Goal: Task Accomplishment & Management: Manage account settings

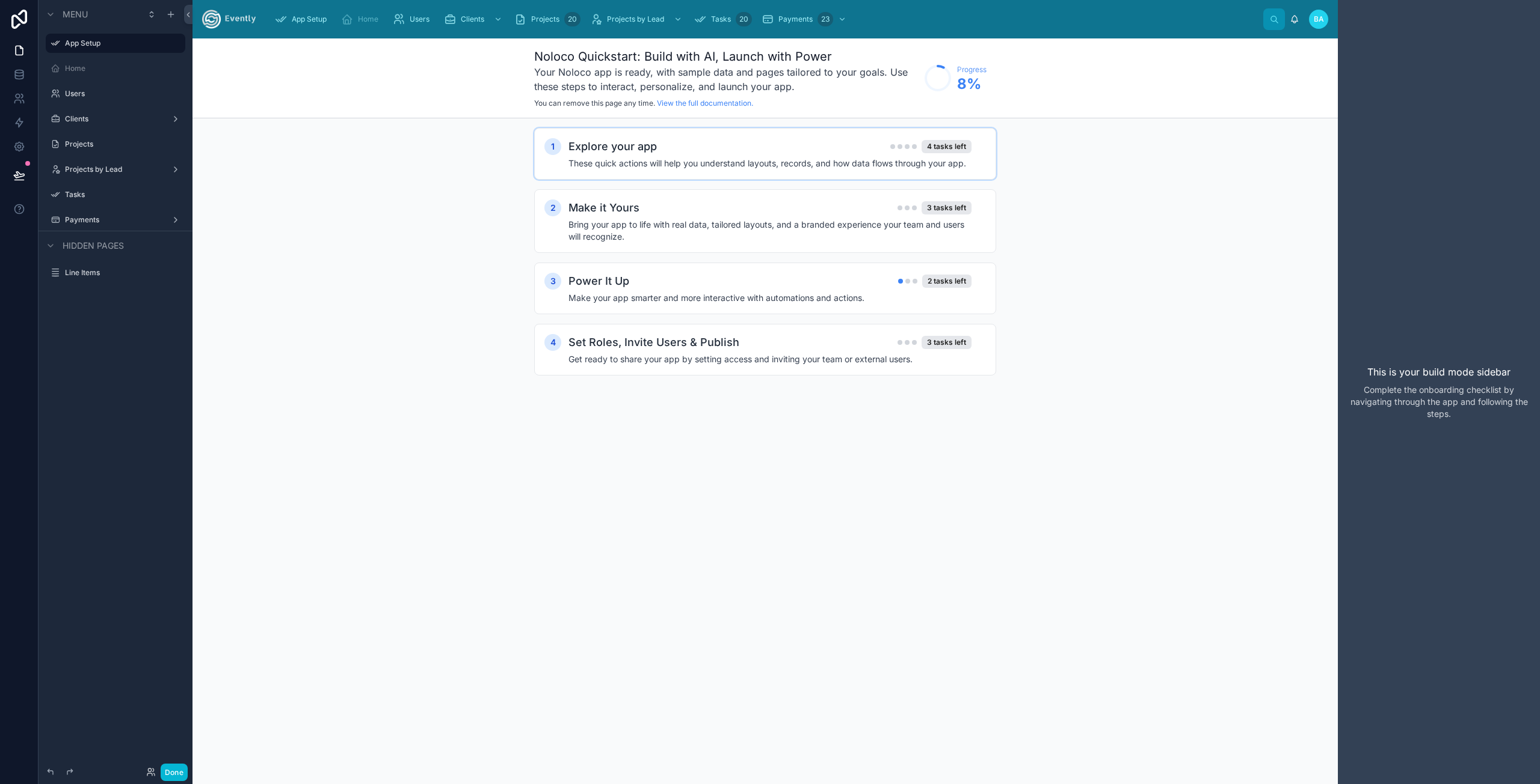
click at [672, 158] on h4 "These quick actions will help you understand layouts, records, and how data flo…" at bounding box center [770, 163] width 403 height 12
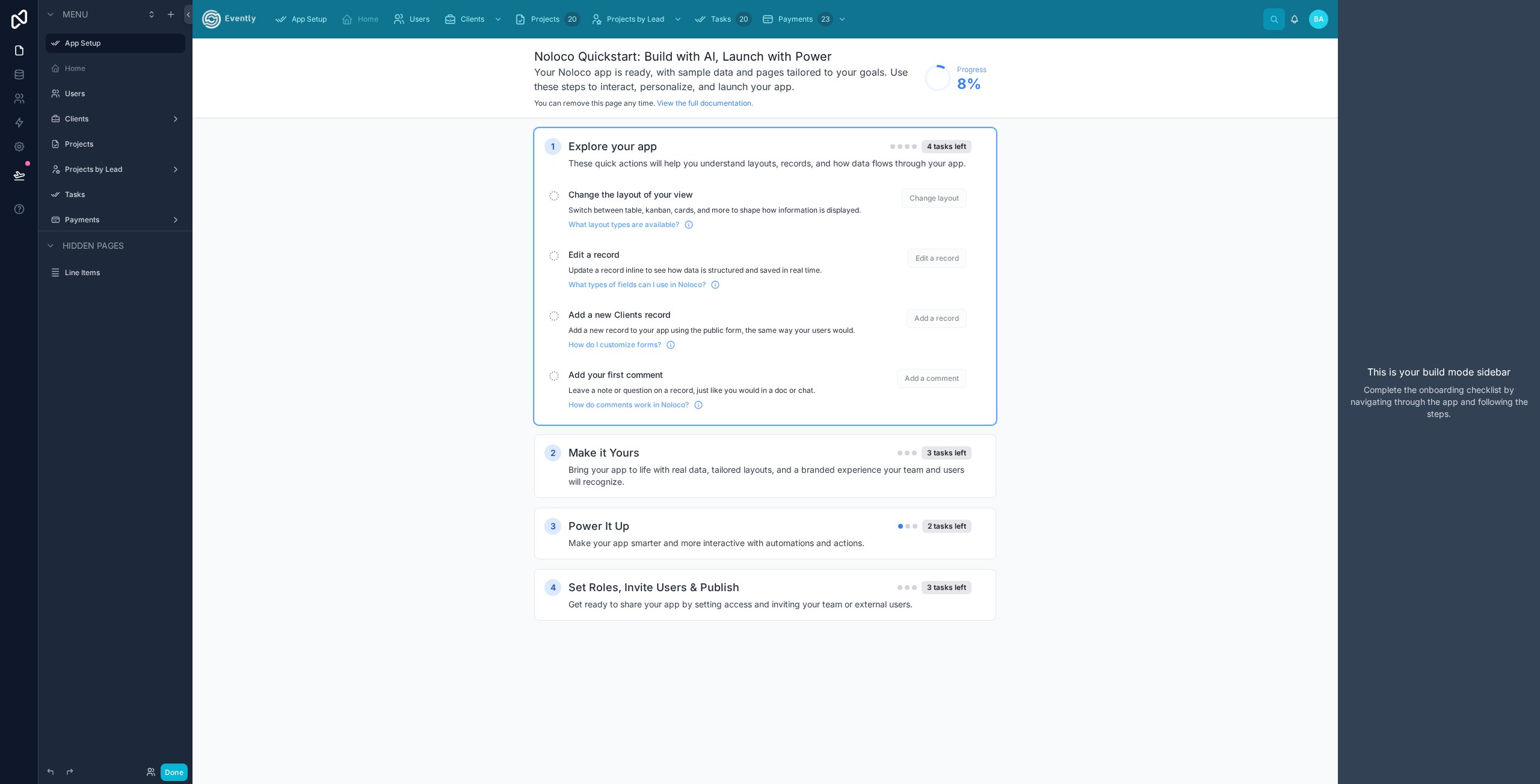
click at [617, 205] on div "Change the layout of your view Switch between table, kanban, cards, and more to…" at bounding box center [714, 209] width 293 height 41
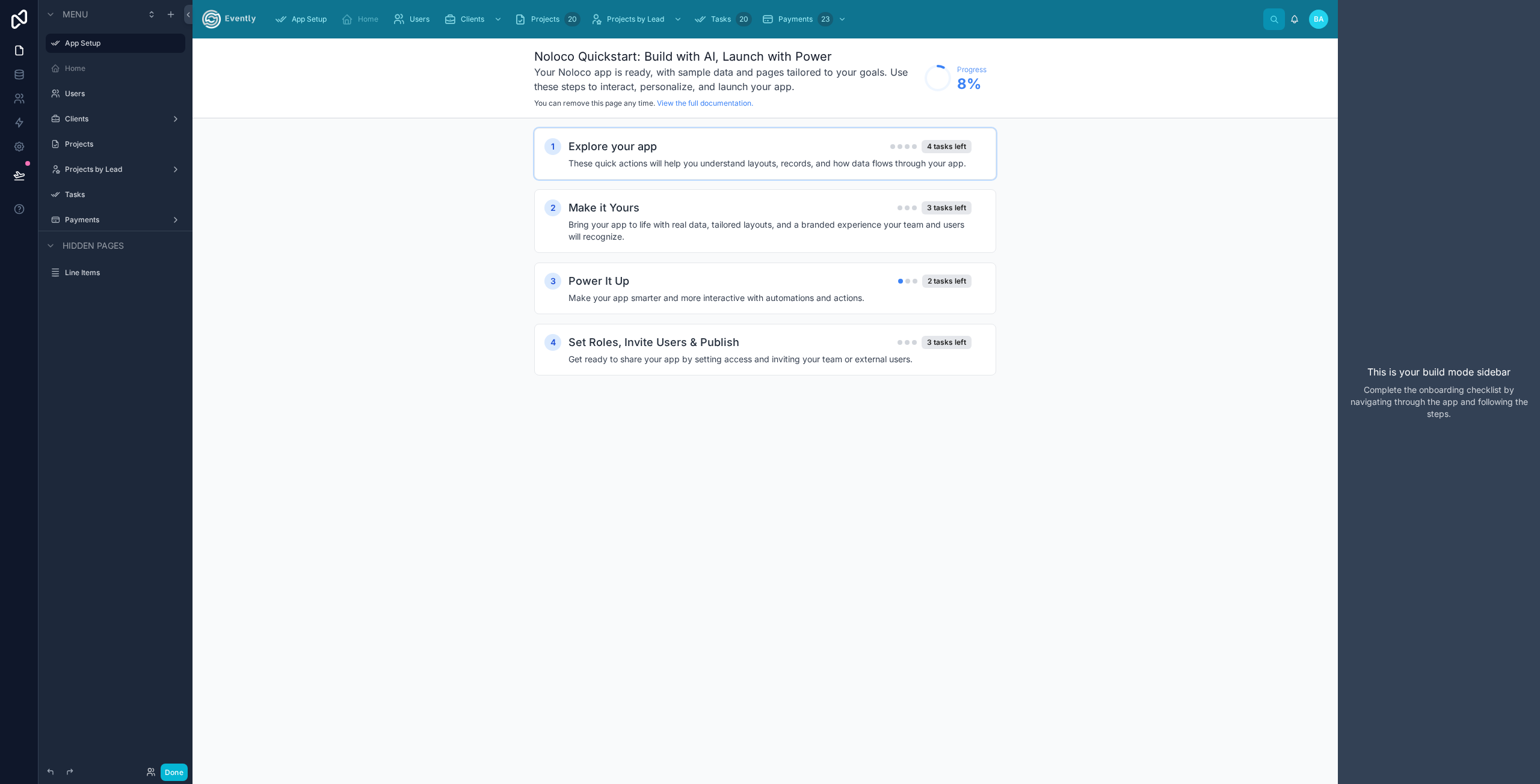
click at [690, 156] on div "Explore your app 4 tasks left These quick actions will help you understand layo…" at bounding box center [777, 154] width 417 height 32
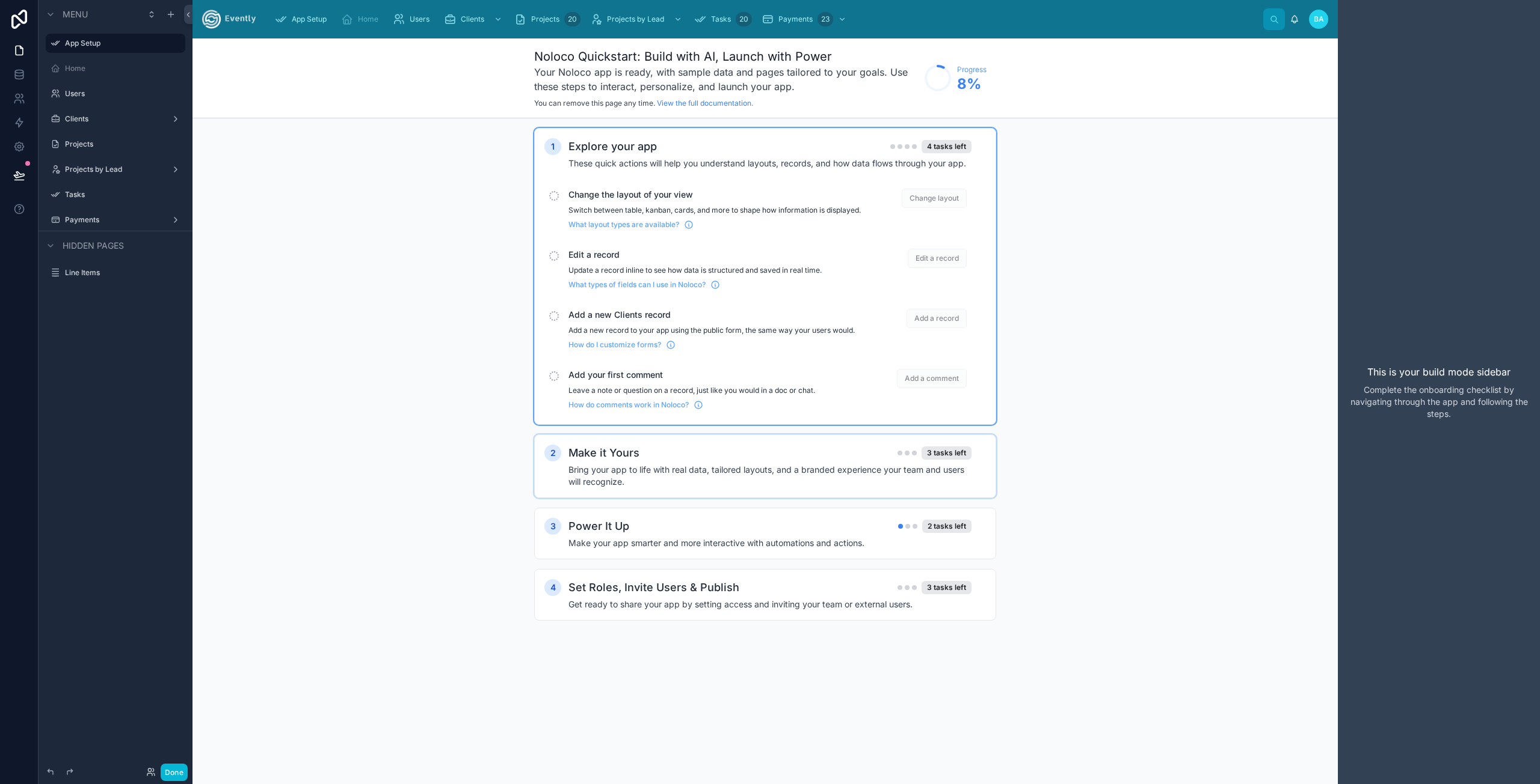
click at [932, 198] on span "Change layout" at bounding box center [934, 198] width 65 height 19
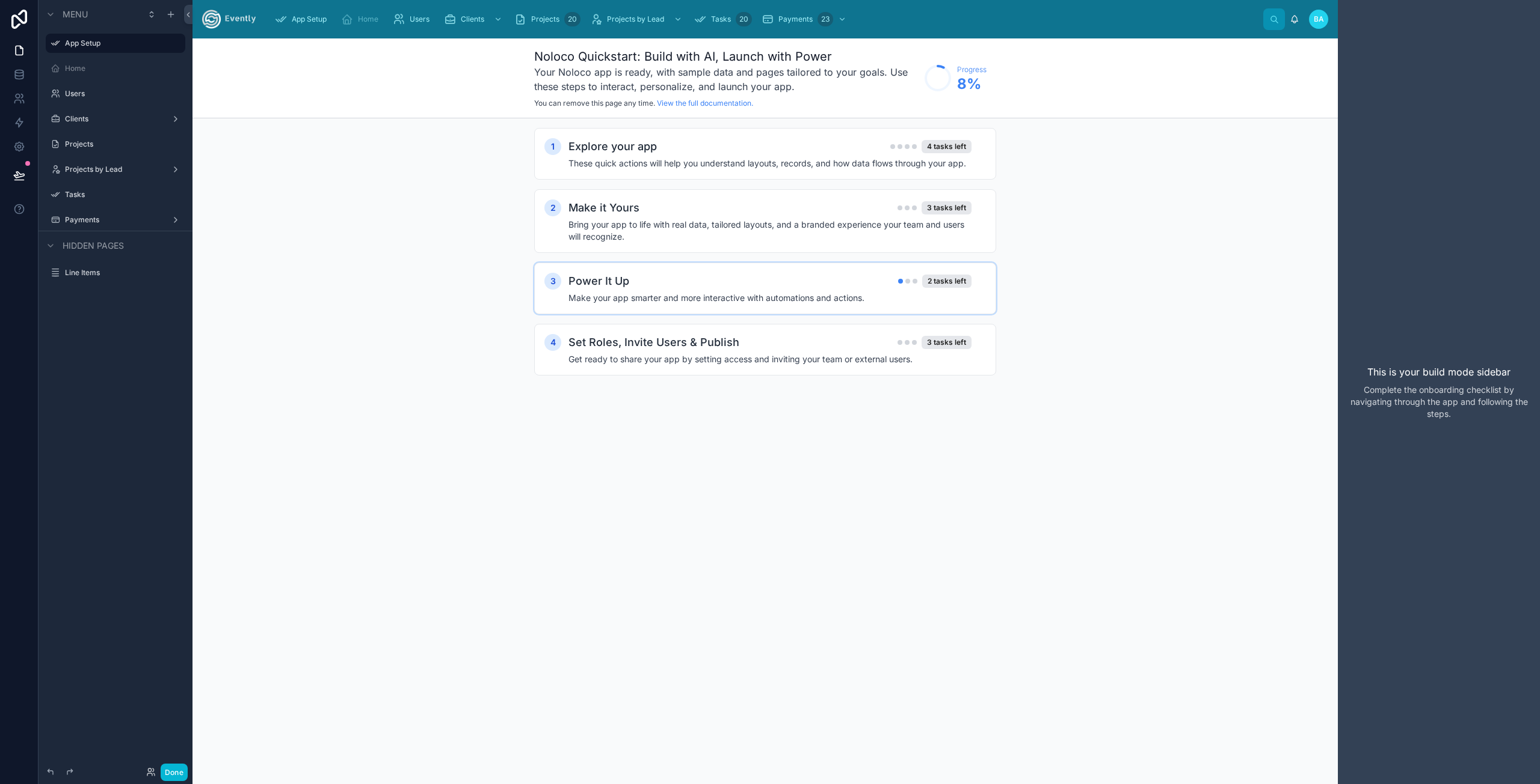
click at [752, 290] on div "Power It Up 2 tasks left Make your app smarter and more interactive with automa…" at bounding box center [777, 289] width 417 height 32
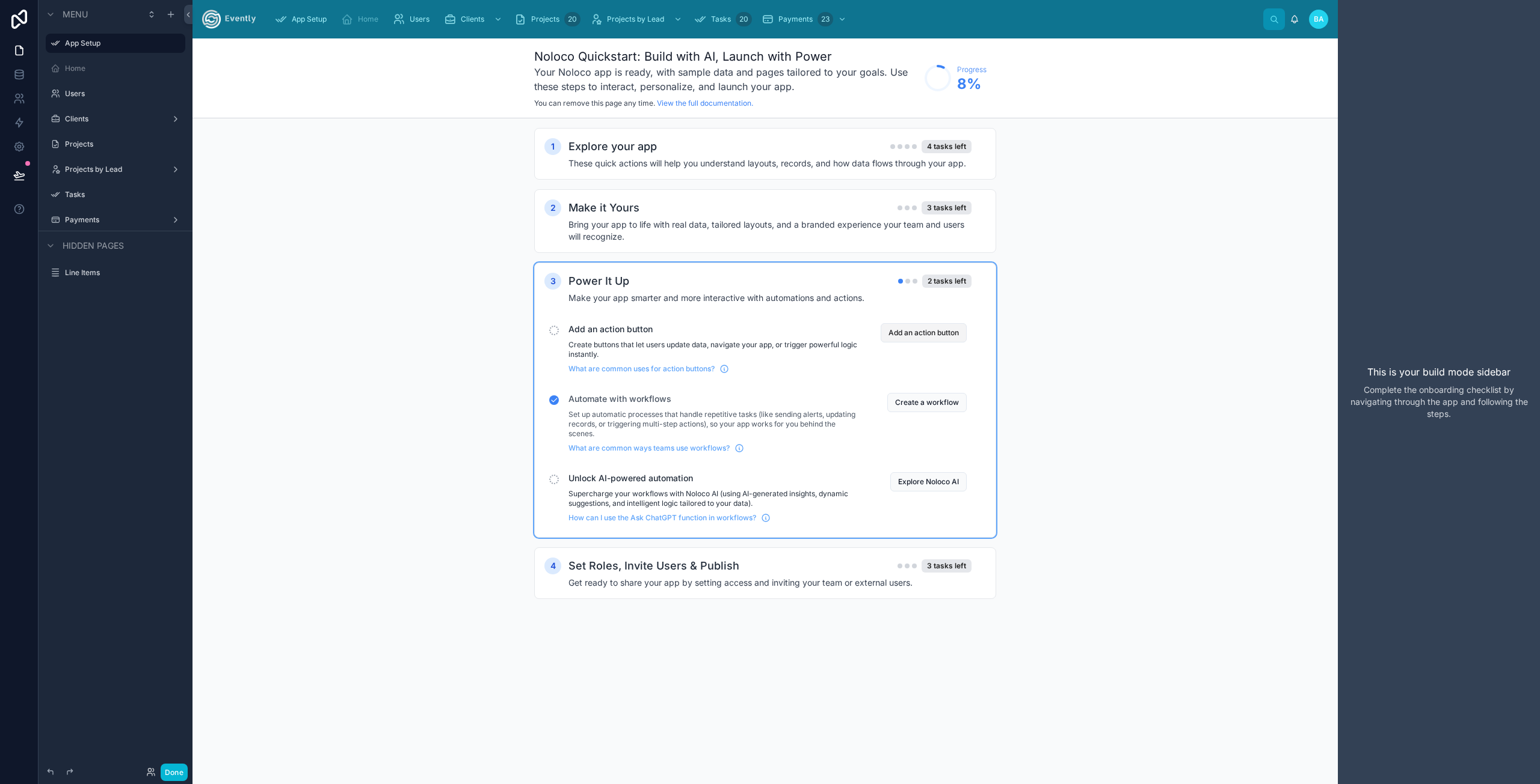
click at [908, 336] on button "Add an action button" at bounding box center [923, 333] width 86 height 19
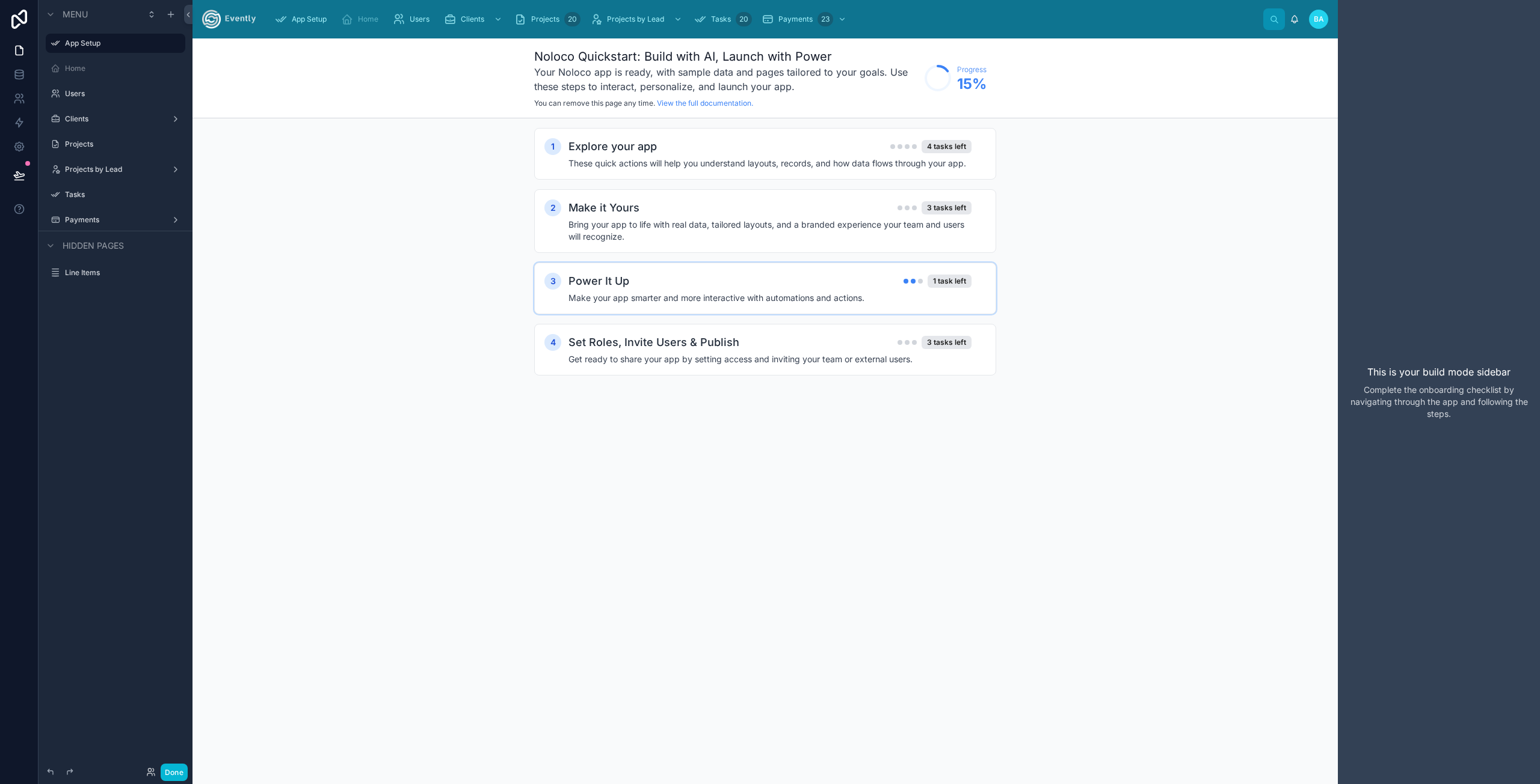
click at [698, 284] on div "Power It Up 1 task left" at bounding box center [770, 281] width 403 height 17
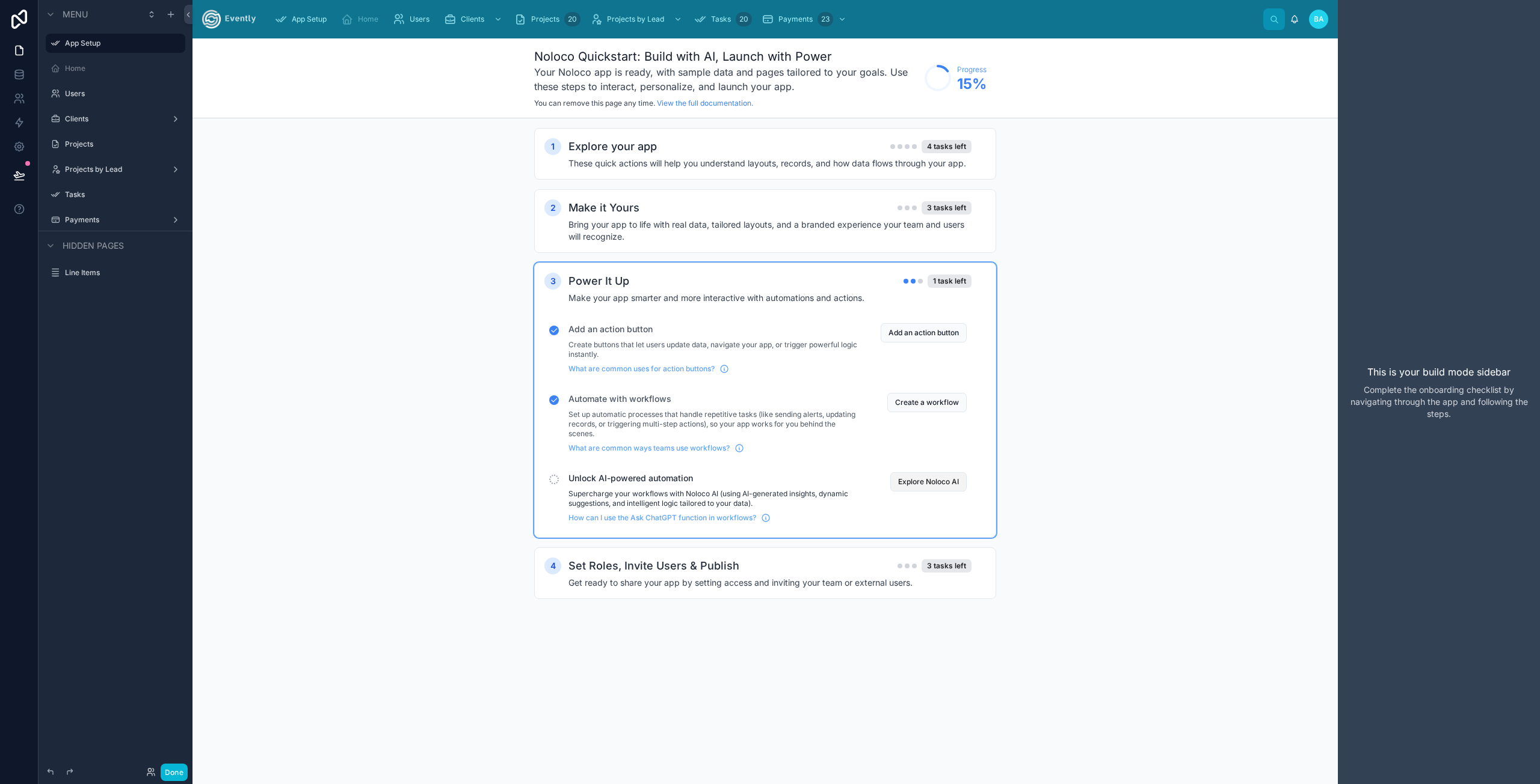
click at [909, 483] on button "Explore Noloco AI" at bounding box center [928, 482] width 76 height 19
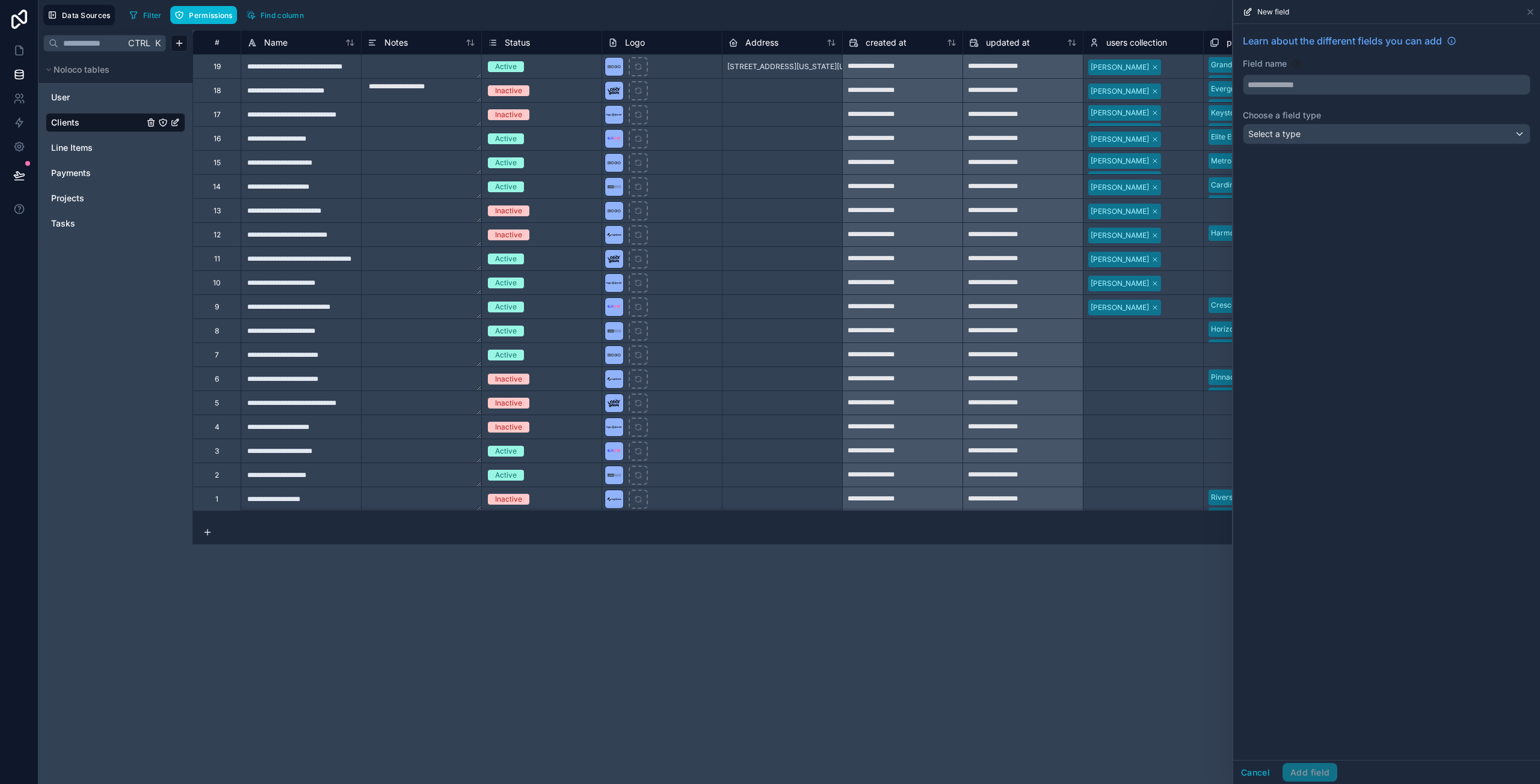
click at [667, 639] on div "**********" at bounding box center [866, 406] width 1348 height 754
click at [82, 97] on link "User" at bounding box center [97, 97] width 92 height 12
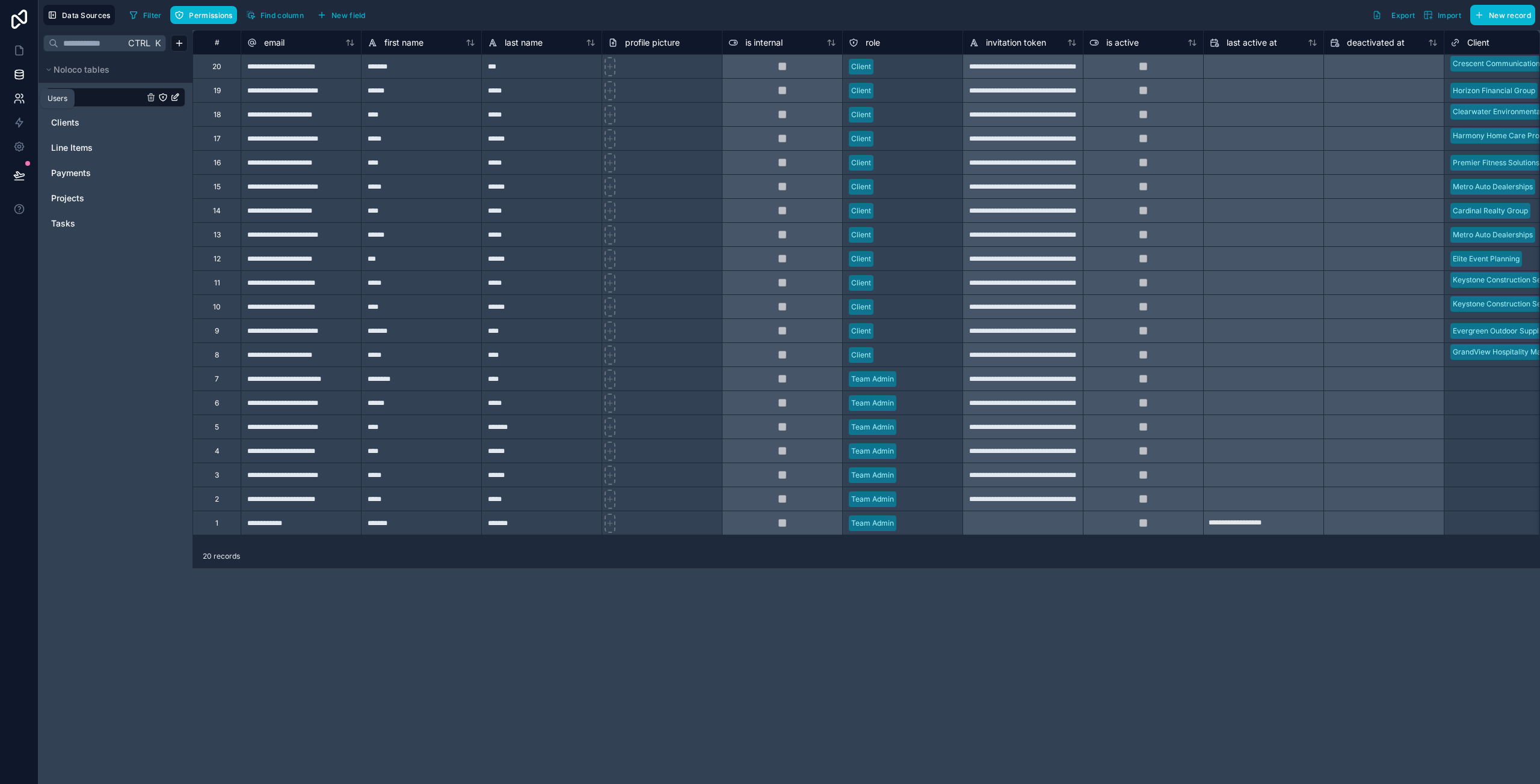
click at [22, 108] on link at bounding box center [18, 98] width 38 height 24
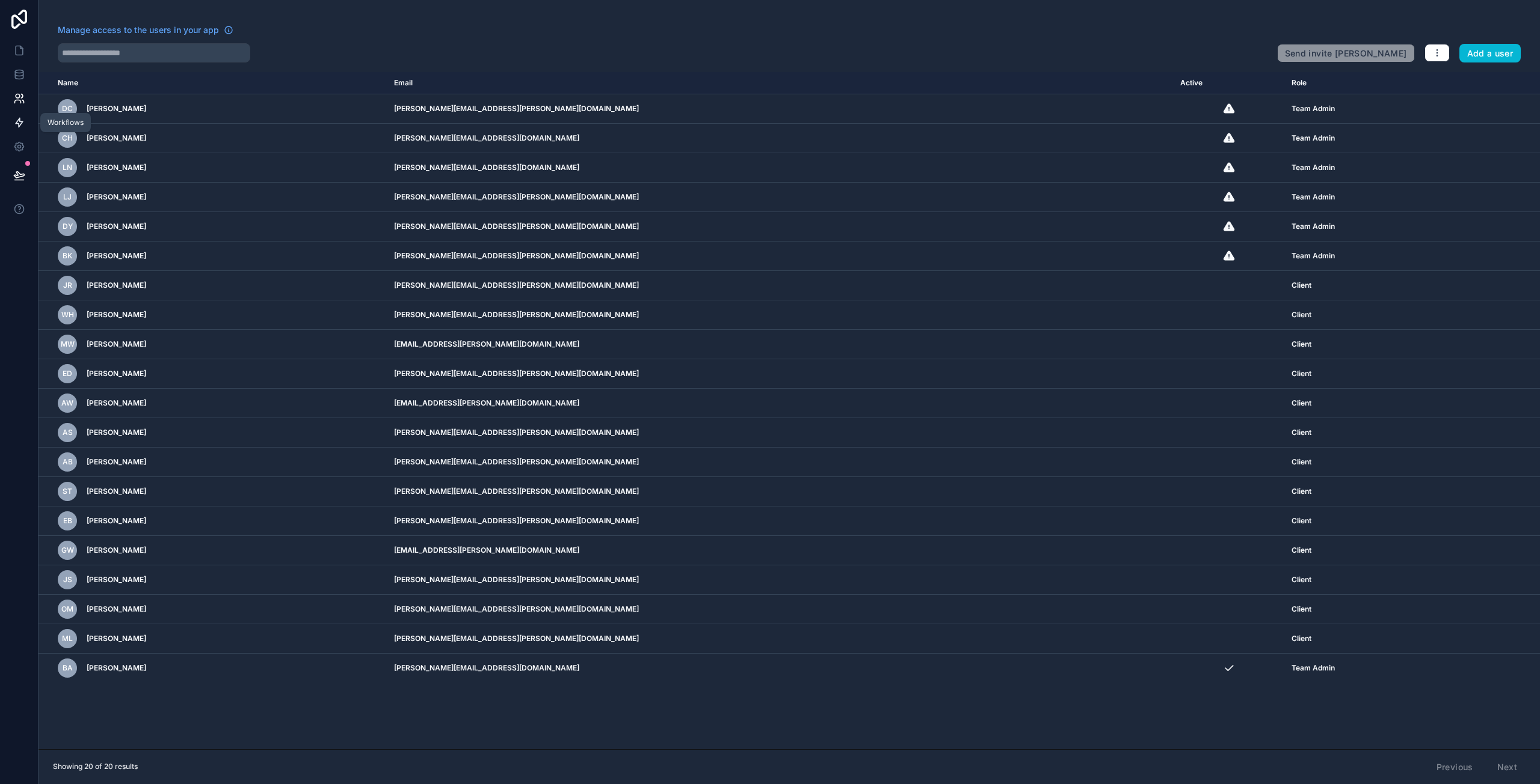
click at [22, 123] on icon at bounding box center [19, 123] width 12 height 12
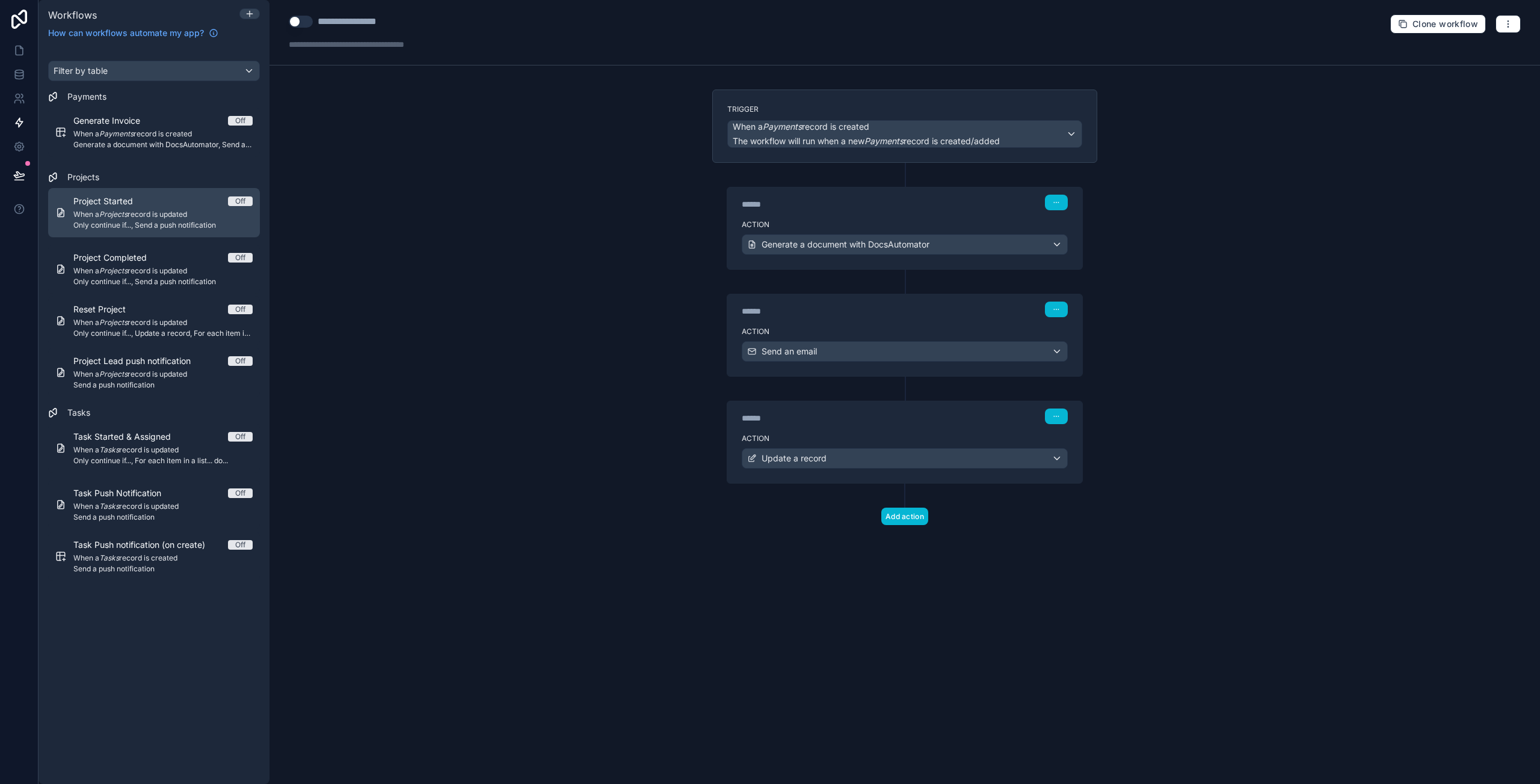
click at [105, 220] on span "Only continue if..., Send a push notification" at bounding box center [163, 225] width 179 height 10
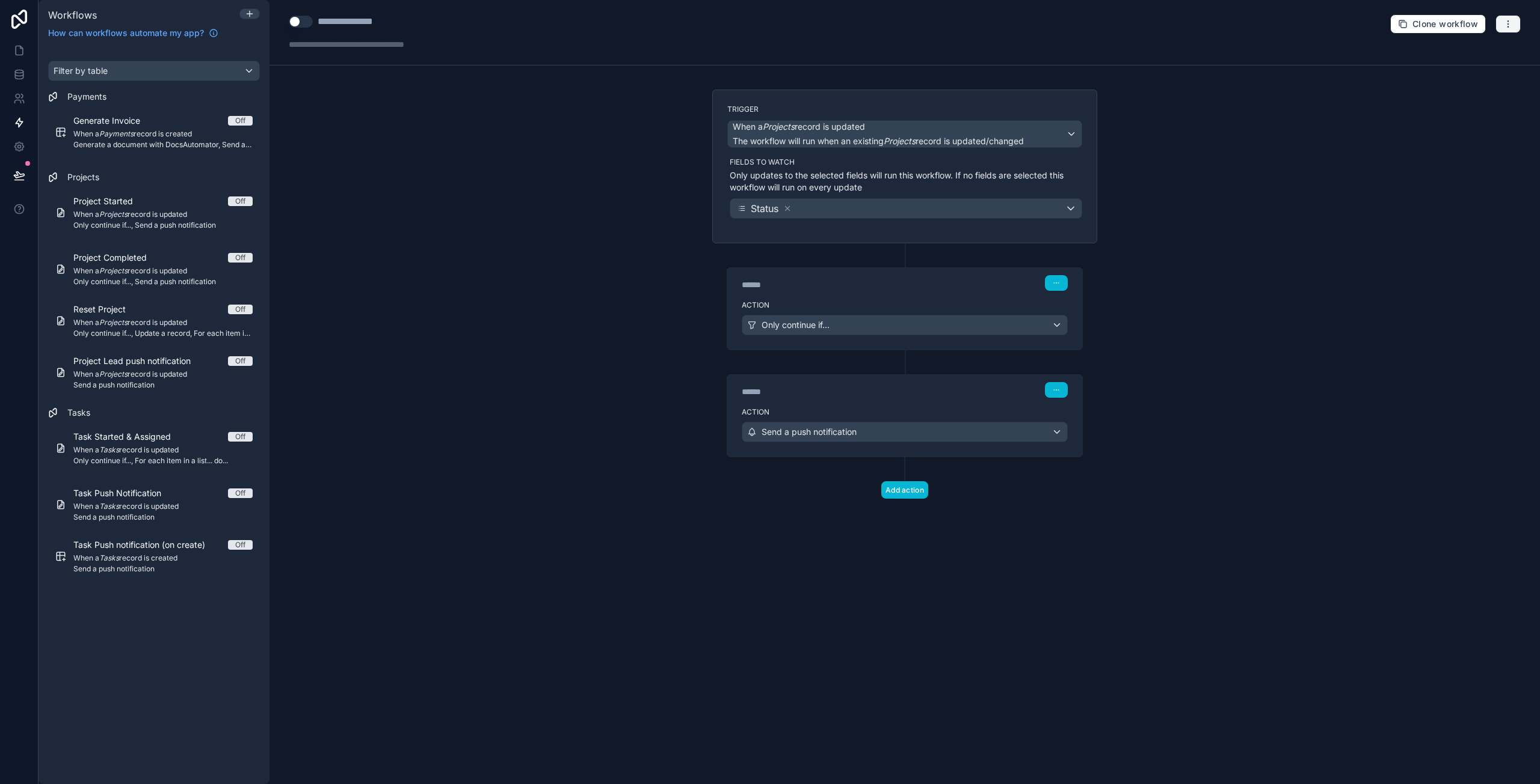
click at [1501, 21] on button "button" at bounding box center [1507, 24] width 25 height 18
click at [14, 20] on icon at bounding box center [18, 19] width 24 height 19
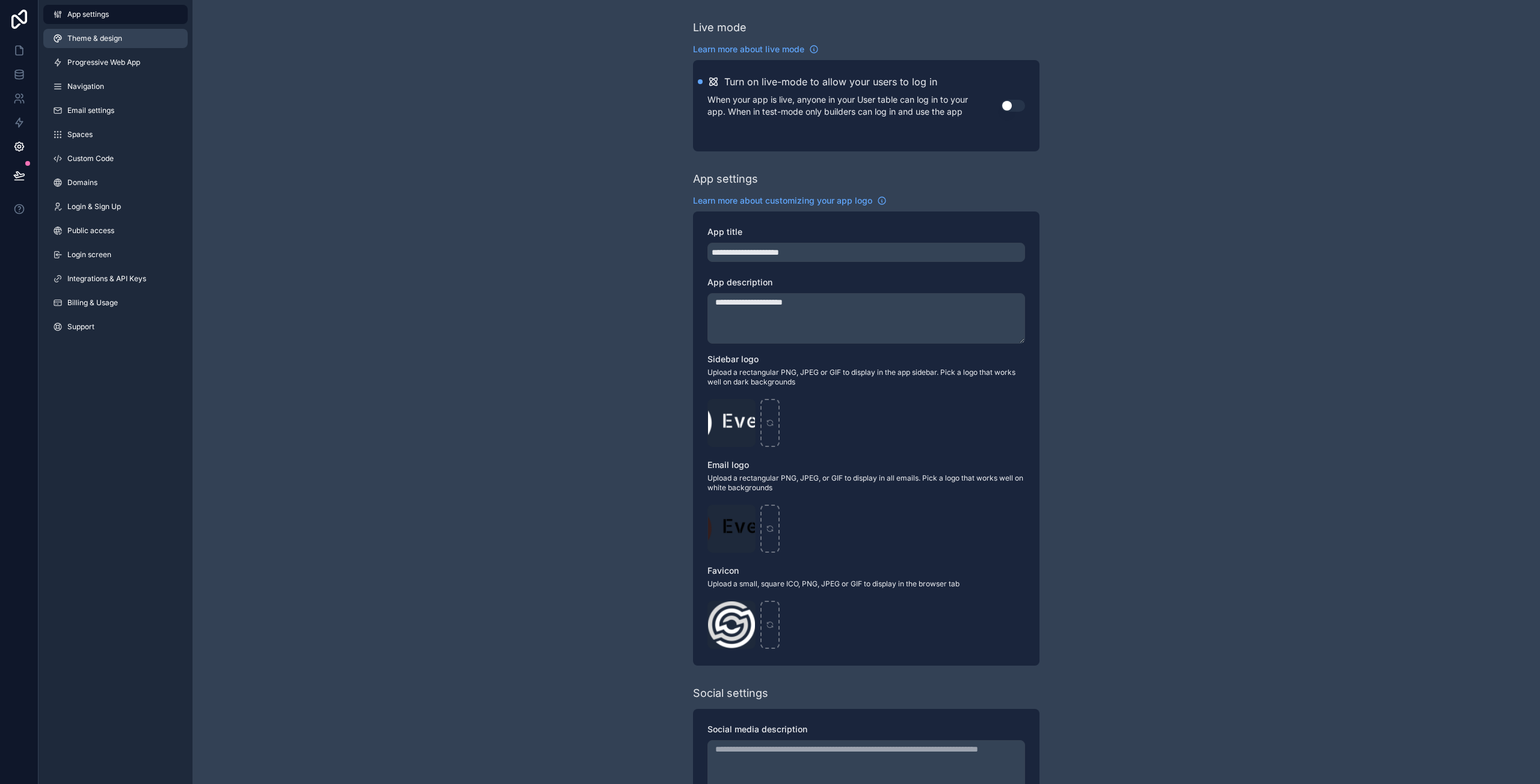
click at [106, 36] on span "Theme & design" at bounding box center [95, 38] width 54 height 10
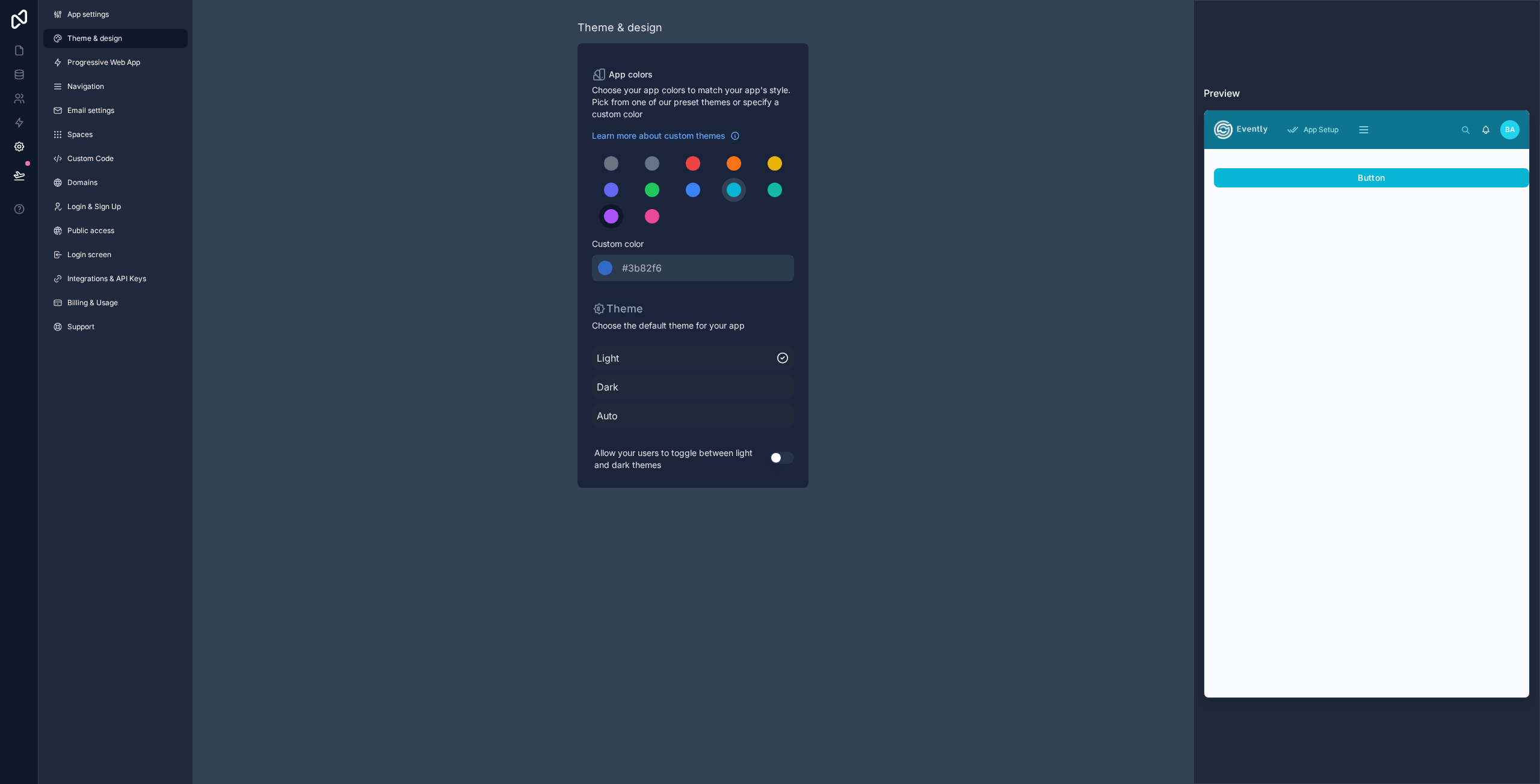
click at [622, 219] on button "scrollable content" at bounding box center [611, 216] width 24 height 24
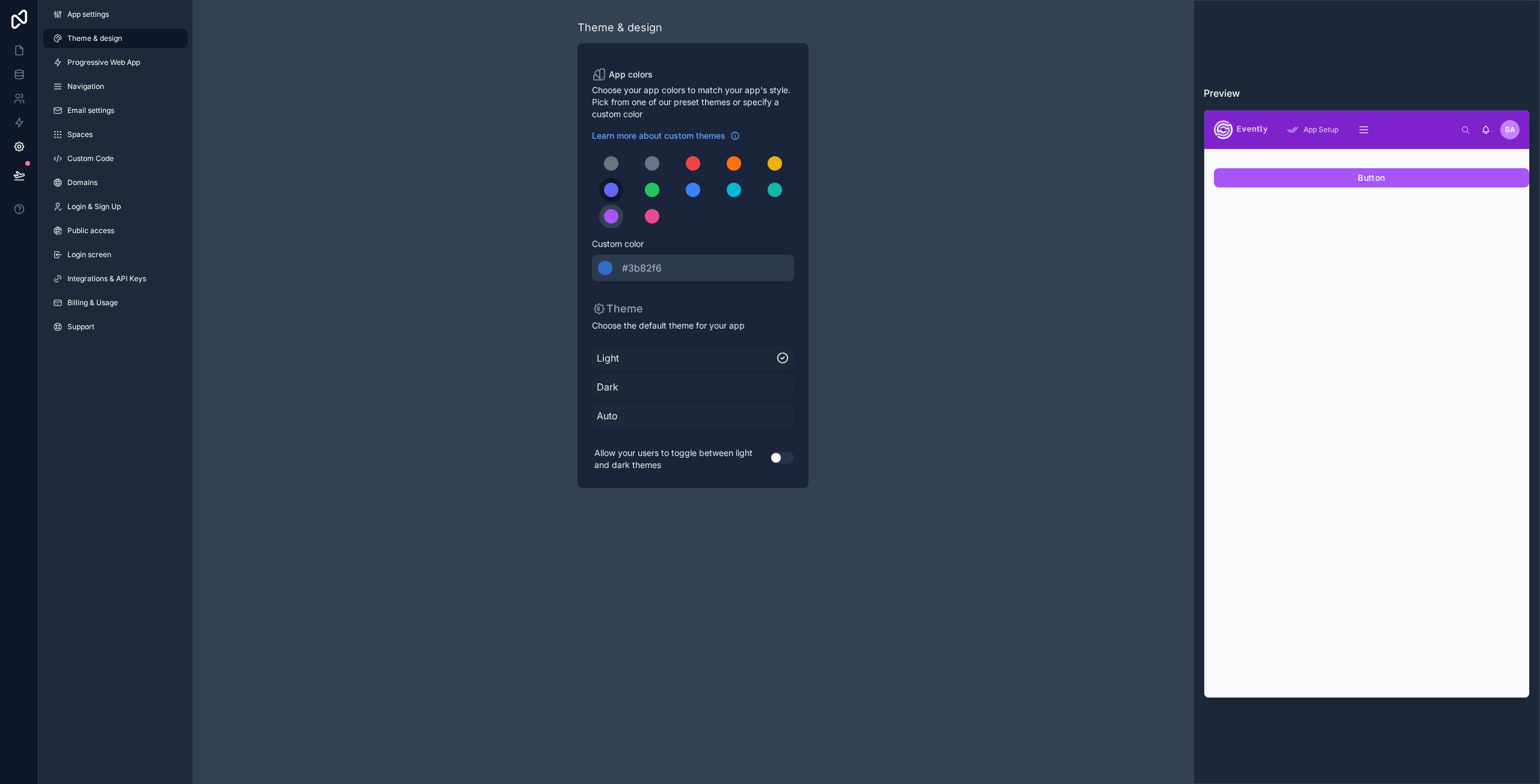
click at [610, 184] on div "scrollable content" at bounding box center [611, 190] width 14 height 14
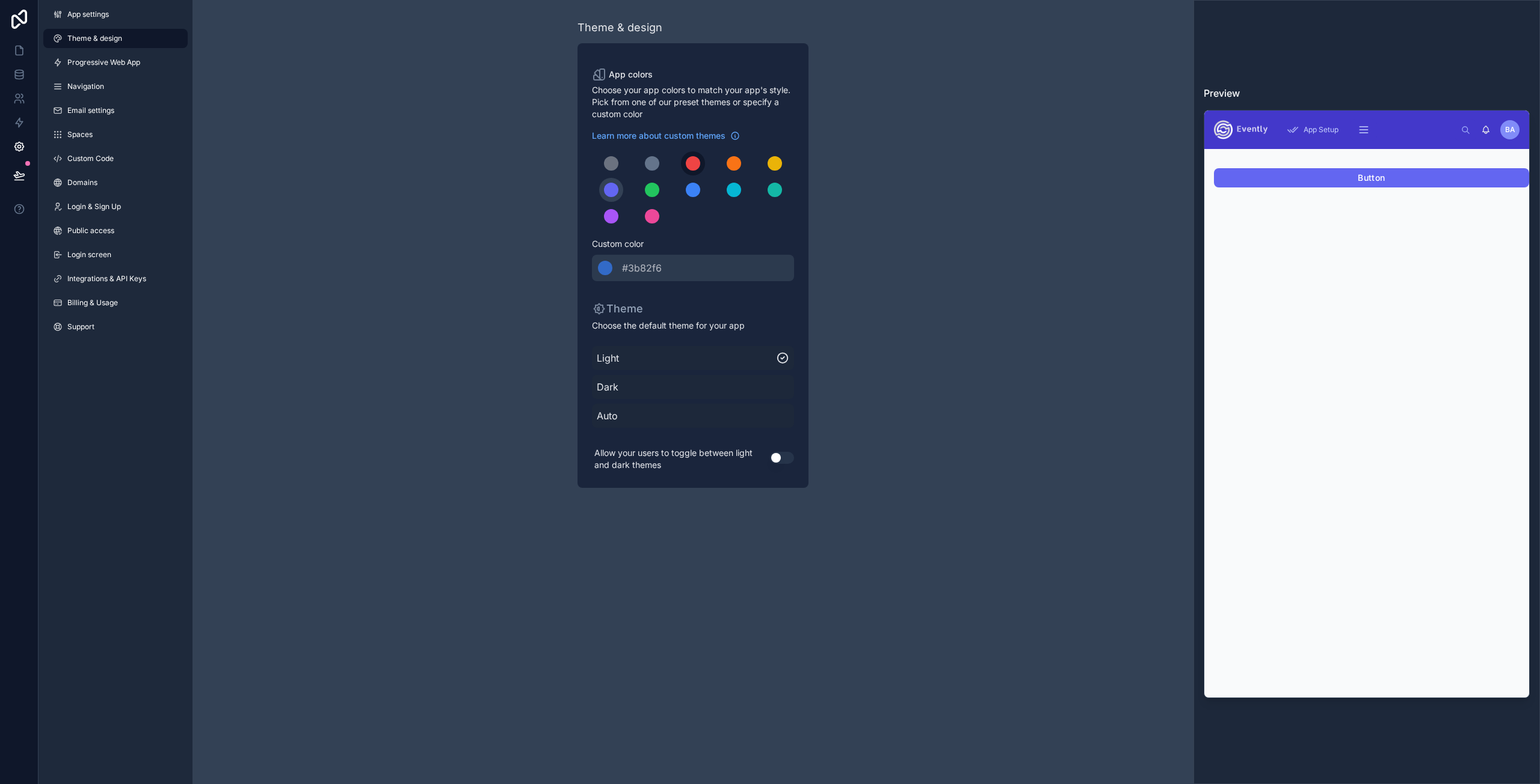
click at [699, 162] on div "scrollable content" at bounding box center [692, 163] width 14 height 14
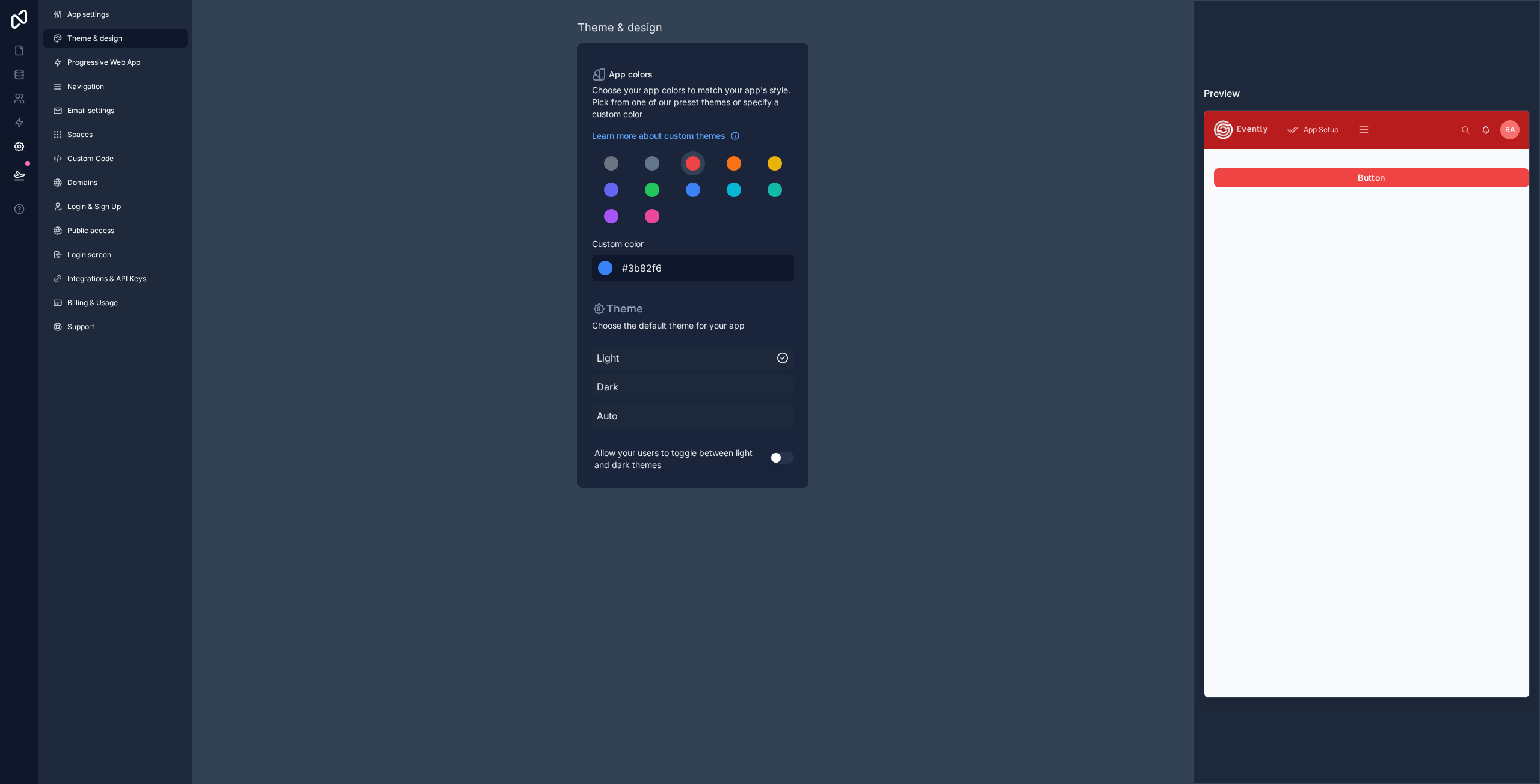
click at [676, 264] on div "******* #3b82f6" at bounding box center [693, 268] width 202 height 26
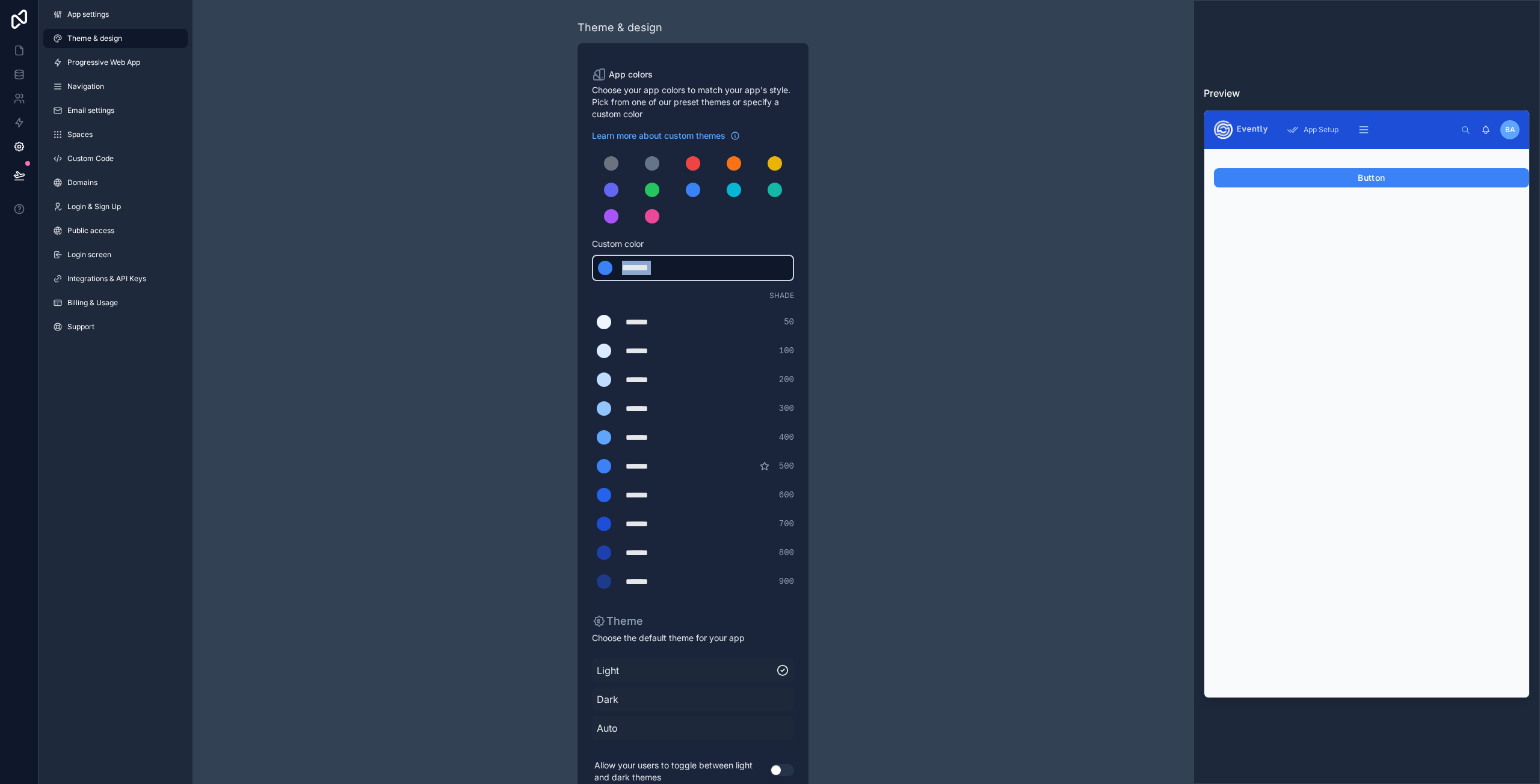
drag, startPoint x: 651, startPoint y: 268, endPoint x: 618, endPoint y: 261, distance: 33.7
click at [617, 263] on div "******* ******* #3b82f6" at bounding box center [693, 268] width 202 height 26
click at [626, 264] on div "*******" at bounding box center [652, 268] width 60 height 14
drag, startPoint x: 626, startPoint y: 266, endPoint x: 701, endPoint y: 277, distance: 75.8
click at [701, 277] on div "******* ******* #3b82f6" at bounding box center [693, 268] width 202 height 26
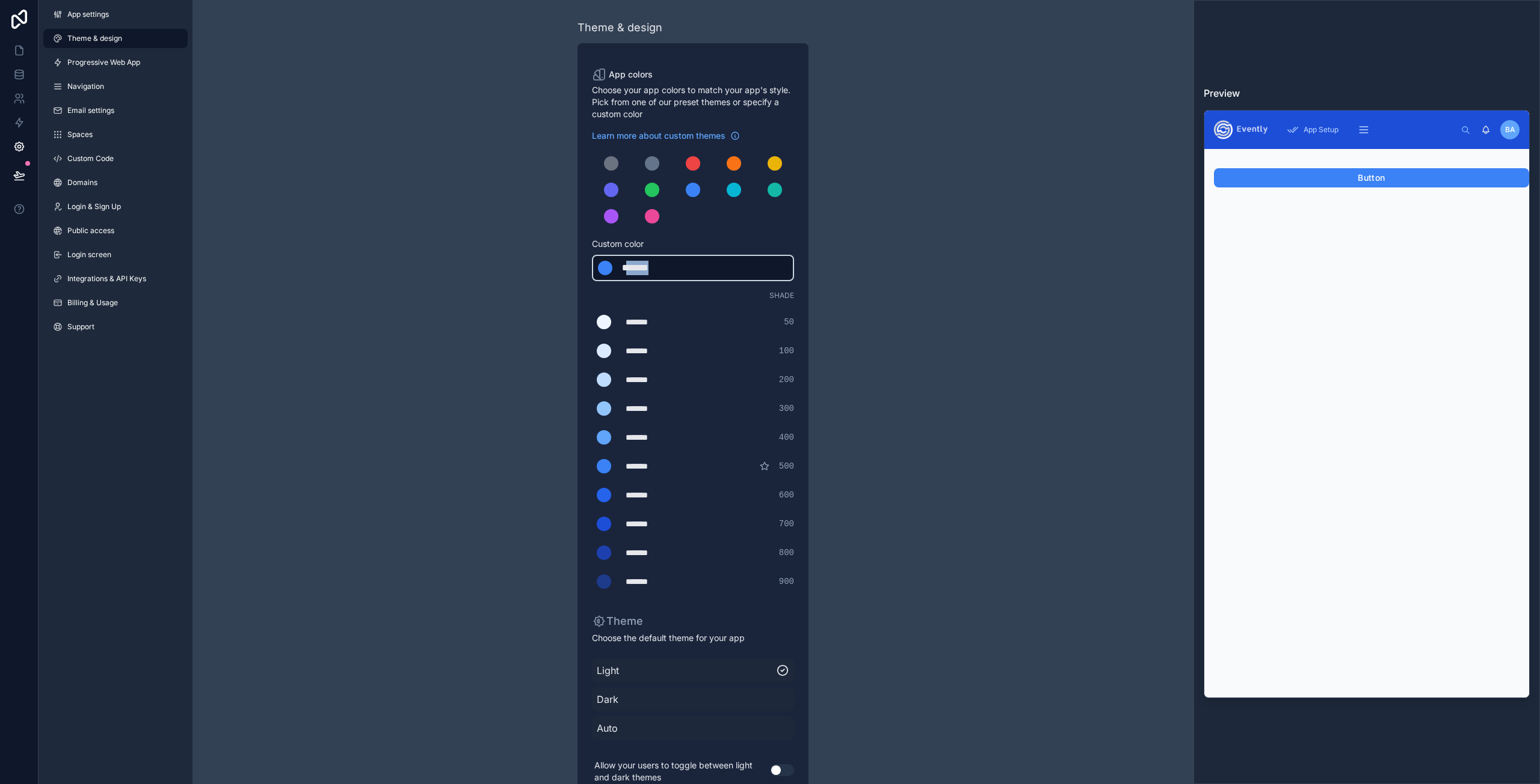
type div "*******"
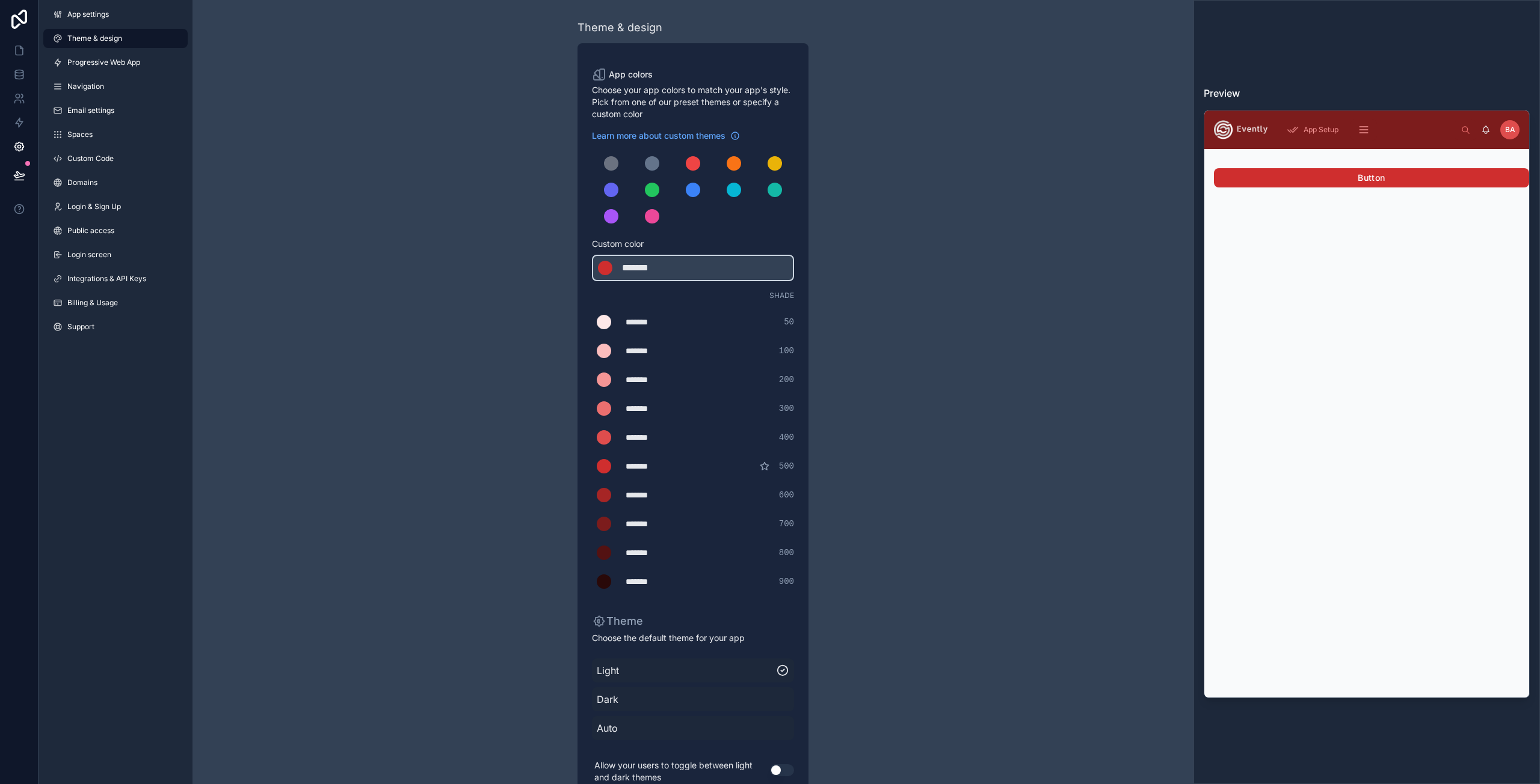
click at [957, 329] on div "Theme & design App colors Choose your app colors to match your app's style. Pic…" at bounding box center [692, 410] width 1001 height 820
click at [678, 298] on div "Shade" at bounding box center [693, 295] width 202 height 10
click at [745, 243] on span "Custom color" at bounding box center [688, 244] width 192 height 12
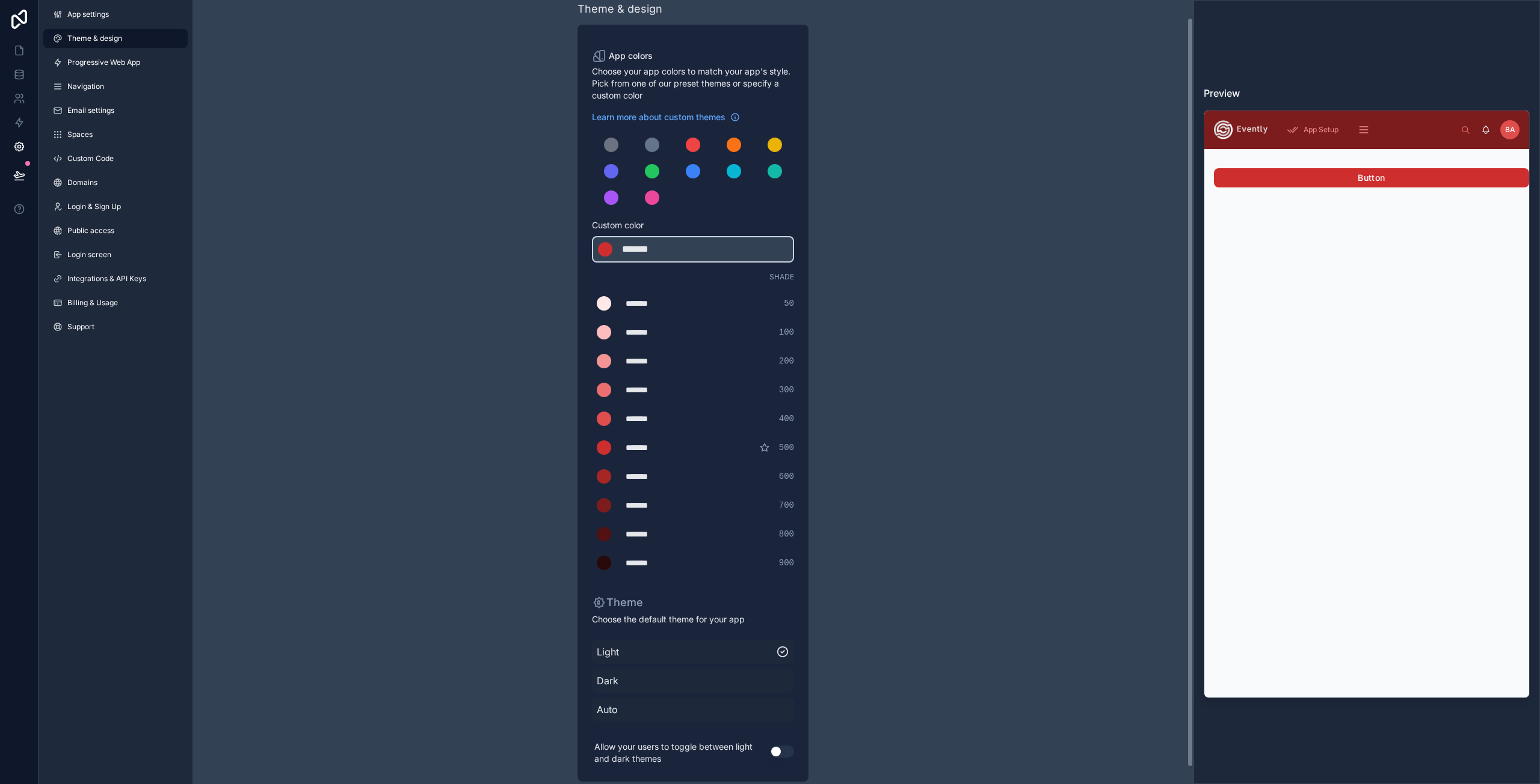
scroll to position [35, 0]
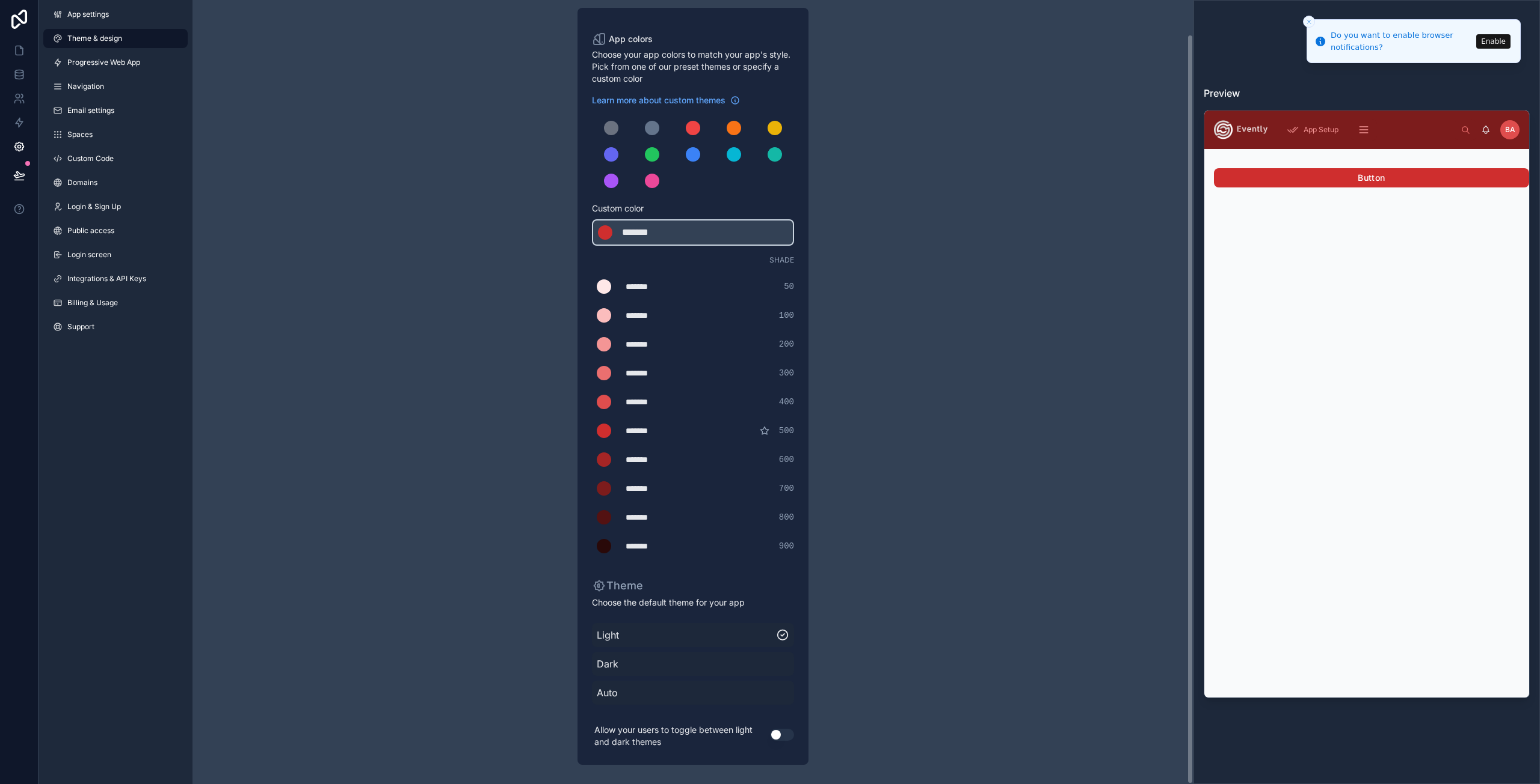
click at [907, 631] on div "Theme & design App colors Choose your app colors to match your app's style. Pic…" at bounding box center [692, 375] width 1001 height 820
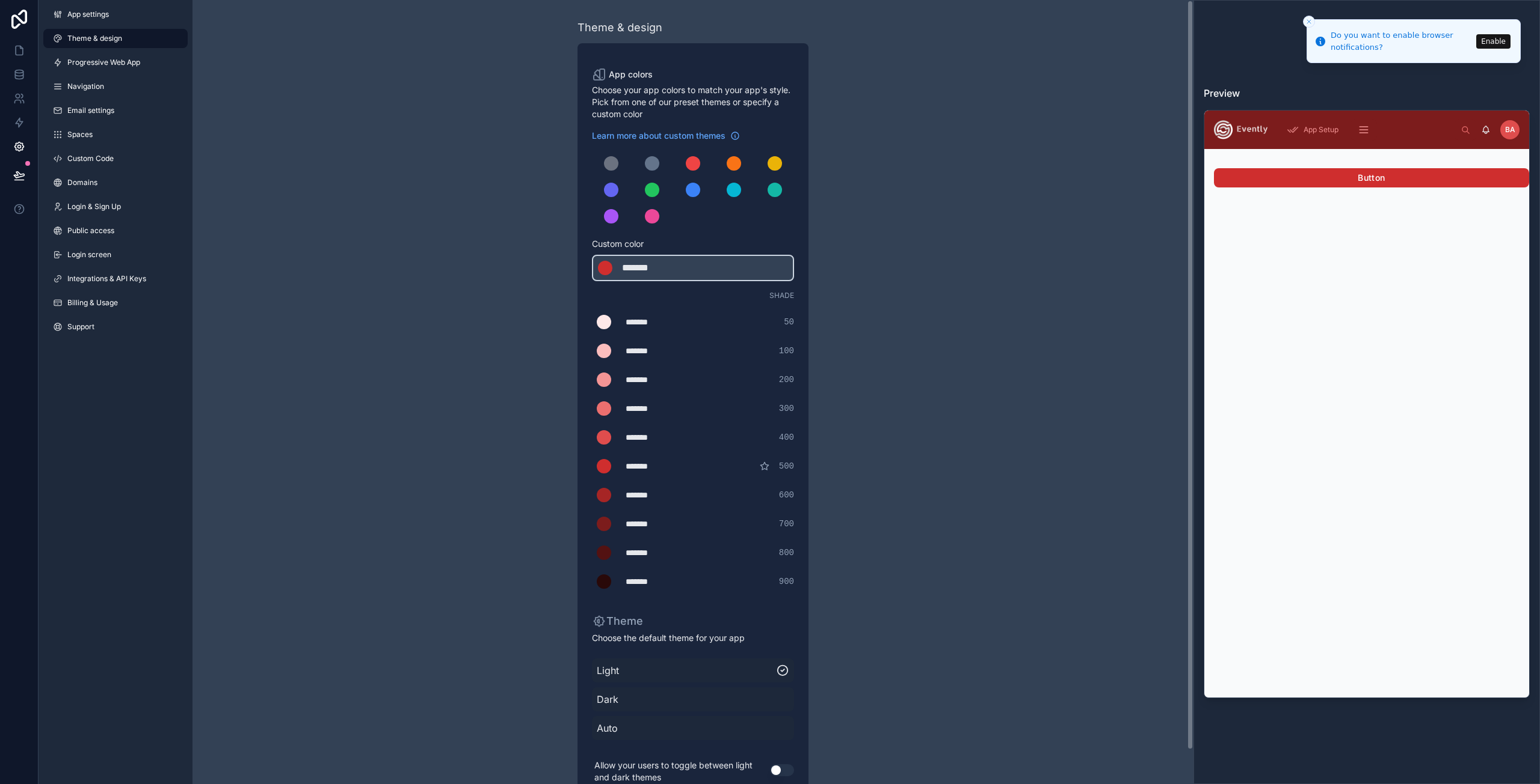
click at [467, 473] on div "Theme & design App colors Choose your app colors to match your app's style. Pic…" at bounding box center [692, 410] width 1001 height 820
click at [1312, 20] on icon "Close toast" at bounding box center [1309, 22] width 7 height 7
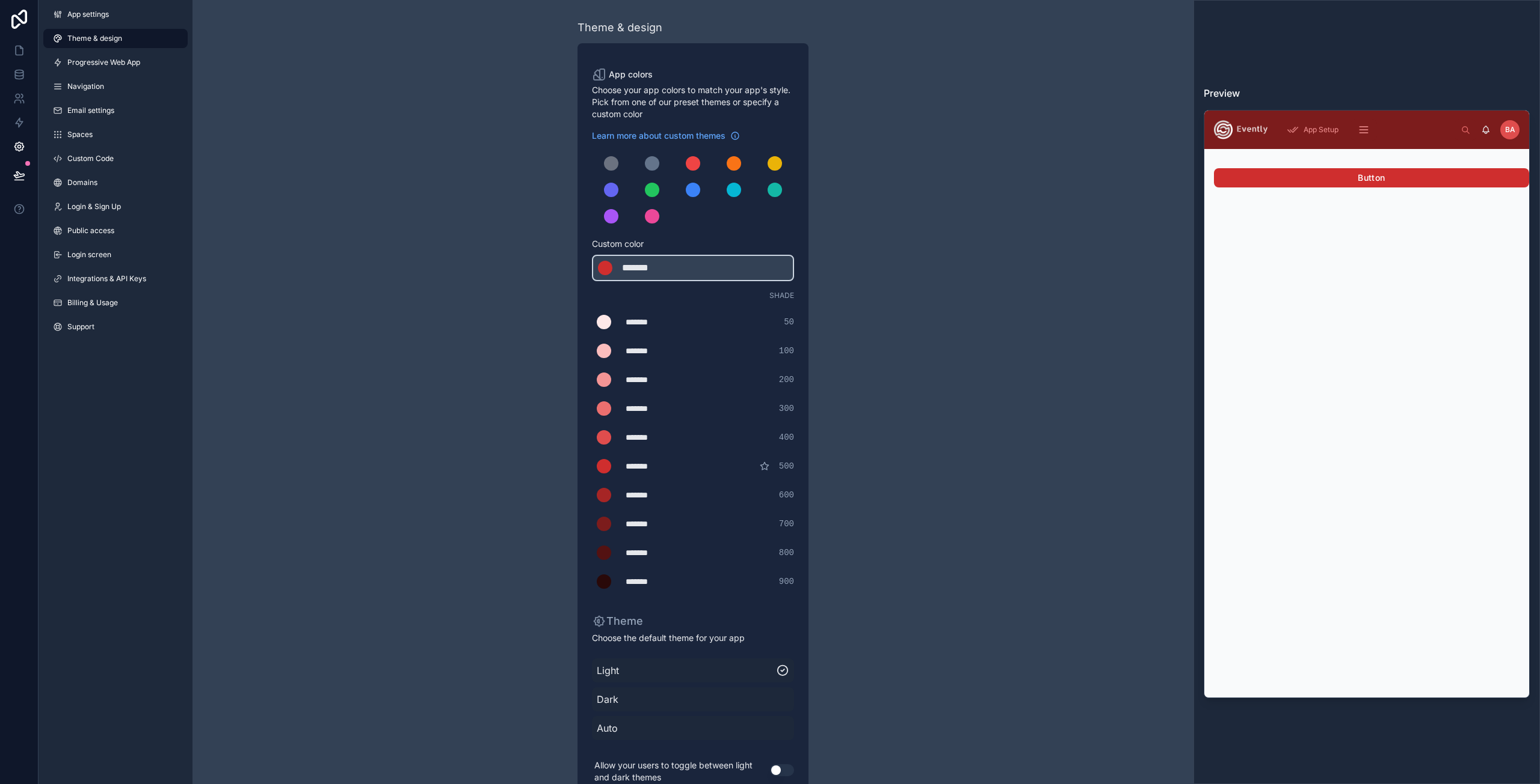
click at [108, 40] on span "Theme & design" at bounding box center [95, 38] width 54 height 10
click at [105, 62] on span "Progressive Web App" at bounding box center [104, 62] width 73 height 10
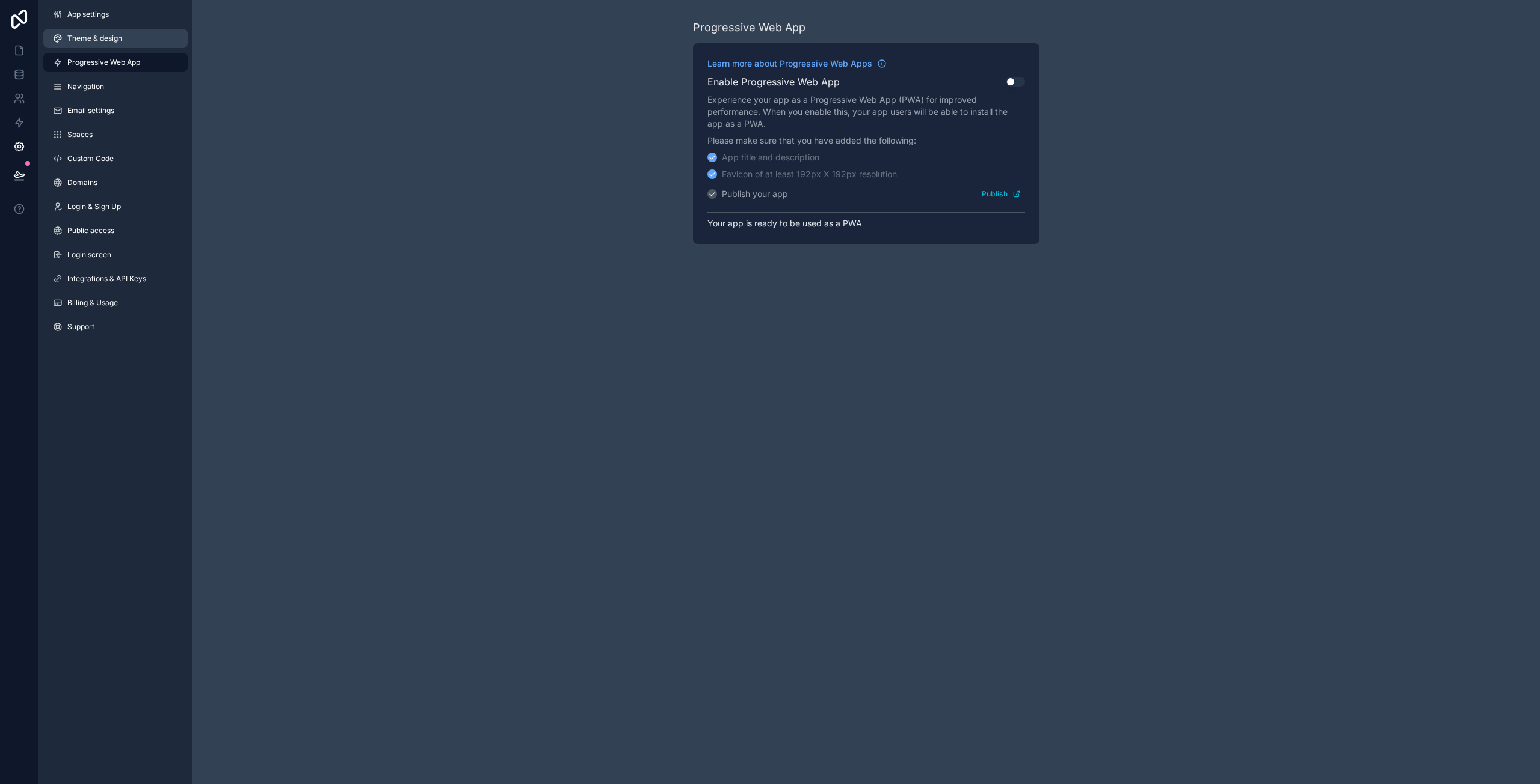
click at [105, 47] on link "Theme & design" at bounding box center [115, 39] width 144 height 19
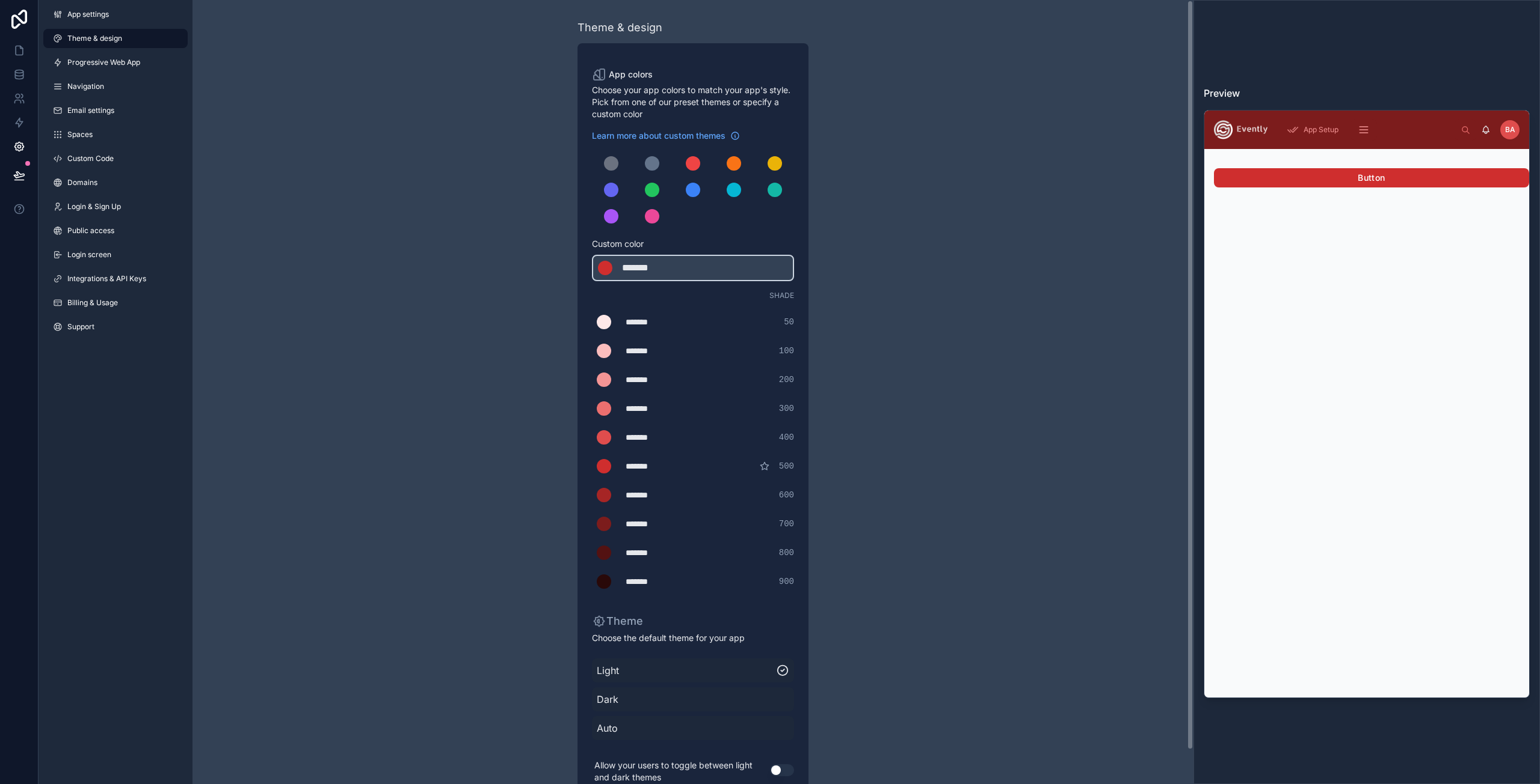
click at [595, 118] on span "Choose your app colors to match your app's style. Pick from one of our preset t…" at bounding box center [693, 102] width 202 height 36
click at [87, 58] on span "Progressive Web App" at bounding box center [104, 62] width 73 height 10
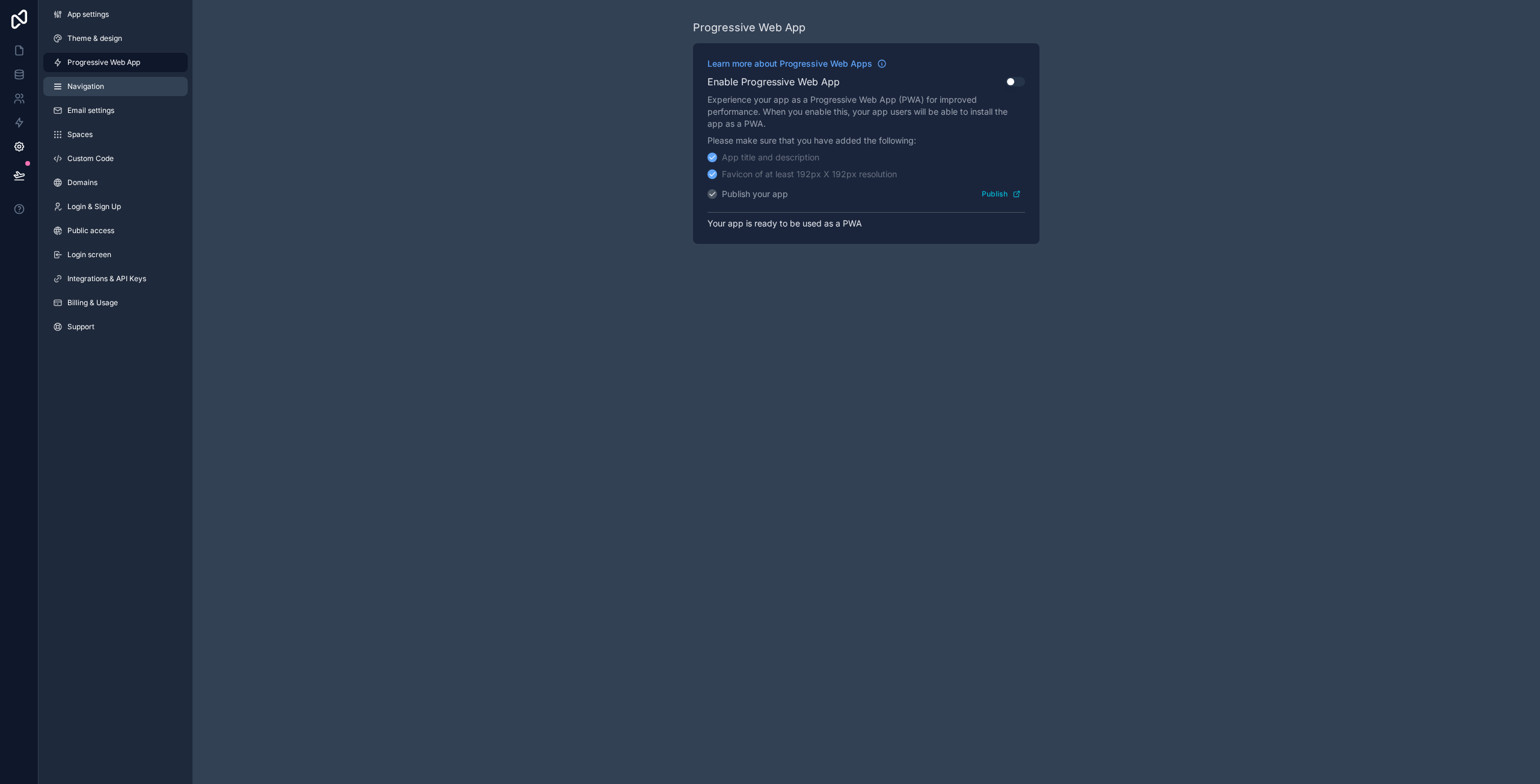
click at [105, 92] on link "Navigation" at bounding box center [115, 87] width 144 height 19
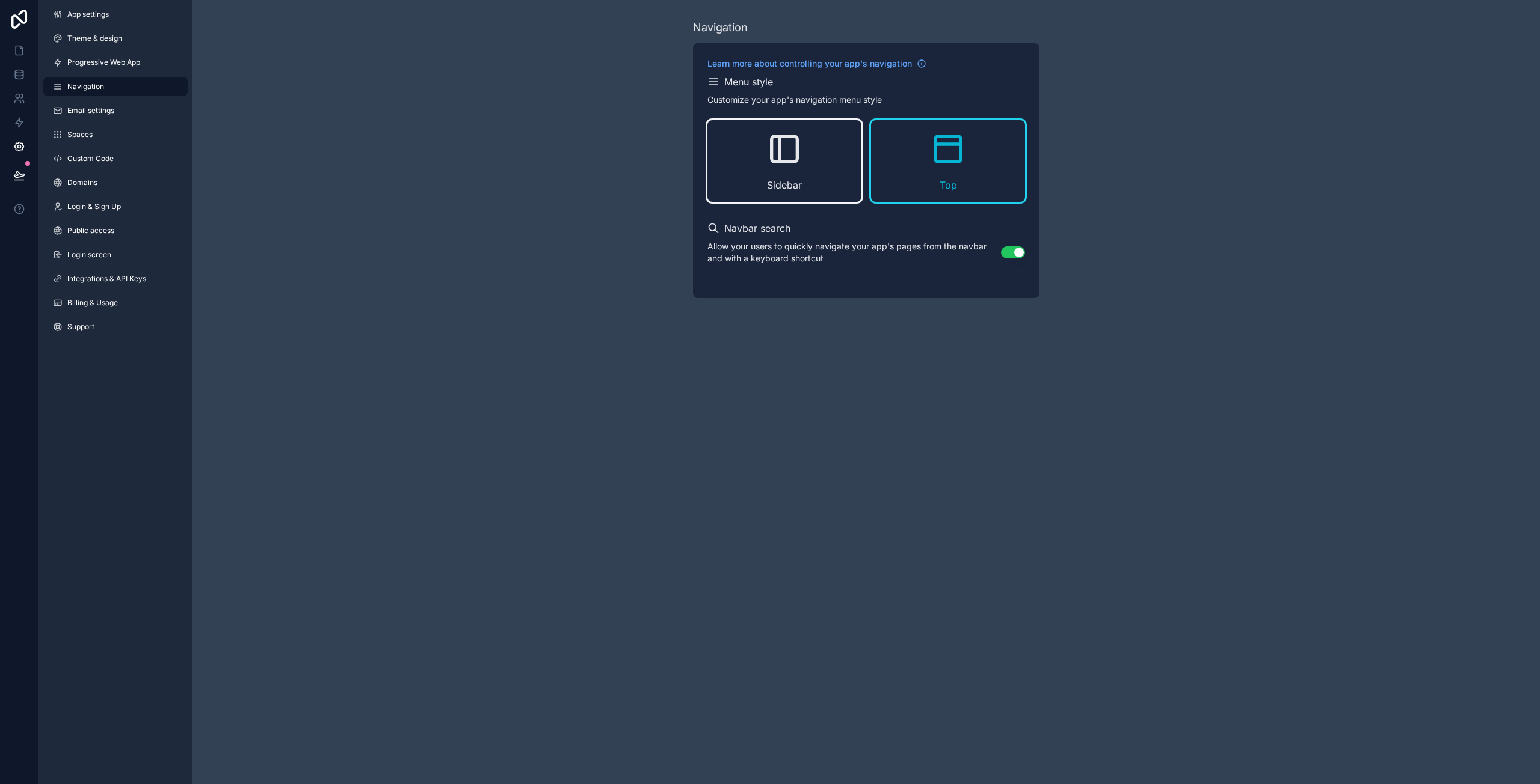
click at [792, 152] on icon "scrollable content" at bounding box center [784, 149] width 39 height 39
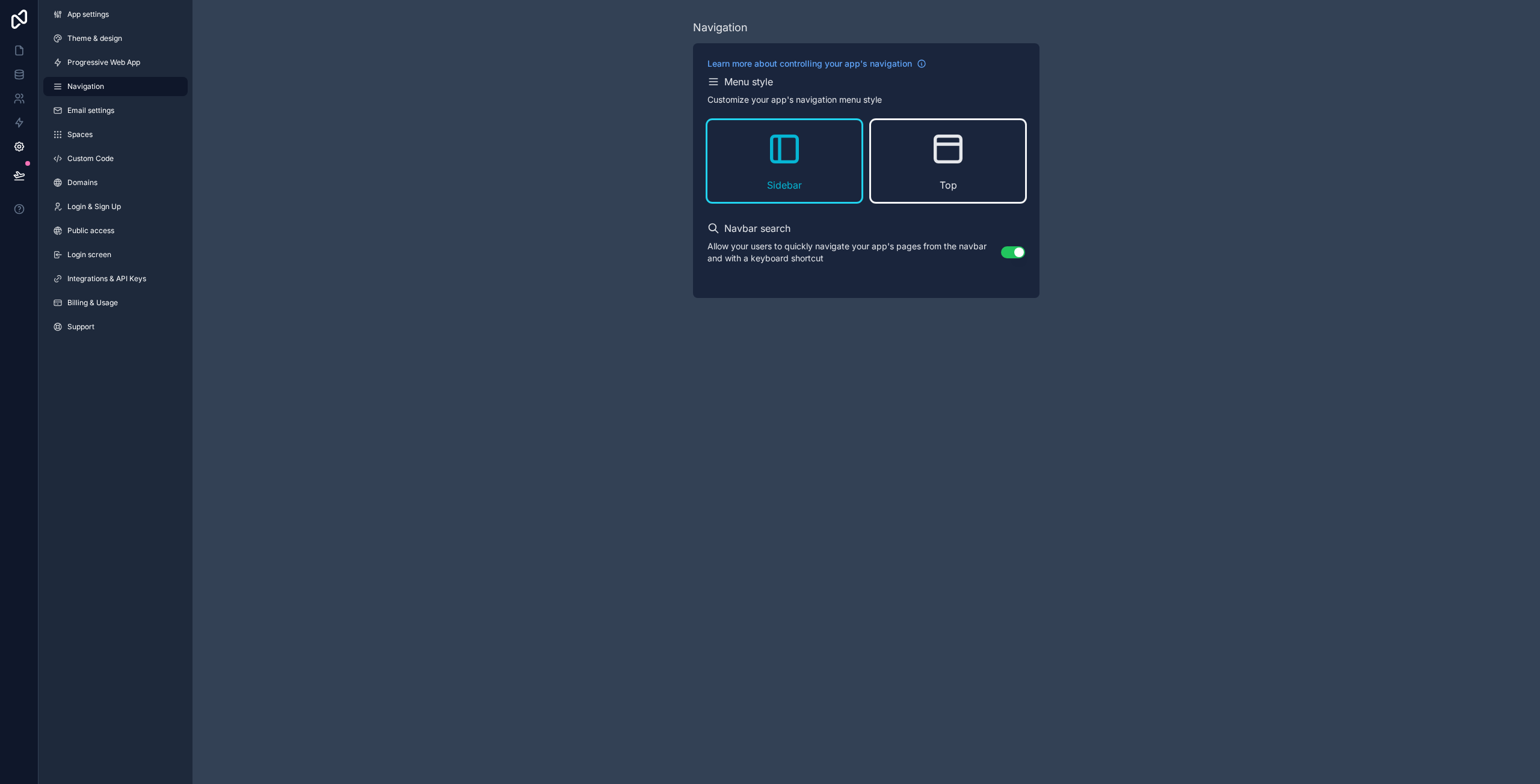
click at [945, 159] on icon "scrollable content" at bounding box center [948, 149] width 39 height 39
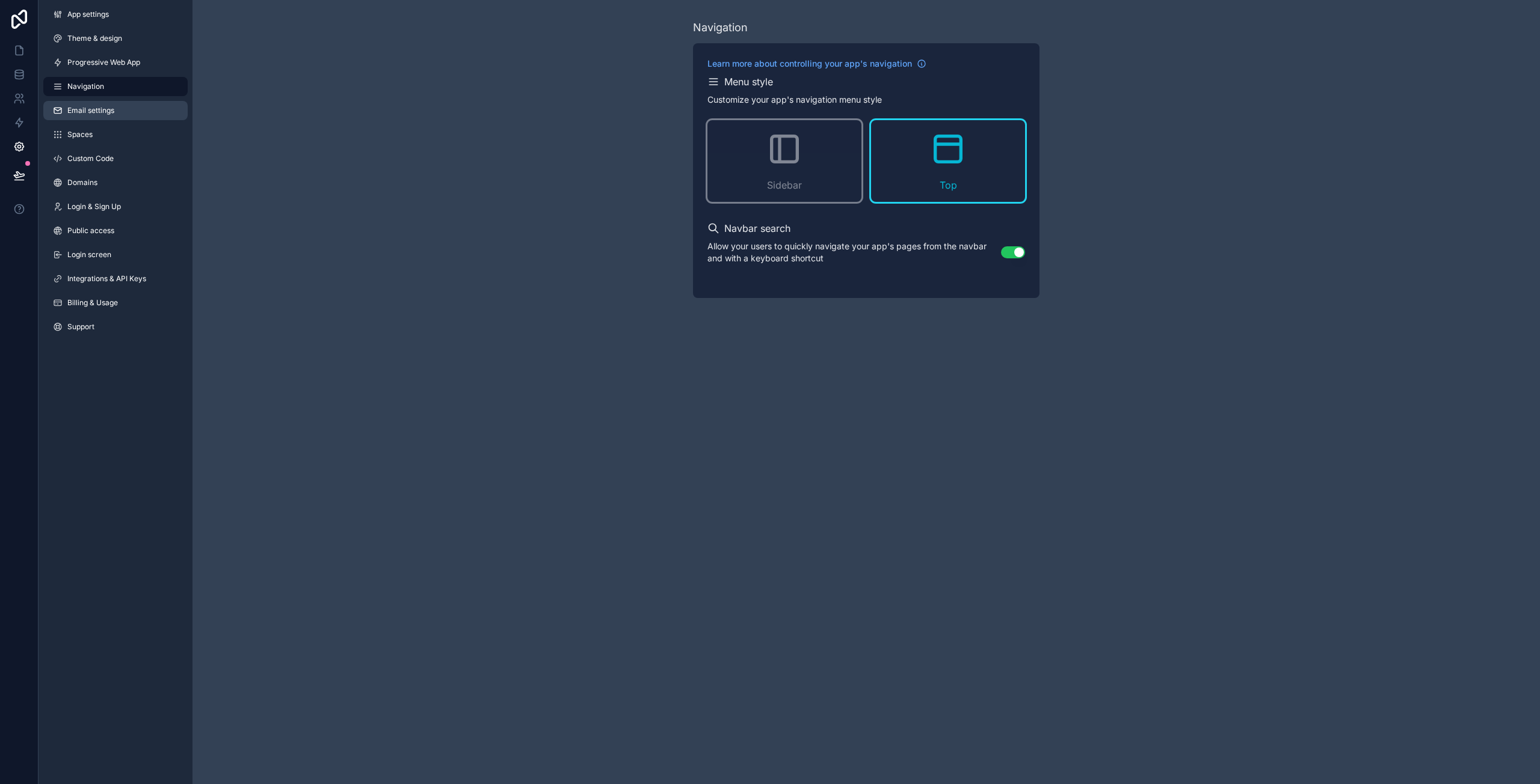
click at [100, 102] on link "Email settings" at bounding box center [115, 111] width 144 height 19
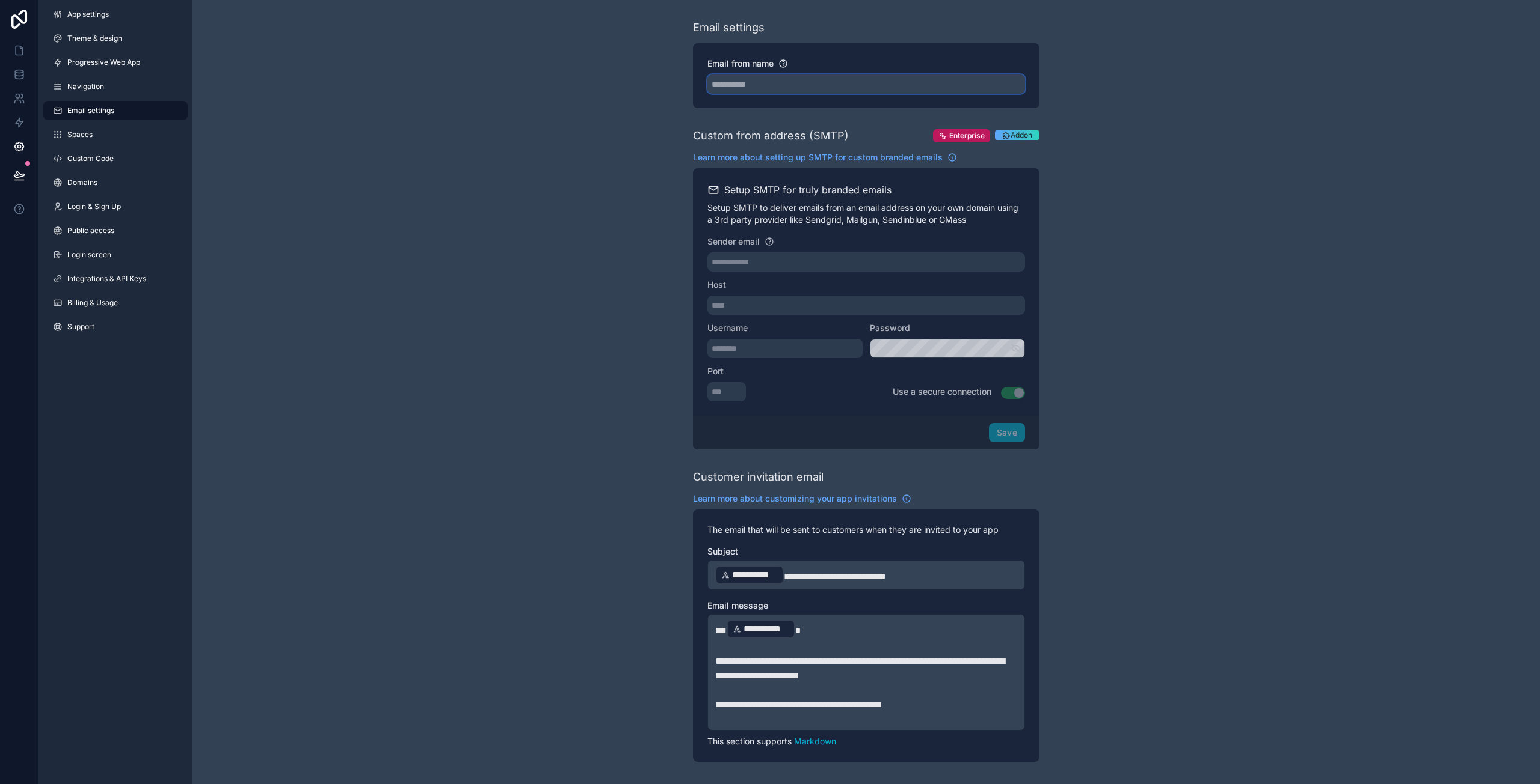
click at [776, 87] on input "Email from name" at bounding box center [865, 84] width 317 height 19
drag, startPoint x: 680, startPoint y: 139, endPoint x: 850, endPoint y: 140, distance: 170.0
click at [850, 140] on div "**********" at bounding box center [866, 492] width 1348 height 983
click at [850, 140] on div "Custom from address (SMTP) Enterprise Addon" at bounding box center [866, 135] width 346 height 17
drag, startPoint x: 693, startPoint y: 156, endPoint x: 981, endPoint y: 159, distance: 288.0
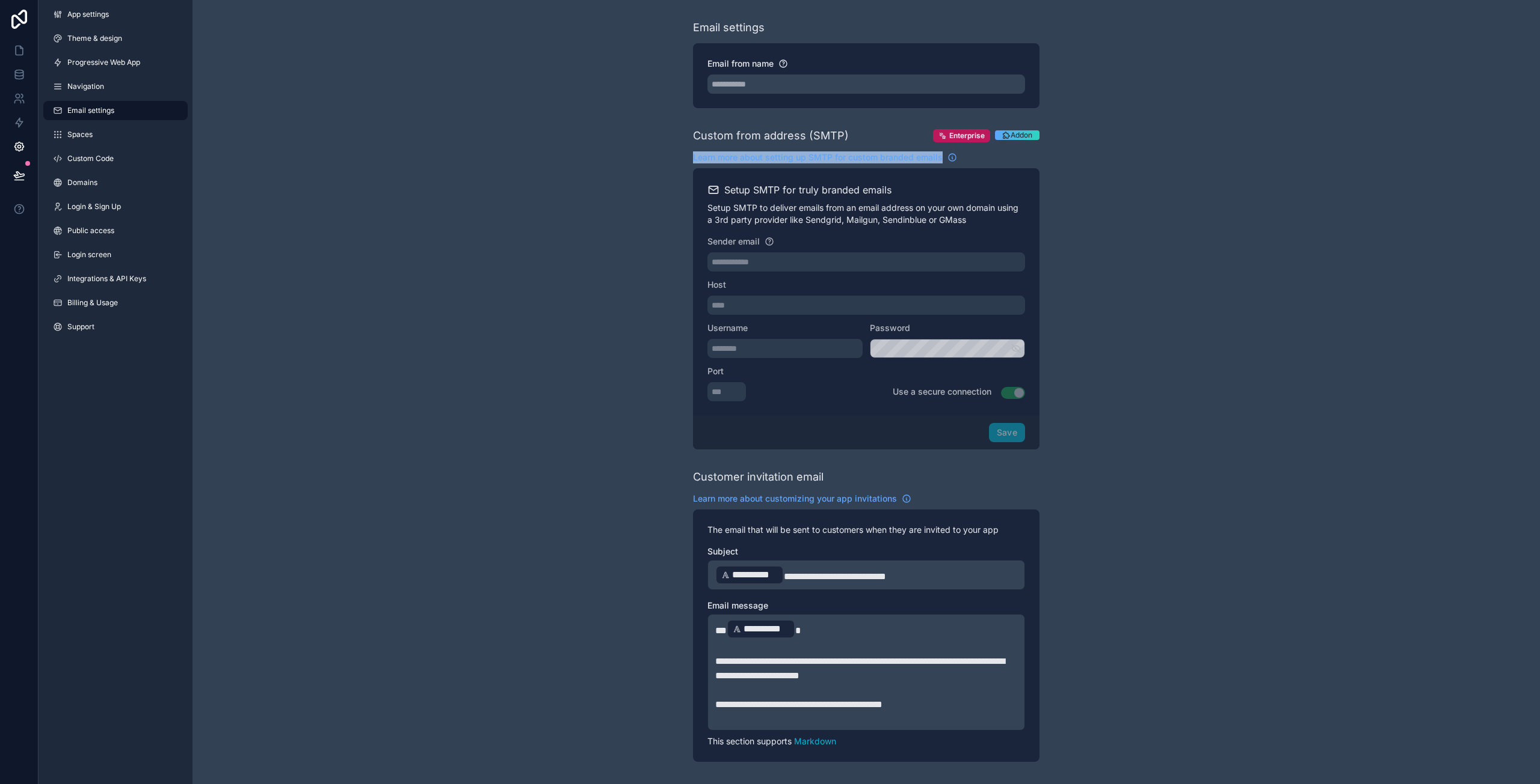
click at [981, 159] on div "**********" at bounding box center [866, 492] width 1348 height 983
click at [981, 159] on div "Learn more about setting up SMTP for custom branded emails" at bounding box center [866, 158] width 346 height 12
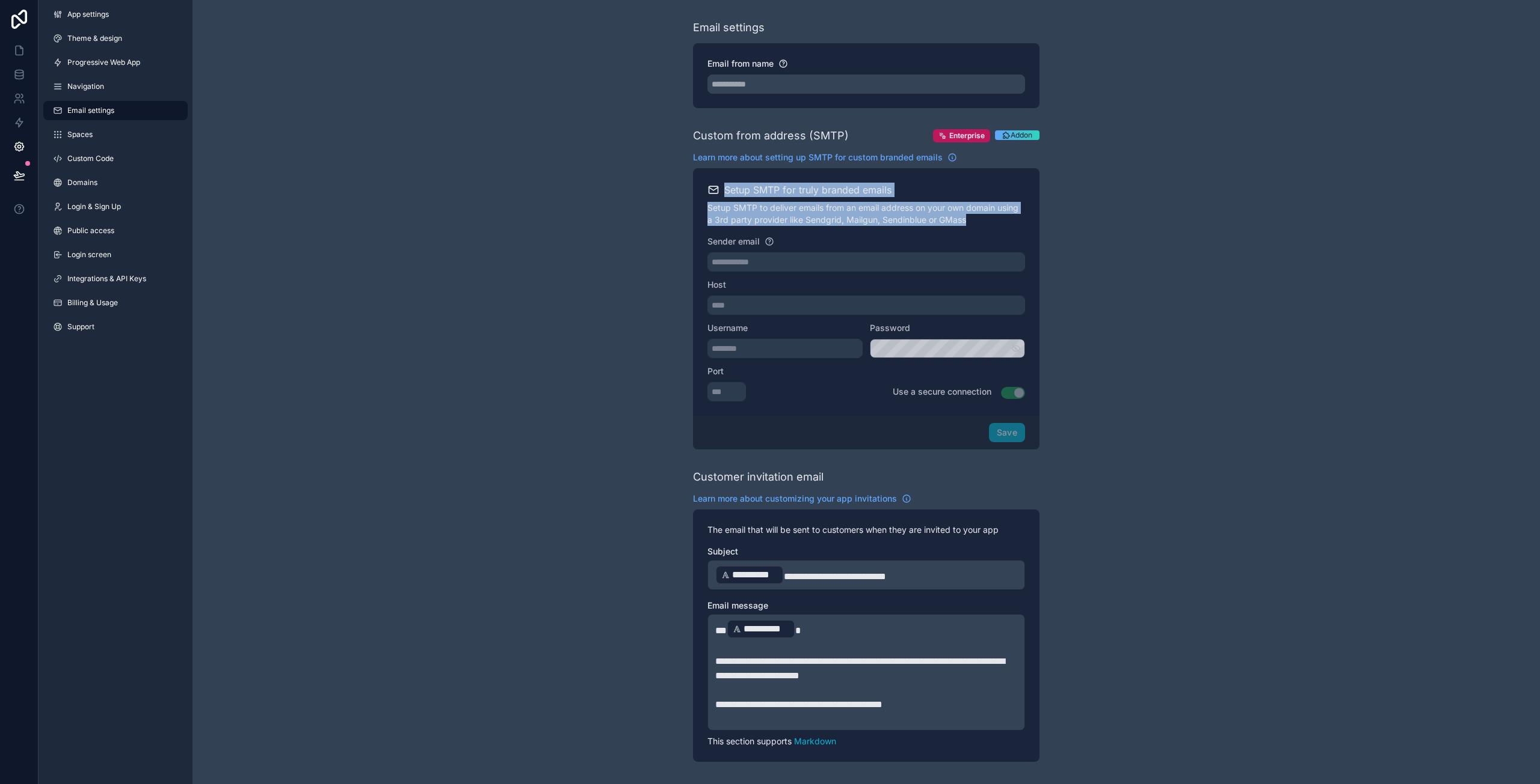
drag, startPoint x: 695, startPoint y: 188, endPoint x: 991, endPoint y: 227, distance: 298.6
click at [991, 227] on div "Setup SMTP for truly branded emails Setup SMTP to deliver emails from an email …" at bounding box center [866, 292] width 346 height 248
drag, startPoint x: 988, startPoint y: 222, endPoint x: 676, endPoint y: 207, distance: 312.4
click at [676, 207] on div "**********" at bounding box center [866, 492] width 1348 height 983
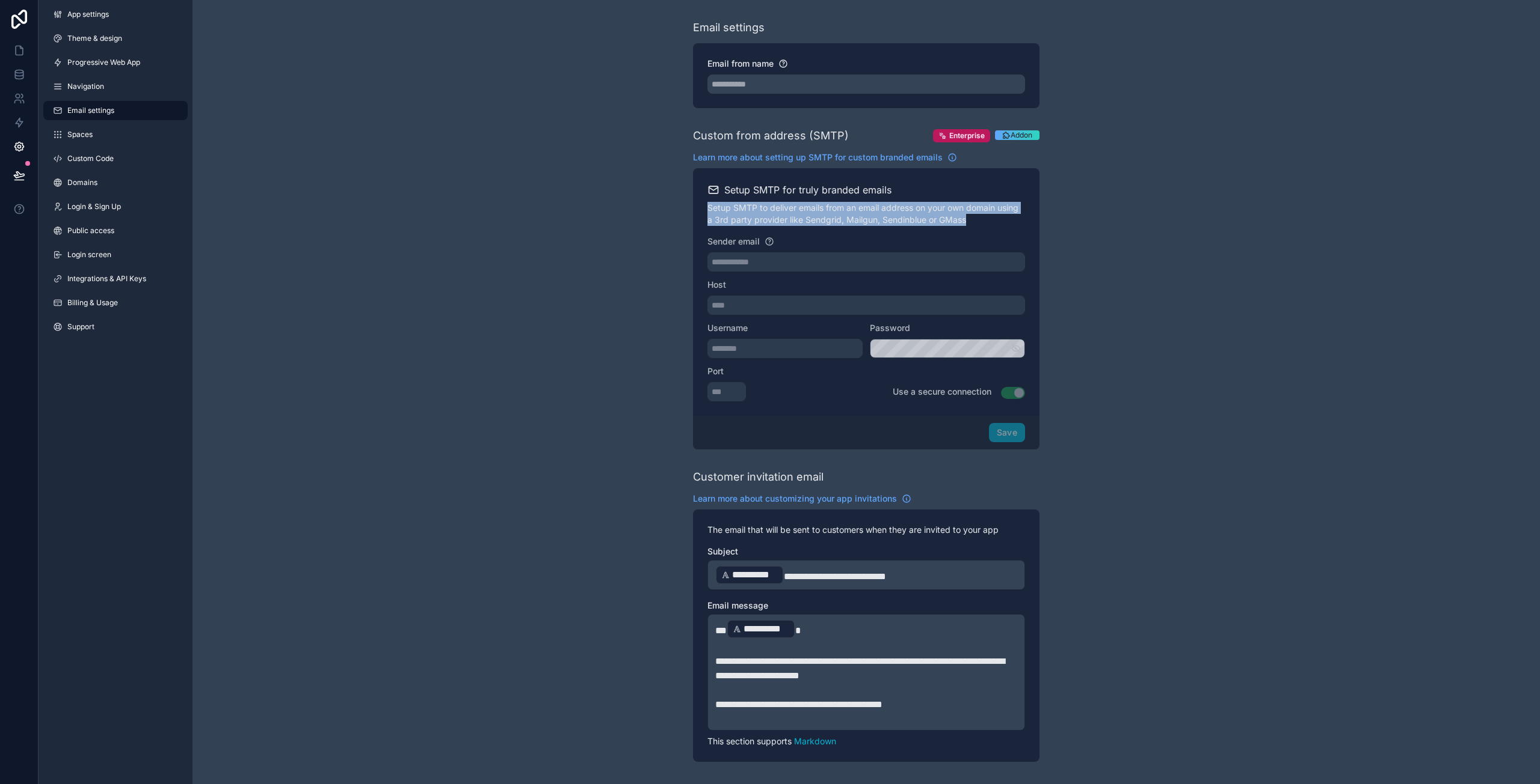
click at [676, 207] on div "**********" at bounding box center [866, 492] width 1348 height 983
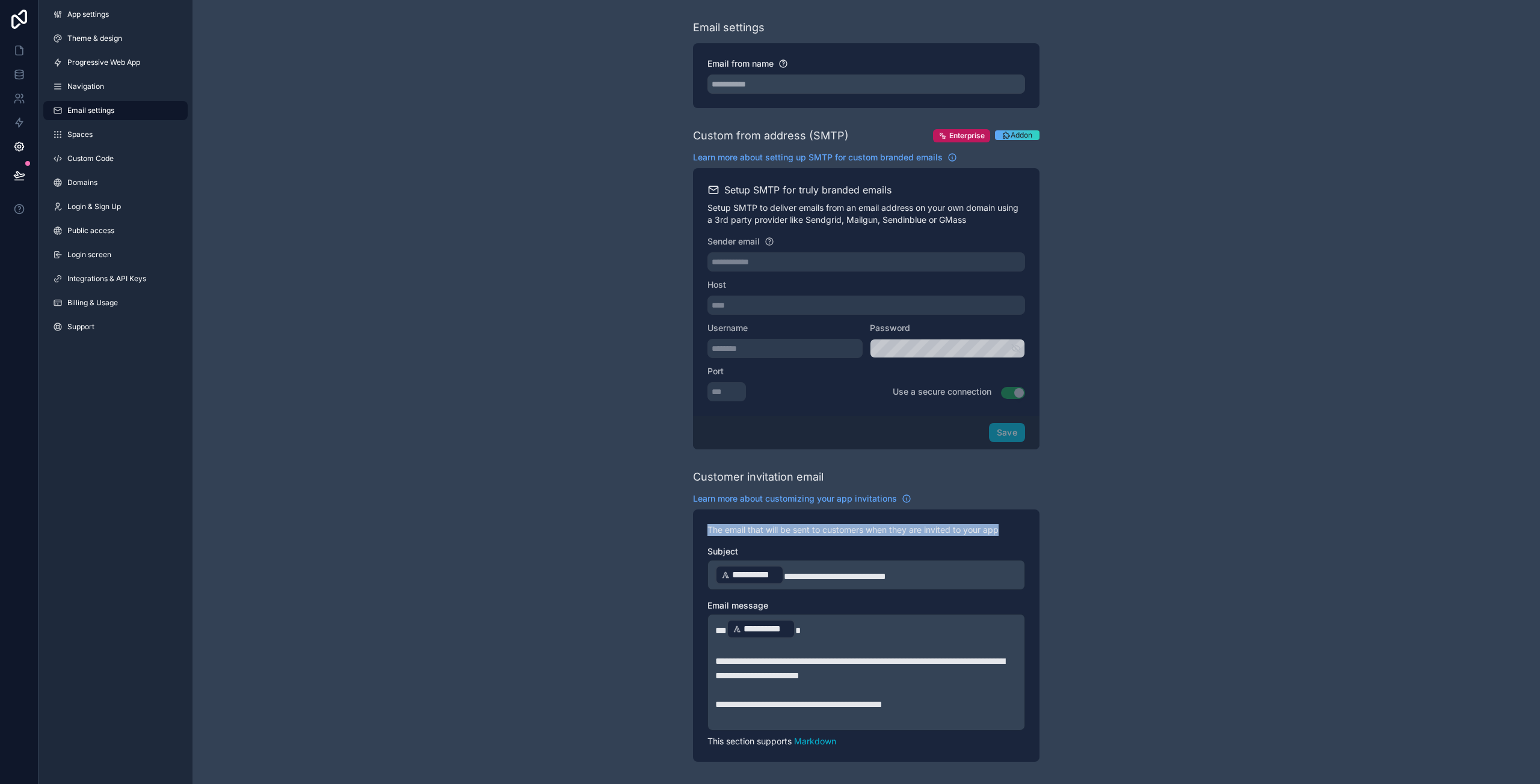
drag, startPoint x: 707, startPoint y: 529, endPoint x: 1015, endPoint y: 529, distance: 308.0
click at [1015, 529] on p "The email that will be sent to customers when they are invited to your app" at bounding box center [865, 530] width 317 height 12
drag, startPoint x: 1015, startPoint y: 529, endPoint x: 680, endPoint y: 533, distance: 335.0
click at [680, 533] on div "**********" at bounding box center [866, 492] width 1348 height 983
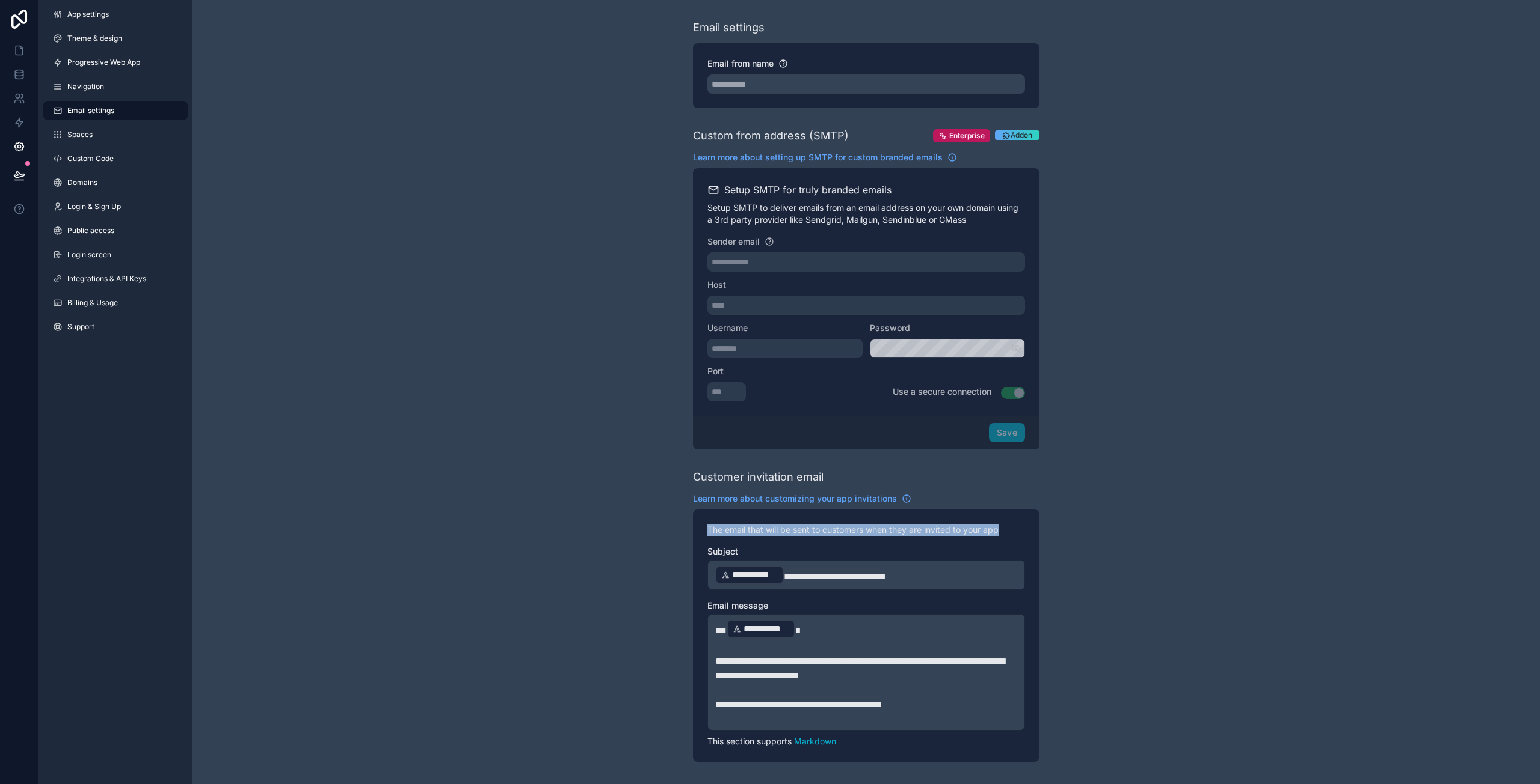
click at [680, 533] on div "**********" at bounding box center [866, 492] width 1348 height 983
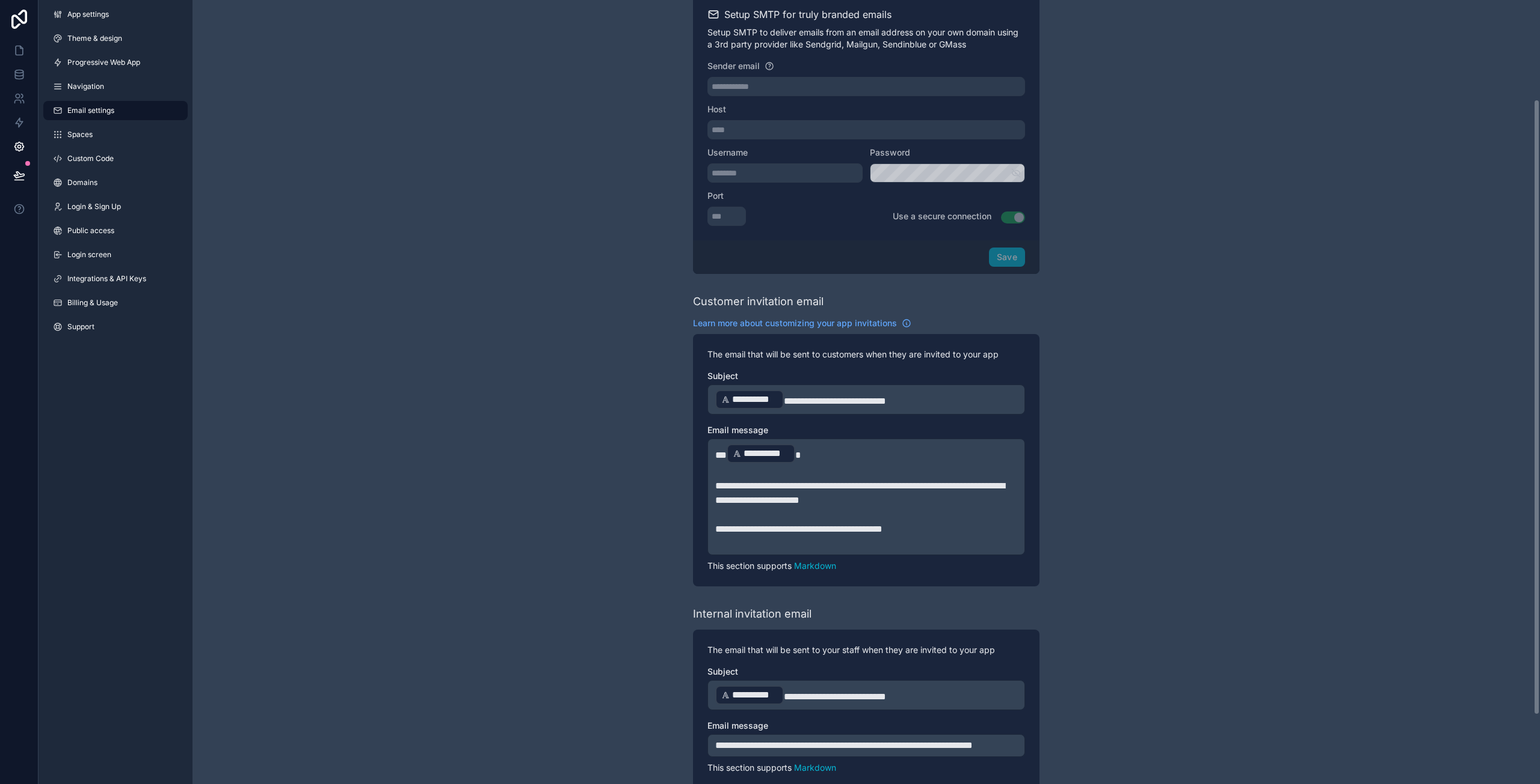
scroll to position [213, 0]
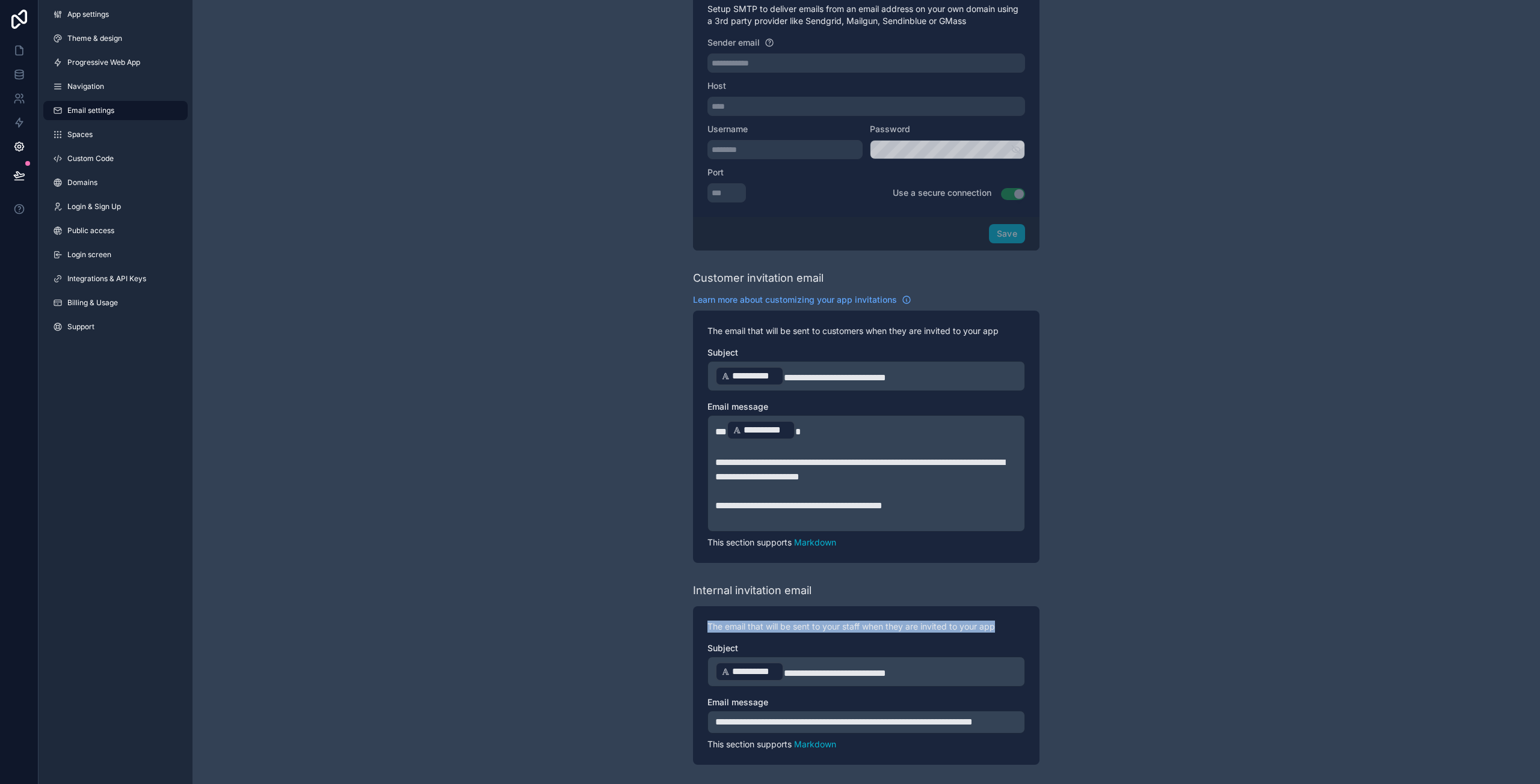
drag, startPoint x: 704, startPoint y: 617, endPoint x: 1016, endPoint y: 612, distance: 312.0
click at [1016, 612] on div "**********" at bounding box center [866, 686] width 346 height 159
click at [1016, 621] on p "The email that will be sent to your staff when they are invited to your app" at bounding box center [865, 627] width 317 height 12
drag, startPoint x: 758, startPoint y: 730, endPoint x: 708, endPoint y: 709, distance: 54.2
click at [708, 711] on div "**********" at bounding box center [865, 723] width 317 height 23
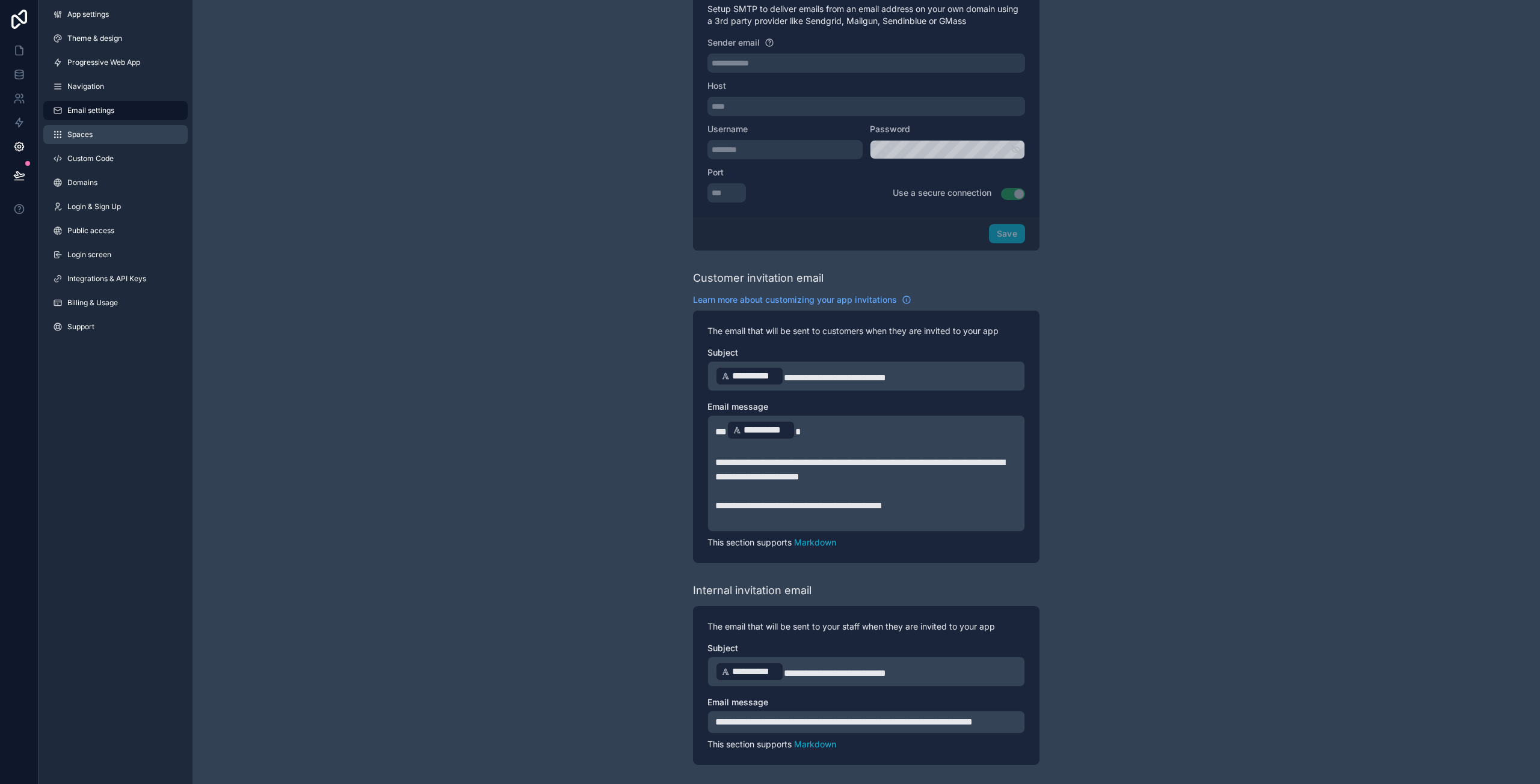
click at [92, 129] on link "Spaces" at bounding box center [115, 134] width 144 height 19
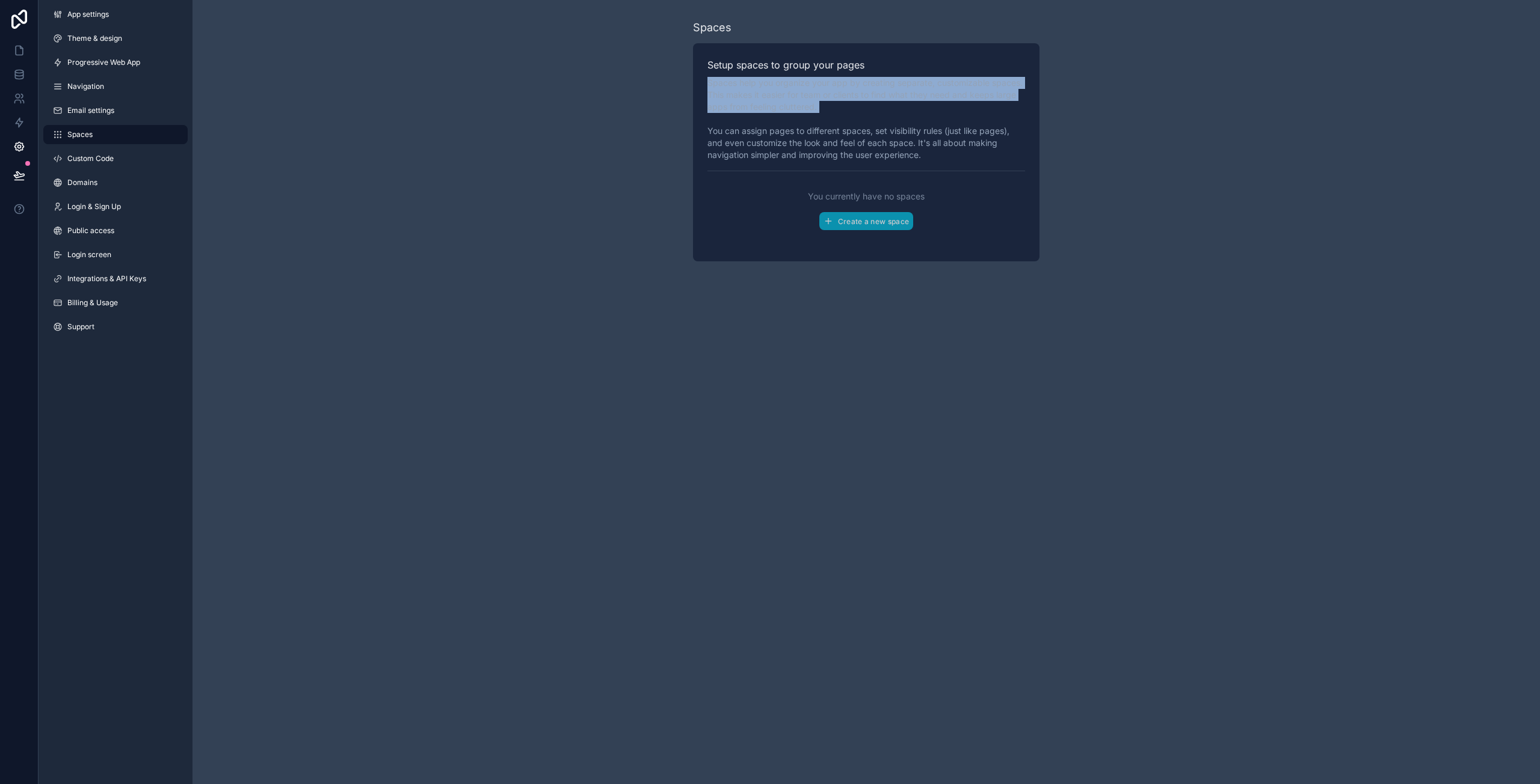
drag, startPoint x: 710, startPoint y: 78, endPoint x: 955, endPoint y: 119, distance: 248.4
click at [955, 119] on p "Spaces help you organize your app by creating separate, customizable spaces. Th…" at bounding box center [865, 119] width 317 height 84
click at [871, 107] on p "Spaces help you organize your app by creating separate, customizable spaces. Th…" at bounding box center [865, 119] width 317 height 84
drag, startPoint x: 871, startPoint y: 107, endPoint x: 685, endPoint y: 80, distance: 187.9
click at [685, 80] on div "Spaces Setup spaces to group your pages Spaces help you organize your app by cr…" at bounding box center [866, 140] width 1348 height 281
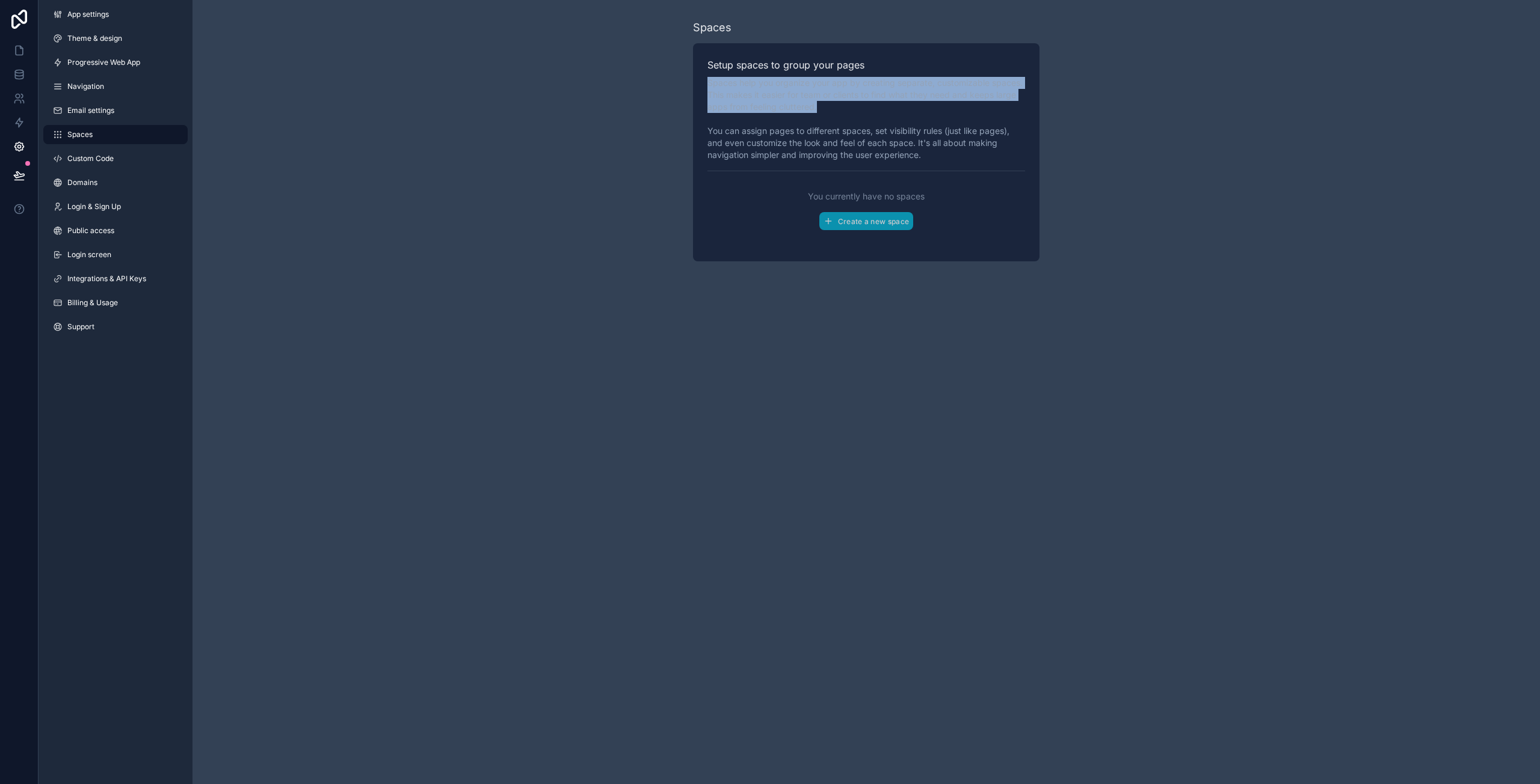
click at [685, 80] on div "Spaces Setup spaces to group your pages Spaces help you organize your app by cr…" at bounding box center [866, 140] width 1348 height 281
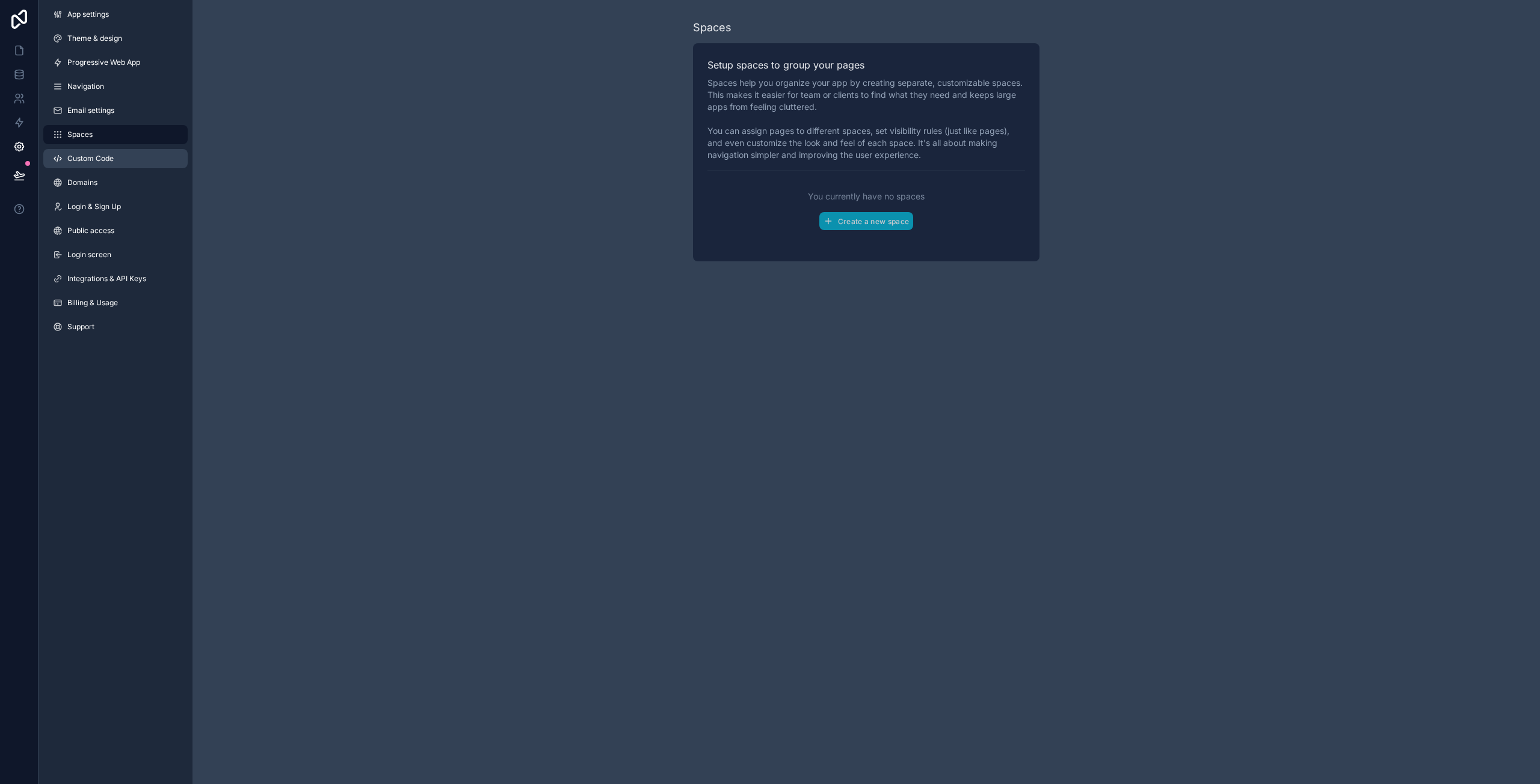
click at [105, 161] on span "Custom Code" at bounding box center [90, 158] width 47 height 10
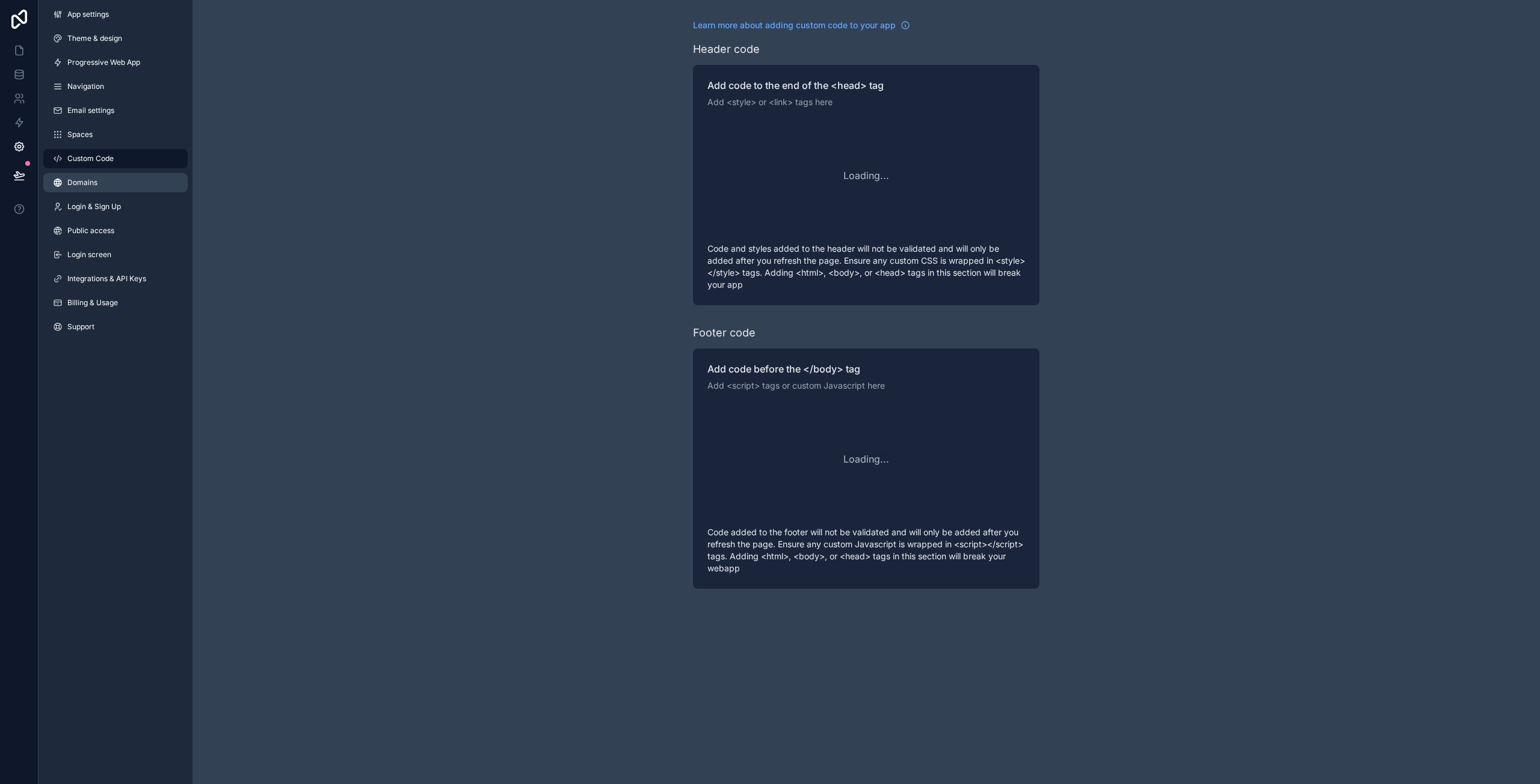
click at [101, 183] on link "Domains" at bounding box center [115, 183] width 144 height 19
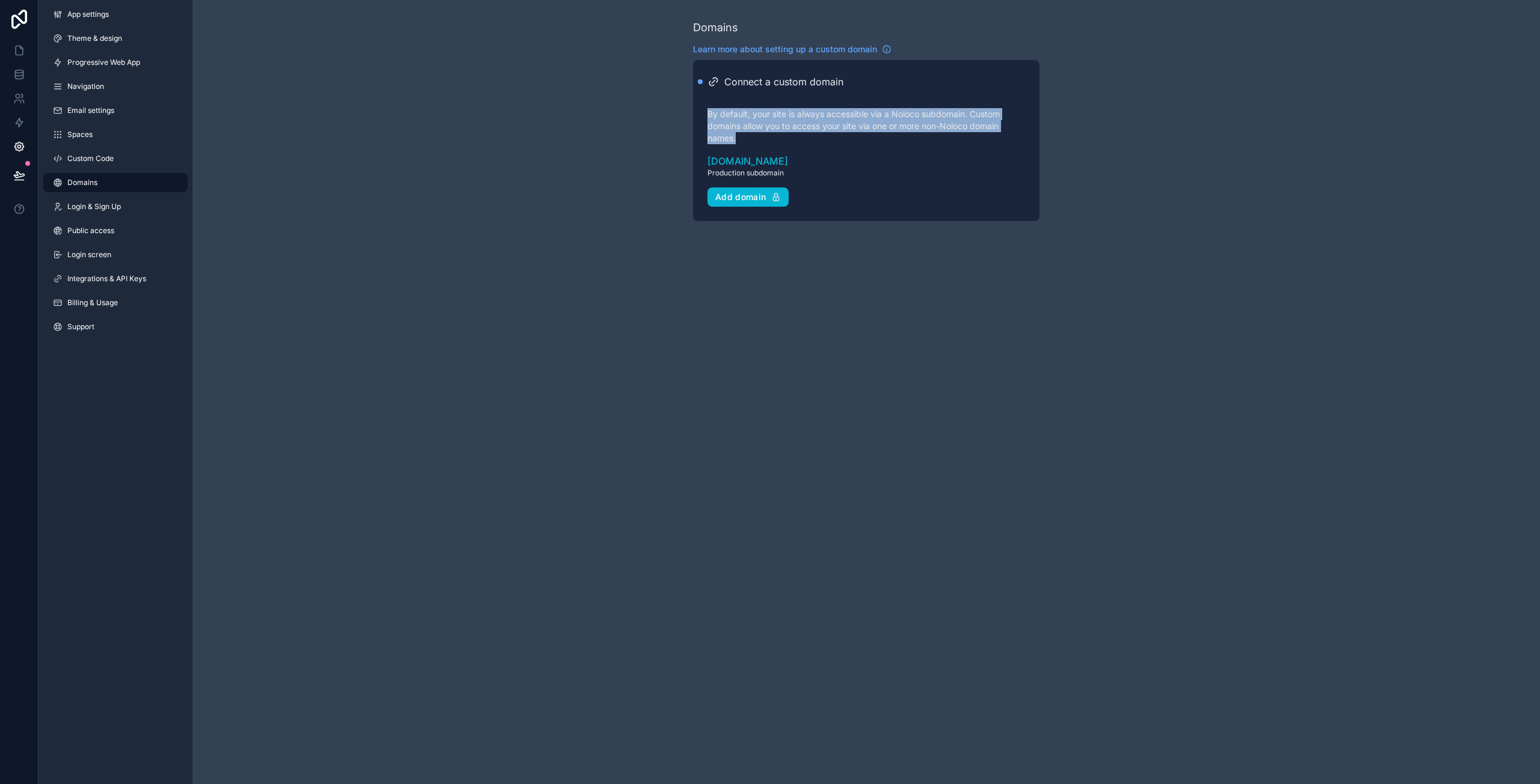
drag, startPoint x: 704, startPoint y: 111, endPoint x: 808, endPoint y: 144, distance: 109.1
click at [808, 144] on div "Connect a custom domain By default, your site is always accessible via a Noloco…" at bounding box center [866, 140] width 346 height 161
click at [610, 222] on div "Domains Learn more about setting up a custom domain Connect a custom domain By …" at bounding box center [866, 120] width 1348 height 241
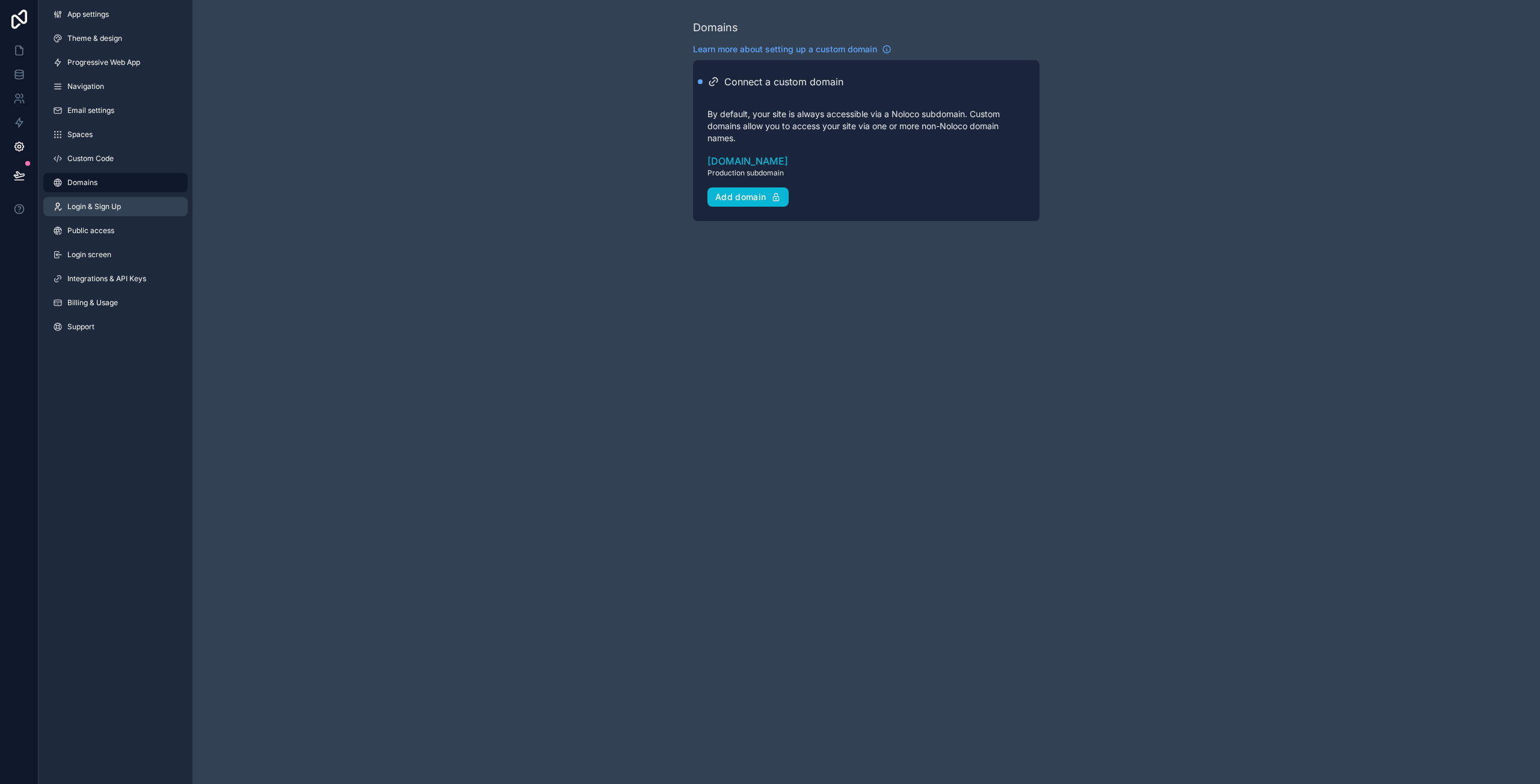
click at [102, 206] on span "Login & Sign Up" at bounding box center [94, 206] width 54 height 10
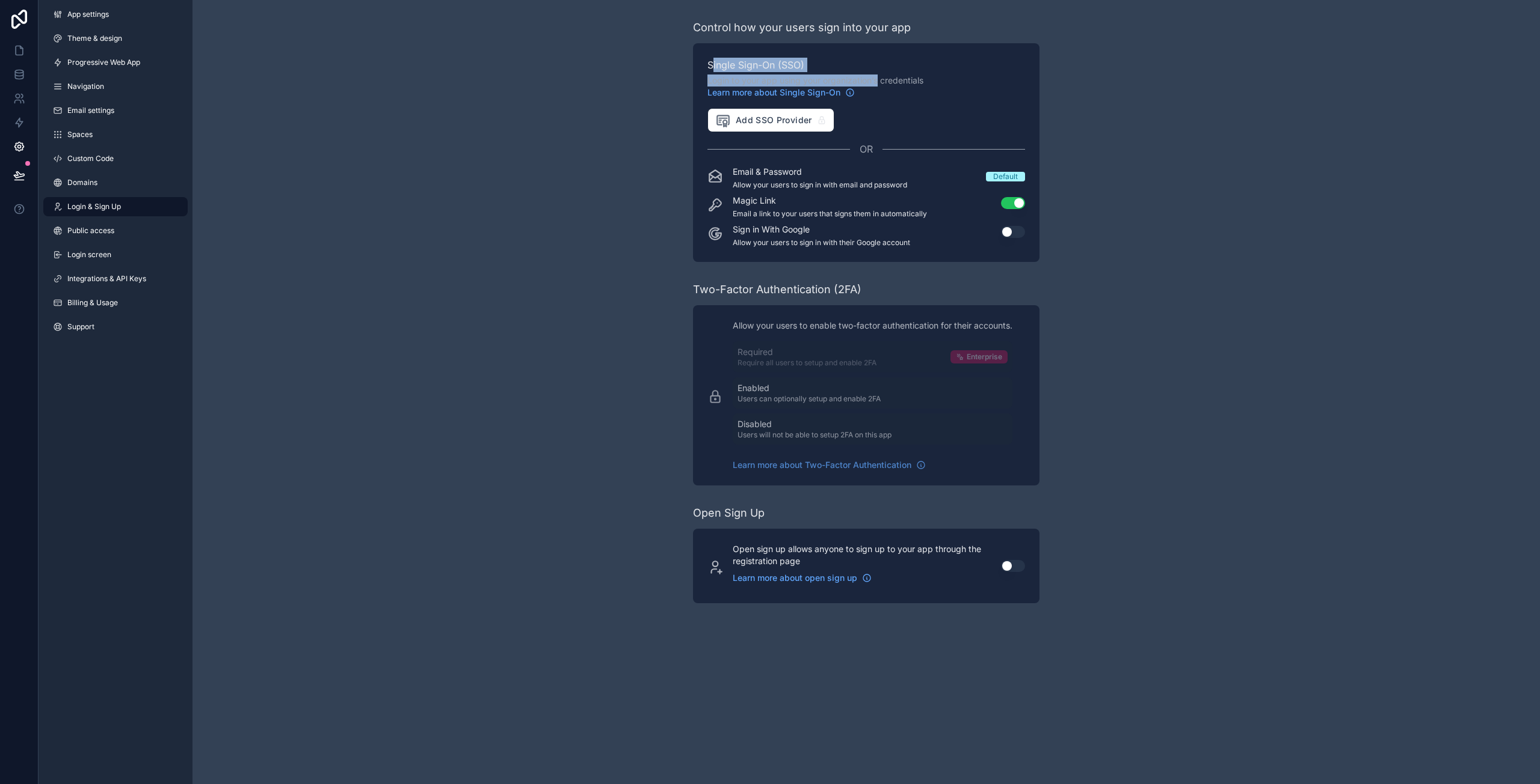
drag, startPoint x: 714, startPoint y: 61, endPoint x: 886, endPoint y: 78, distance: 172.8
click at [881, 77] on div "Single Sign-On (SSO) Login to your app using your organization’s credentials Le…" at bounding box center [865, 78] width 317 height 41
click at [928, 82] on span "Login to your app using your organization’s credentials Learn more about Single…" at bounding box center [865, 86] width 317 height 24
drag, startPoint x: 932, startPoint y: 82, endPoint x: 673, endPoint y: 61, distance: 259.8
click at [673, 61] on div "Control how your users sign into your app Single Sign-On (SSO) Login to your ap…" at bounding box center [866, 311] width 1348 height 622
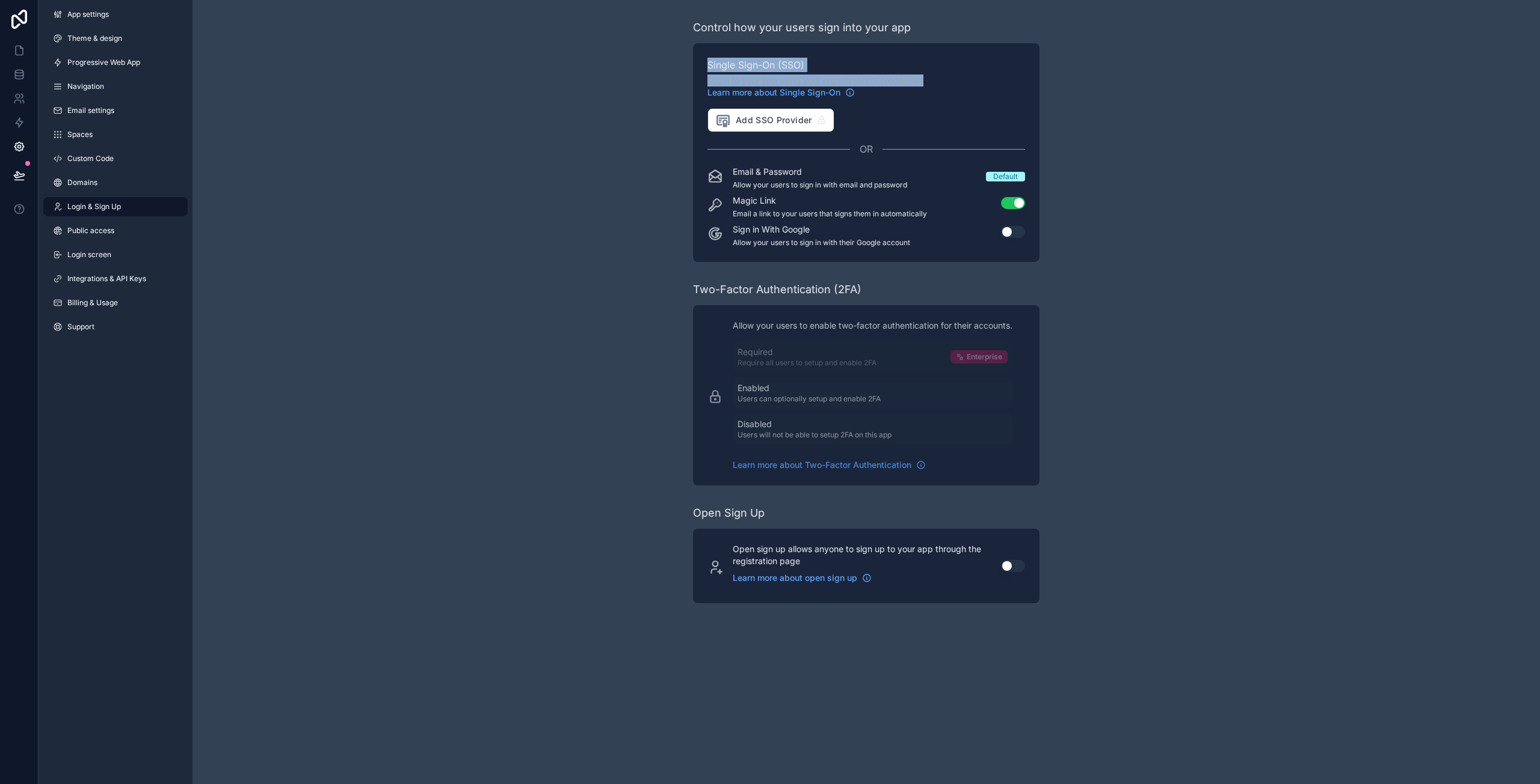
click at [673, 61] on div "Control how your users sign into your app Single Sign-On (SSO) Login to your ap…" at bounding box center [866, 311] width 1348 height 622
click at [93, 234] on span "Public access" at bounding box center [90, 230] width 47 height 10
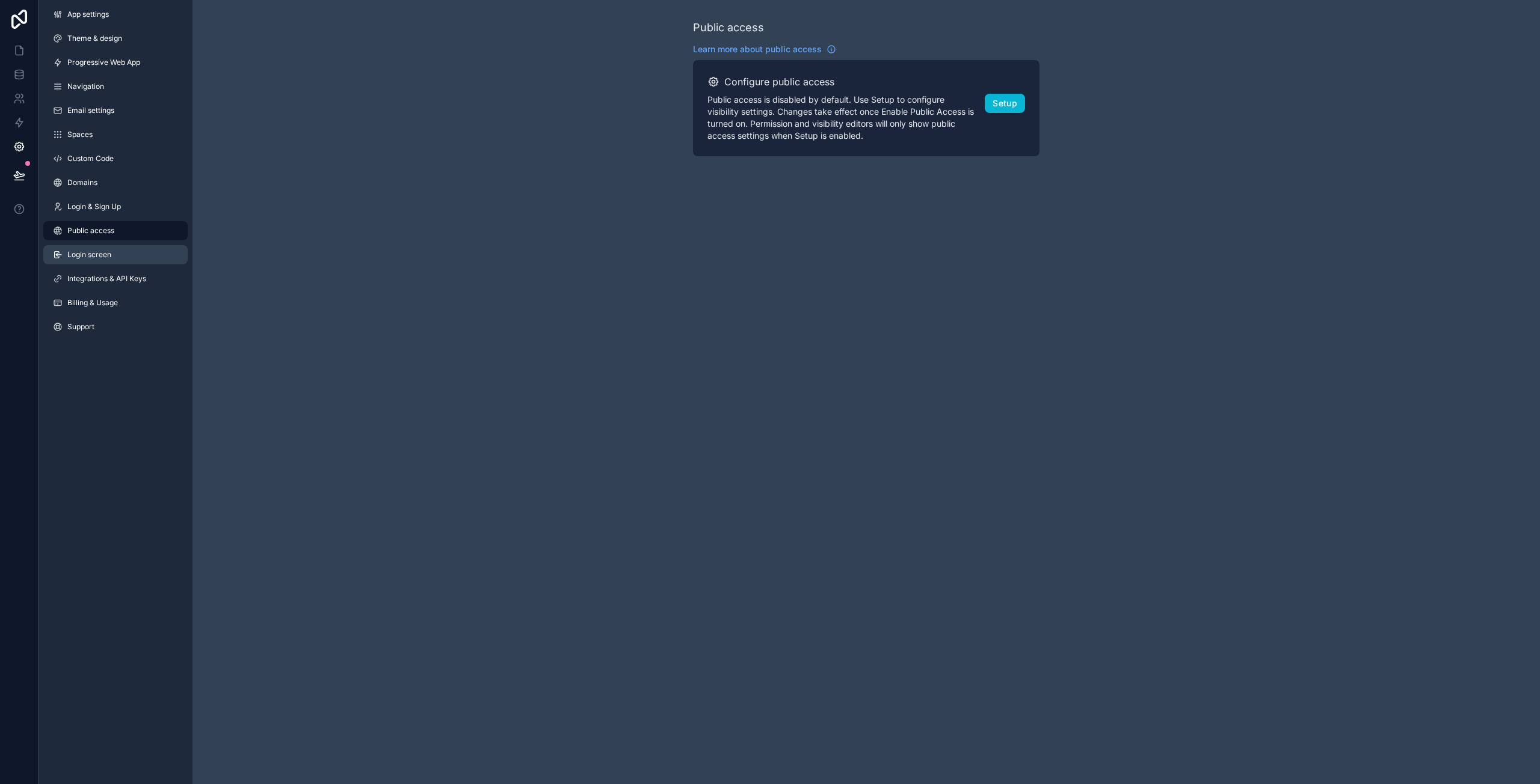
click at [98, 254] on span "Login screen" at bounding box center [90, 255] width 44 height 10
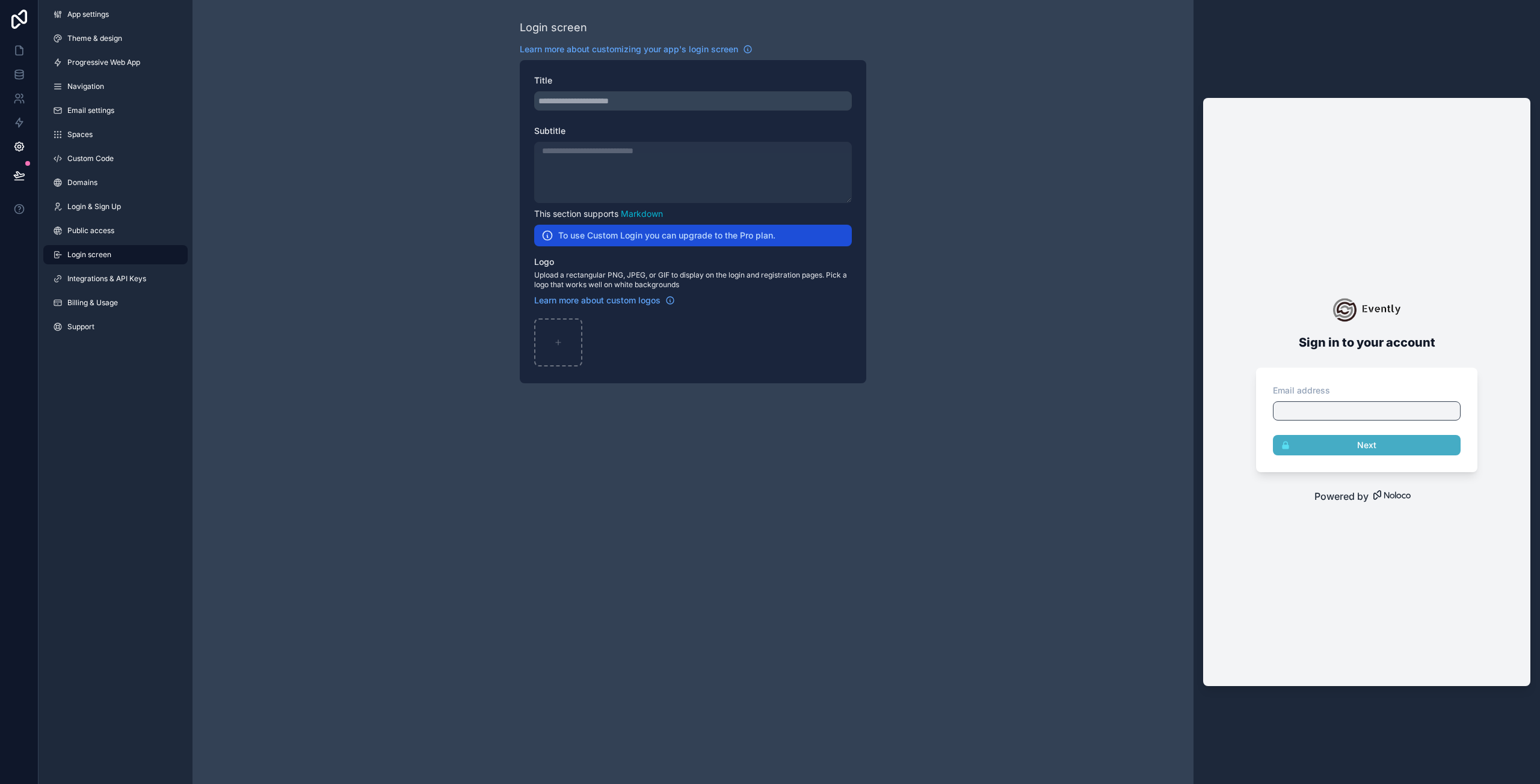
click at [581, 98] on div "scrollable content" at bounding box center [692, 101] width 317 height 19
click at [573, 46] on span "Learn more about customizing your app's login screen" at bounding box center [629, 49] width 219 height 12
click at [93, 277] on span "Integrations & API Keys" at bounding box center [107, 278] width 79 height 10
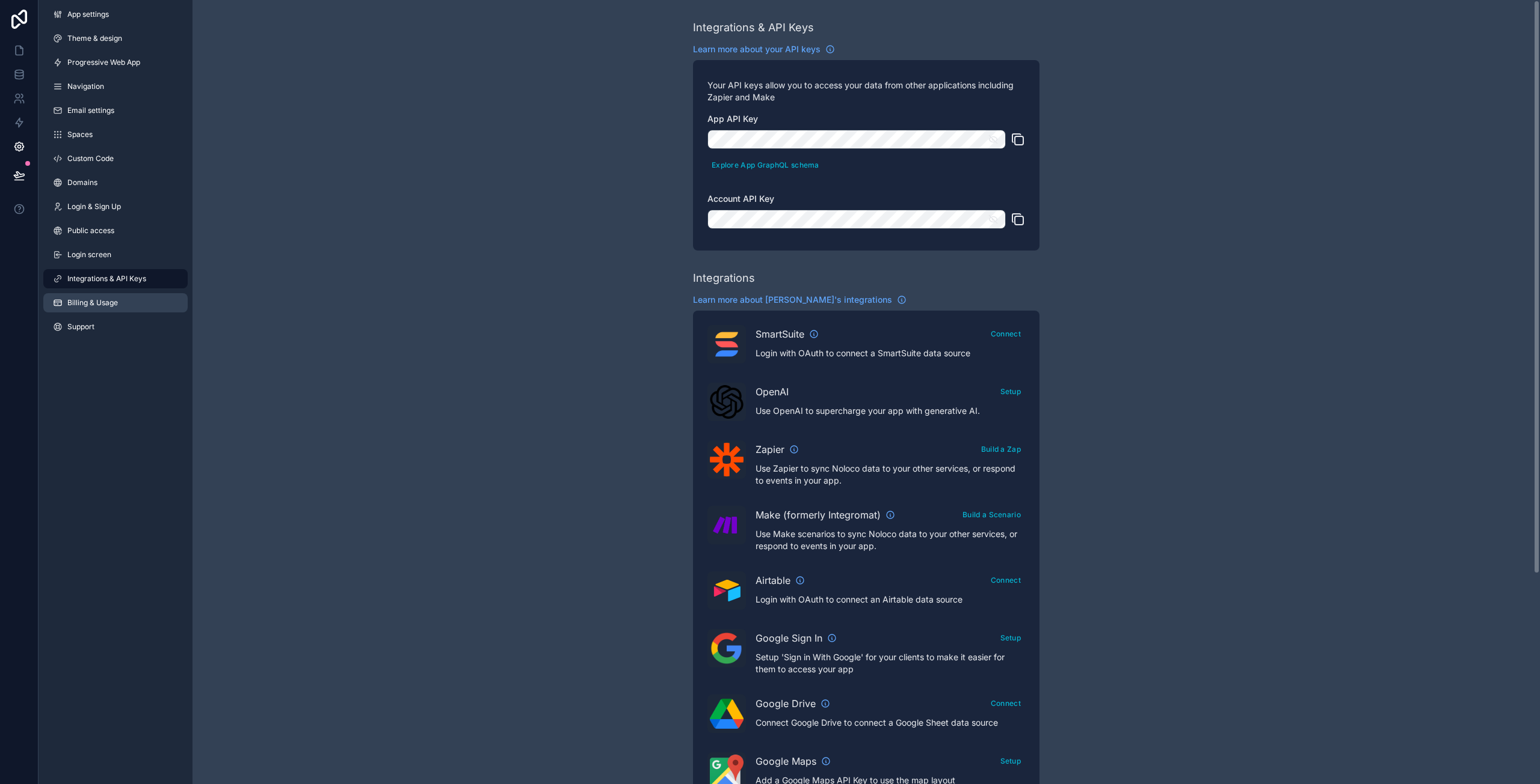
click at [84, 306] on span "Billing & Usage" at bounding box center [93, 303] width 51 height 10
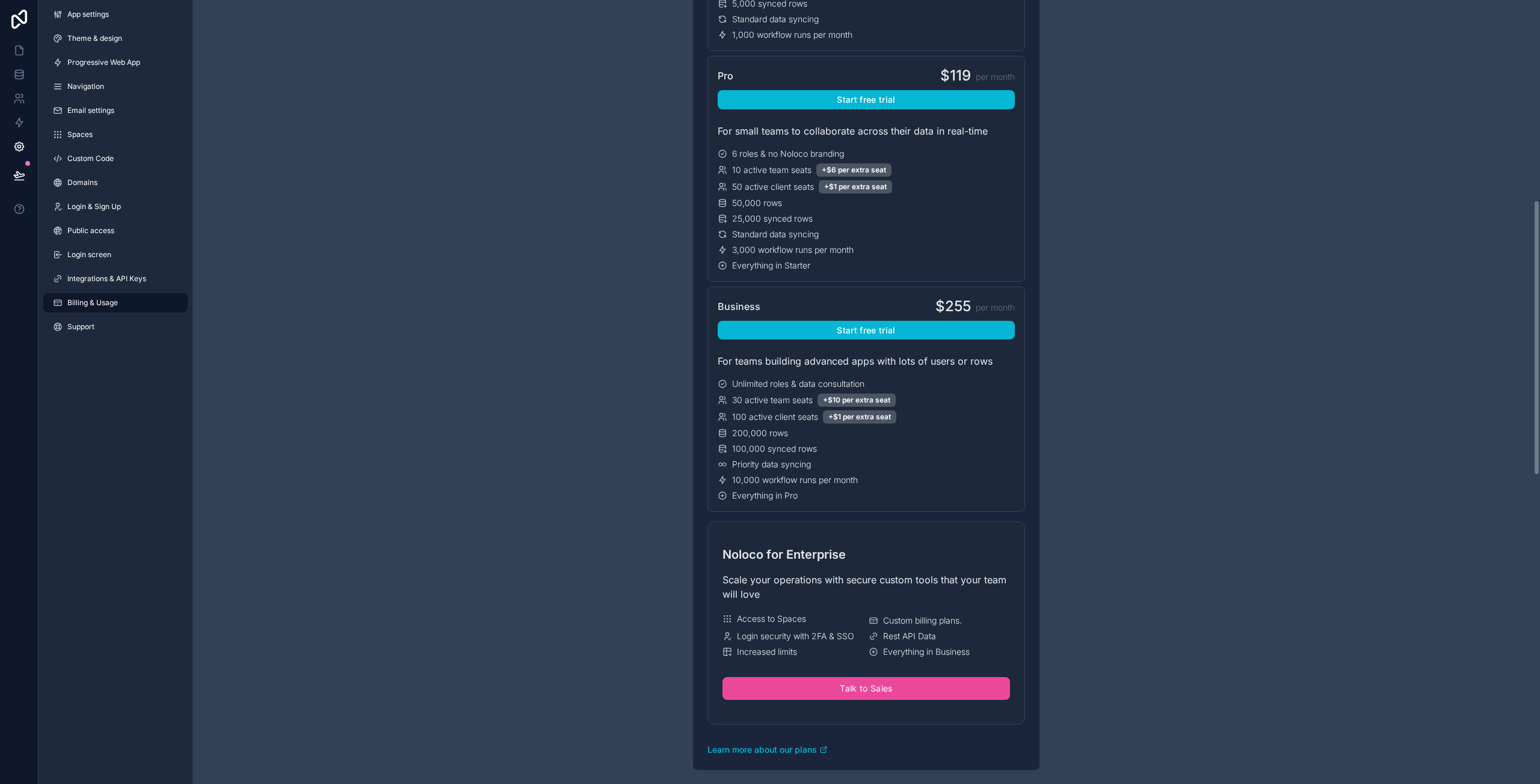
scroll to position [601, 0]
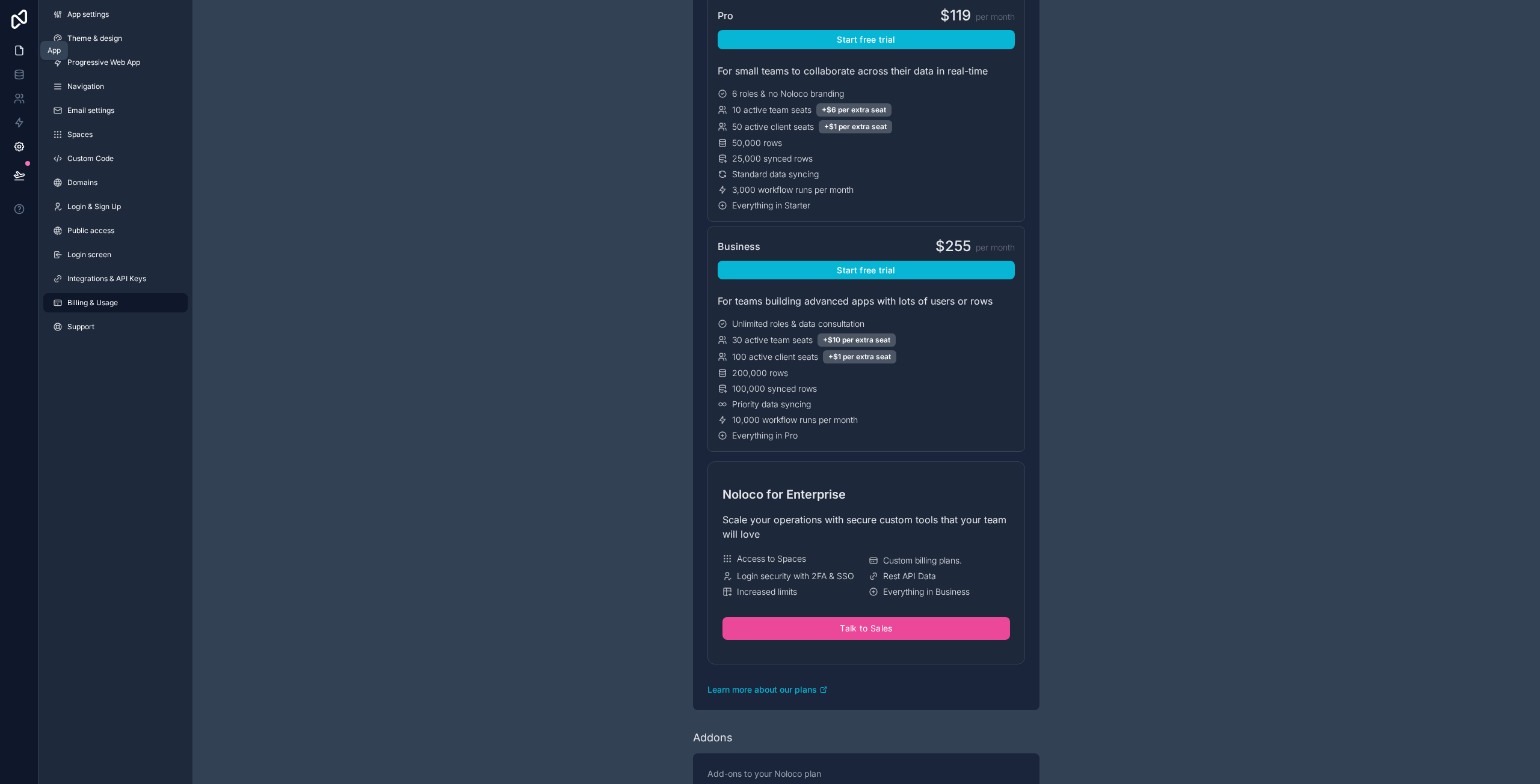
click at [18, 52] on icon at bounding box center [19, 51] width 12 height 12
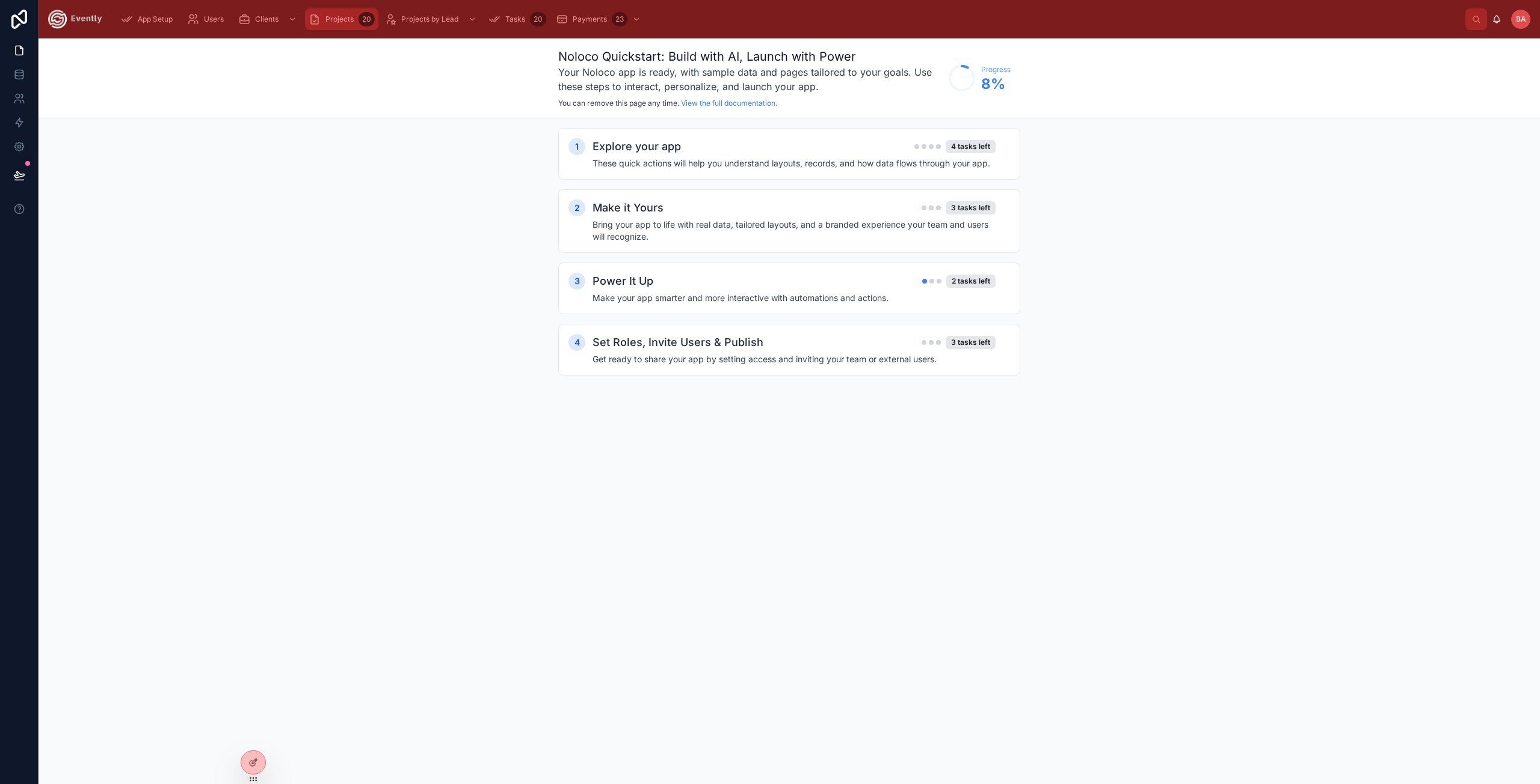
click at [337, 18] on span "Projects" at bounding box center [339, 18] width 28 height 10
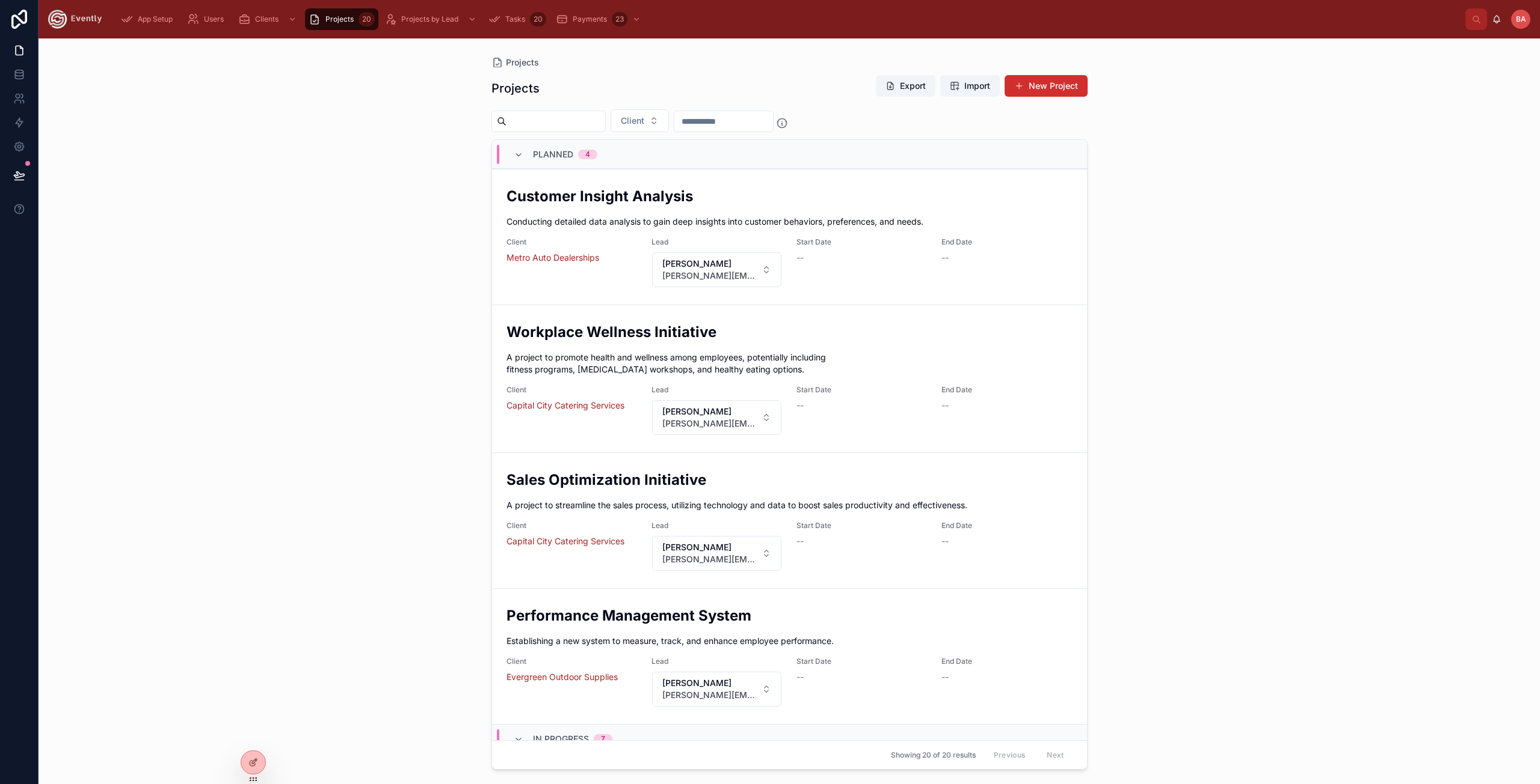
click at [535, 160] on span "Planned" at bounding box center [553, 155] width 40 height 12
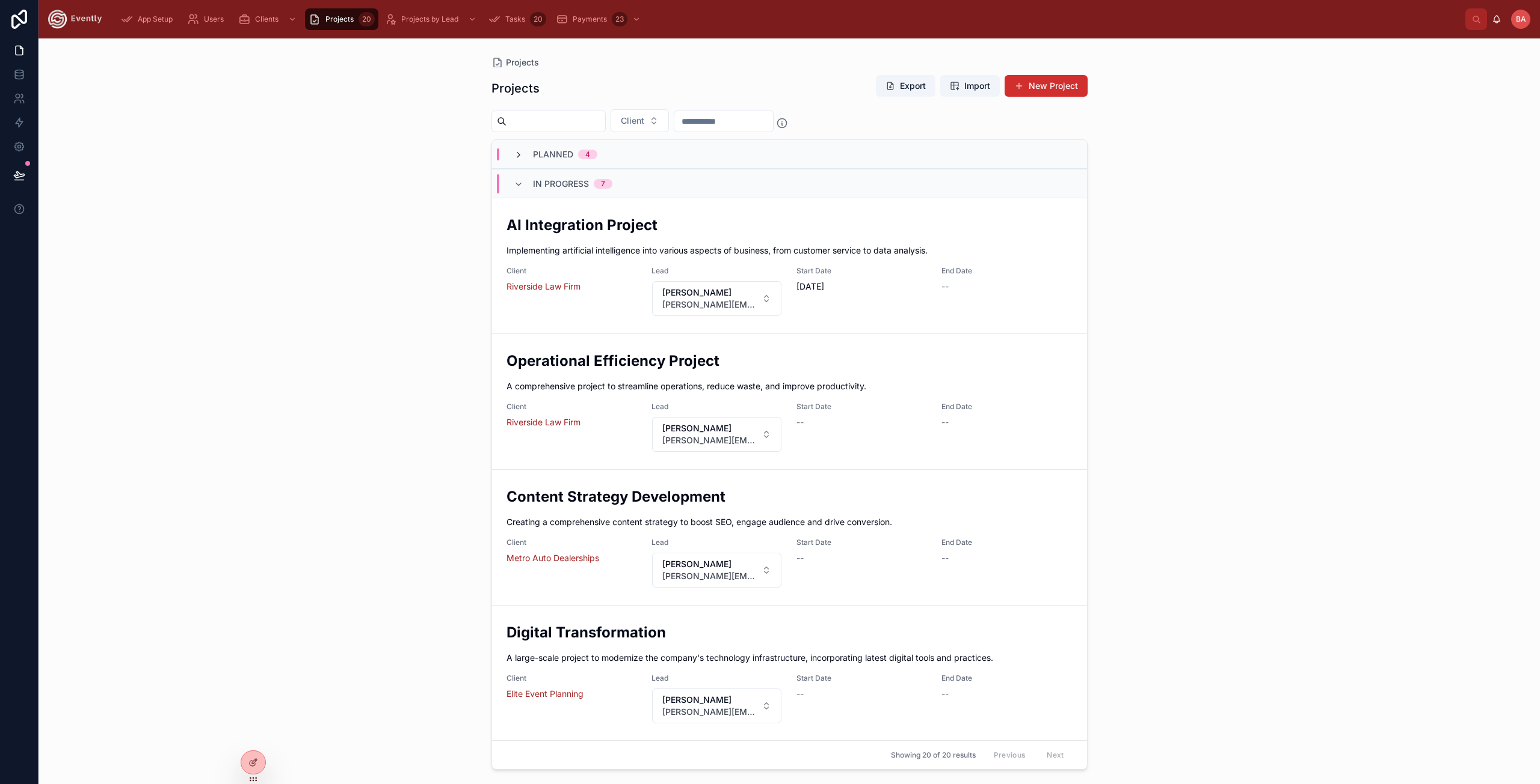
click at [519, 156] on icon at bounding box center [518, 155] width 10 height 10
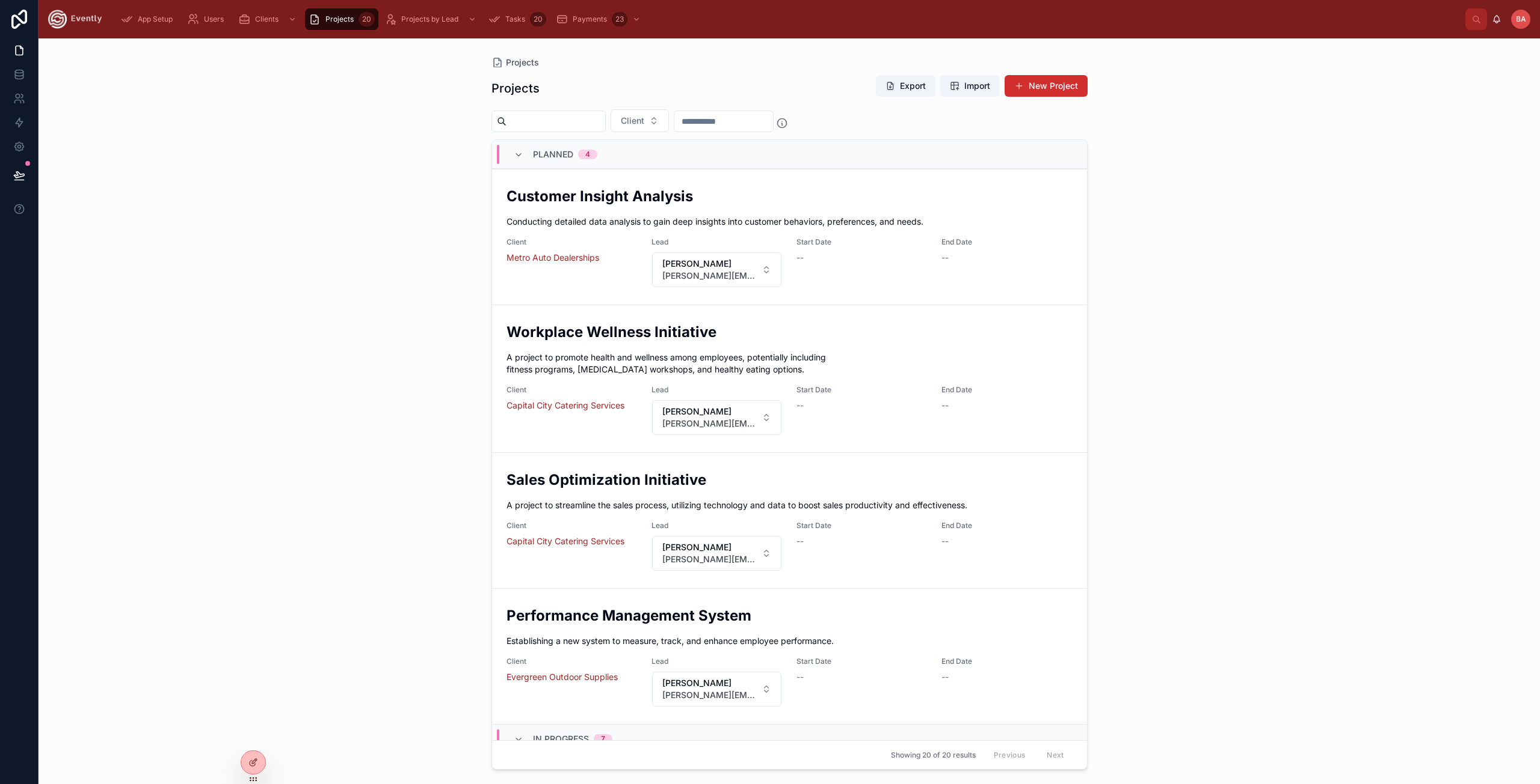
click at [519, 156] on icon at bounding box center [518, 155] width 10 height 10
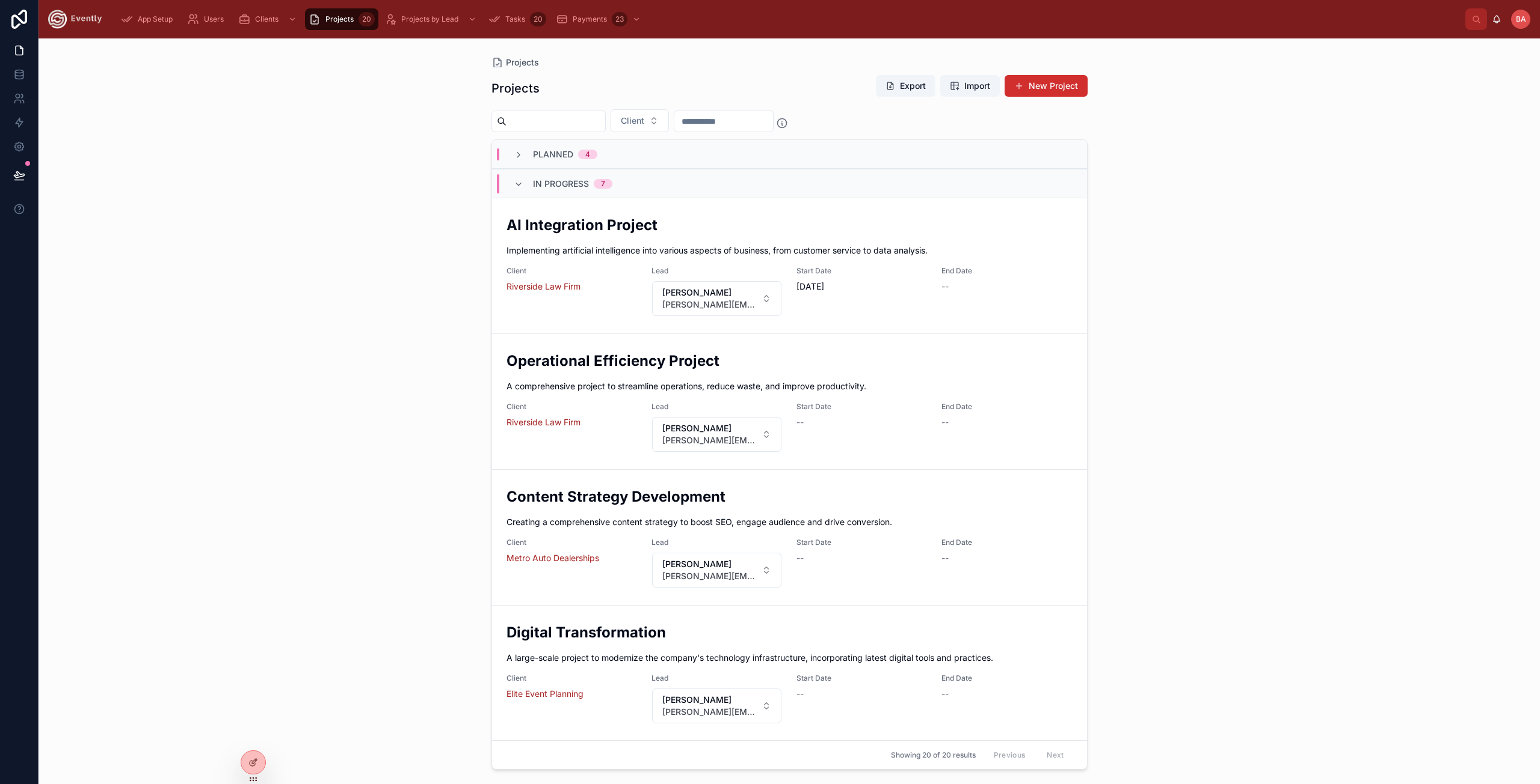
click at [520, 178] on div "In Progress 7" at bounding box center [563, 184] width 98 height 19
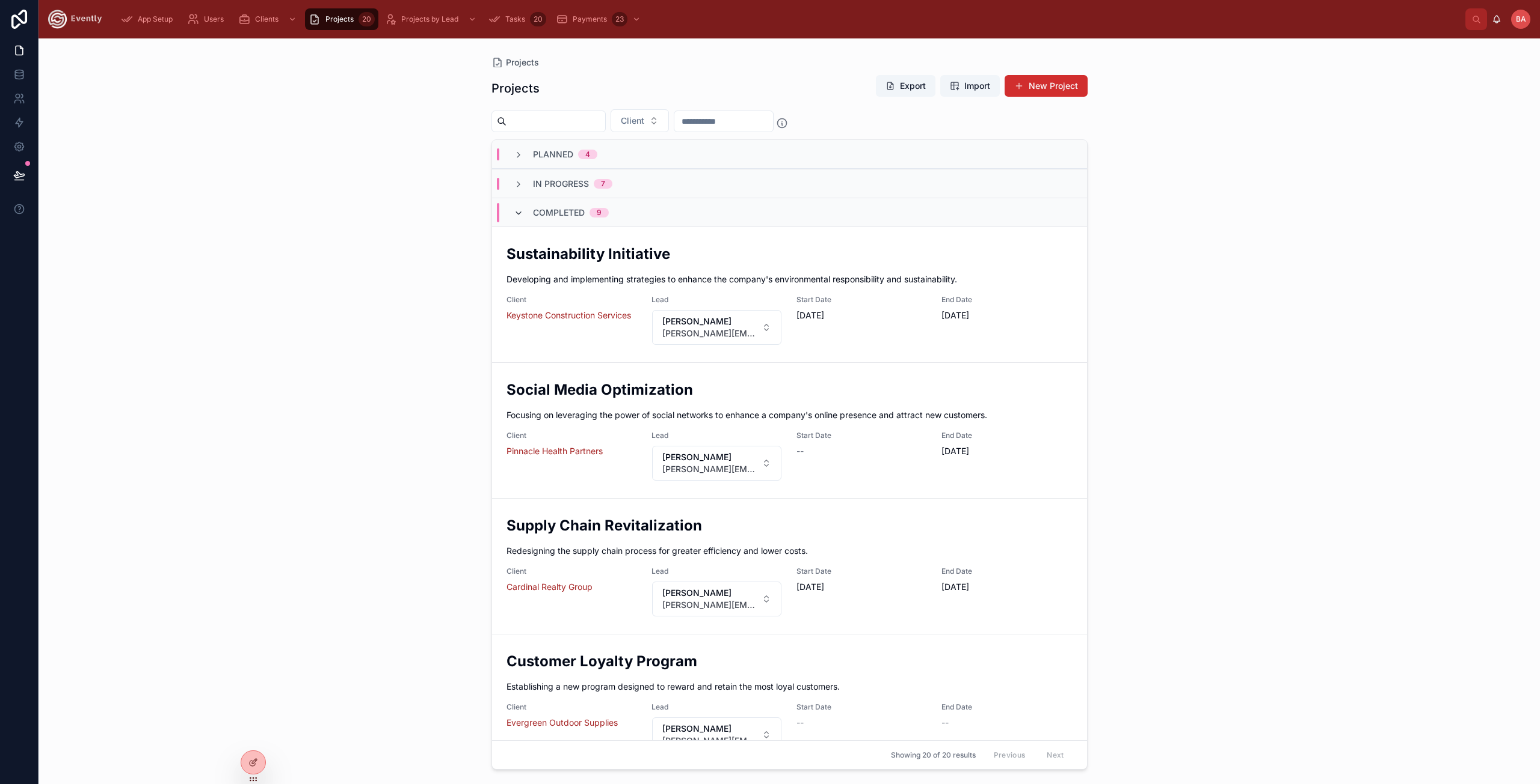
click at [520, 209] on icon at bounding box center [518, 213] width 10 height 10
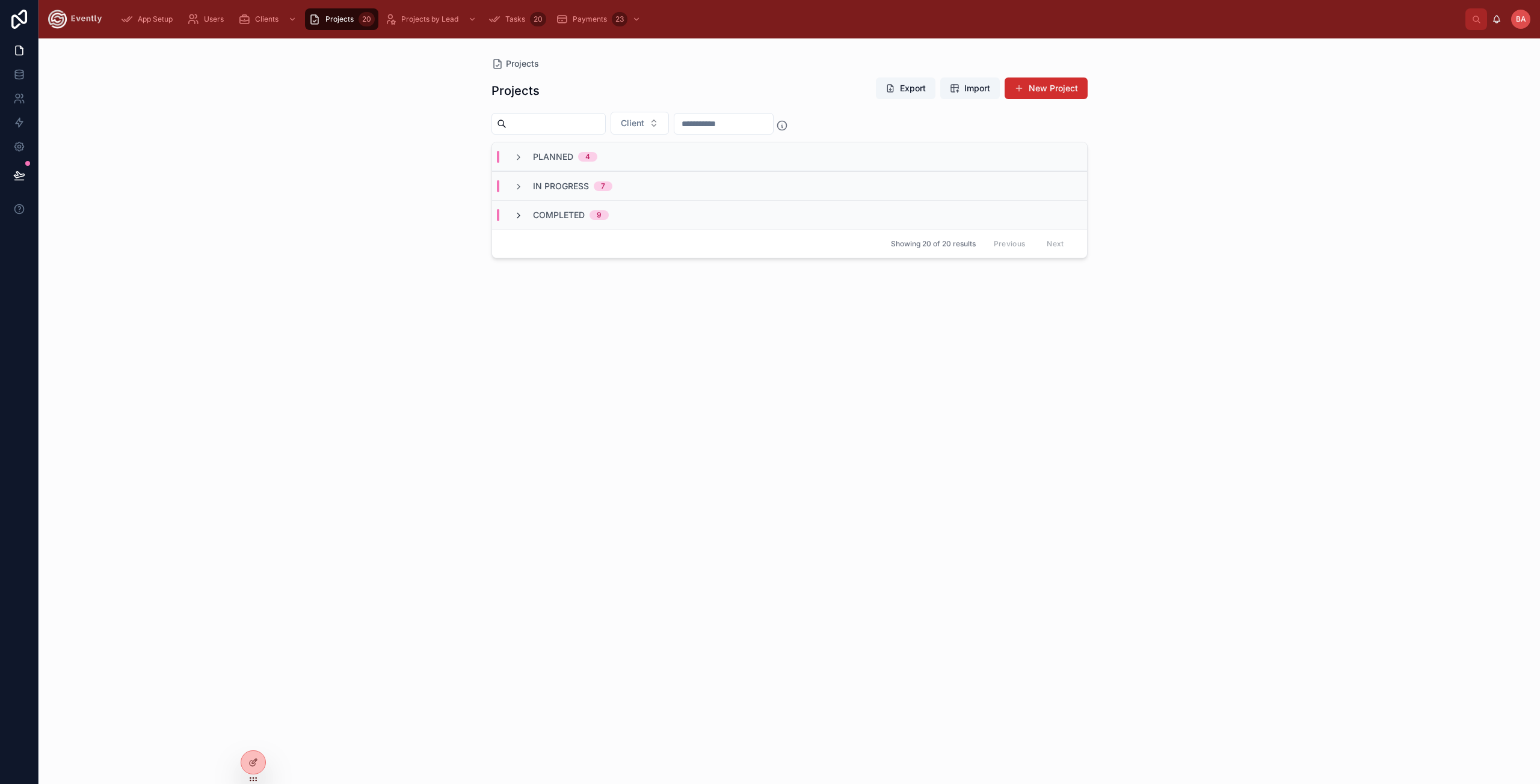
click at [518, 219] on icon at bounding box center [518, 215] width 10 height 10
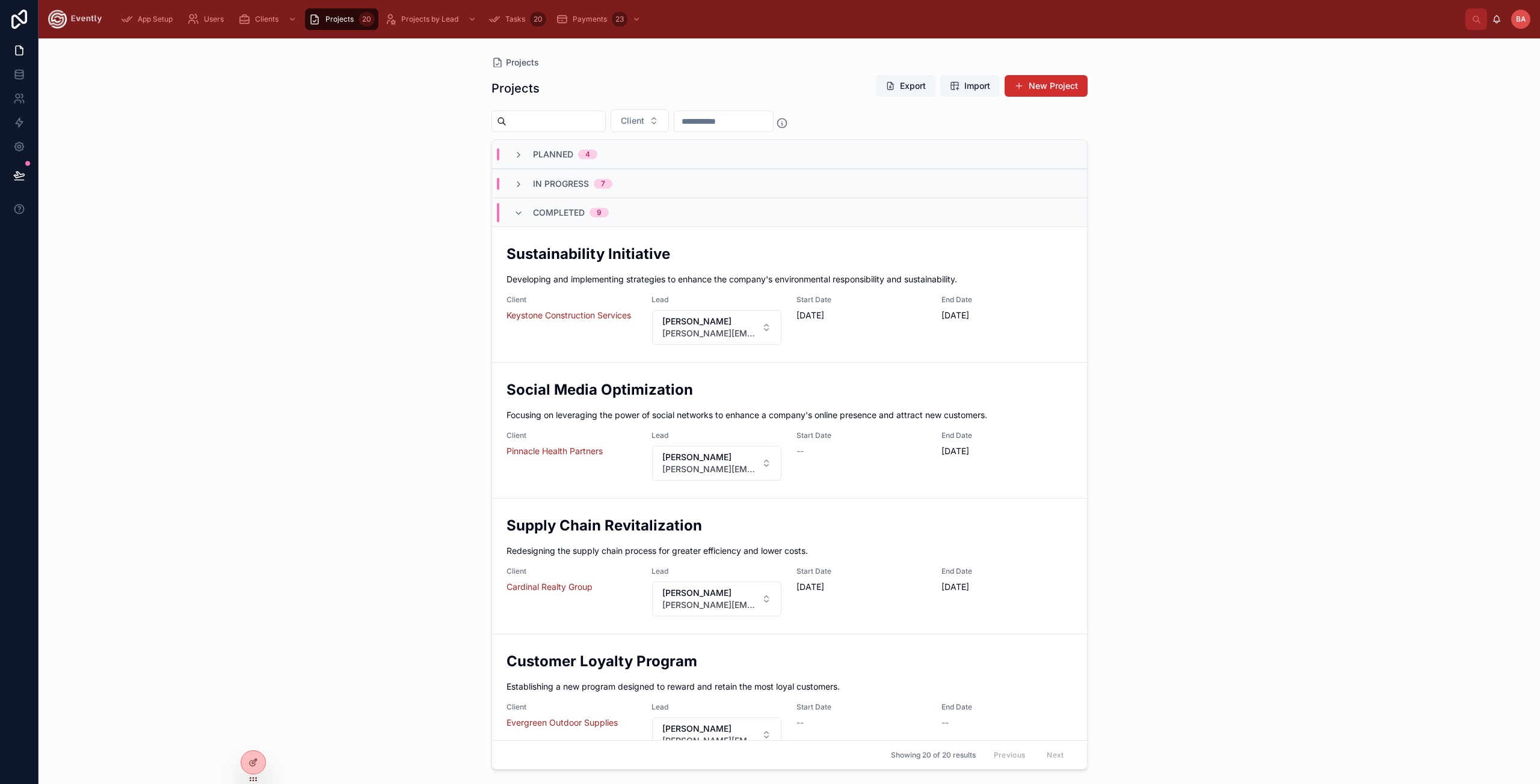
click at [519, 190] on div "In Progress 7" at bounding box center [789, 183] width 595 height 29
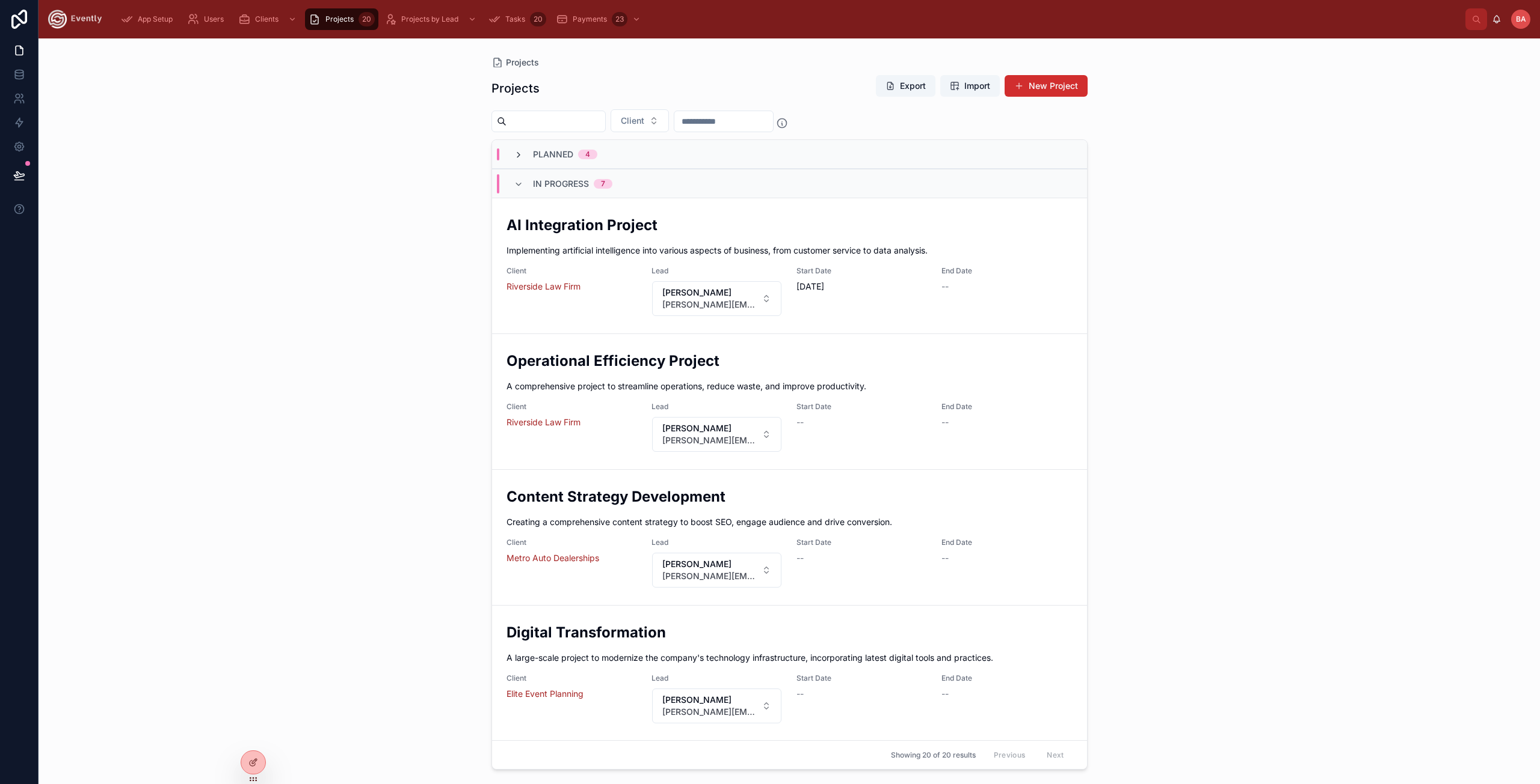
click at [520, 156] on icon at bounding box center [518, 155] width 10 height 10
